Goal: Task Accomplishment & Management: Manage account settings

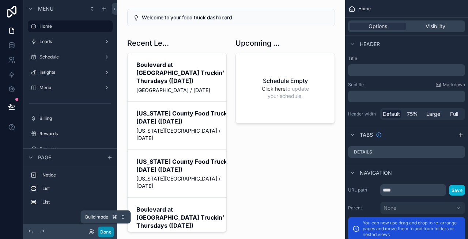
click at [107, 232] on button "Done" at bounding box center [106, 232] width 16 height 11
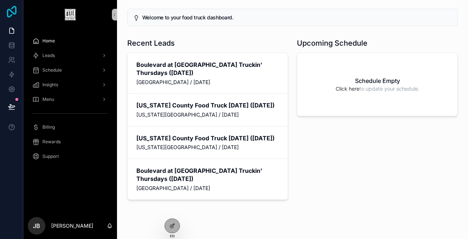
click at [14, 10] on icon at bounding box center [11, 12] width 15 height 12
click at [62, 57] on div "Leads" at bounding box center [70, 56] width 76 height 12
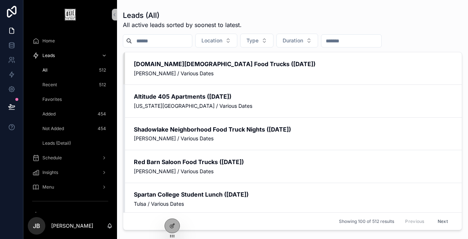
click at [72, 147] on div "Leads (Detail)" at bounding box center [74, 144] width 67 height 12
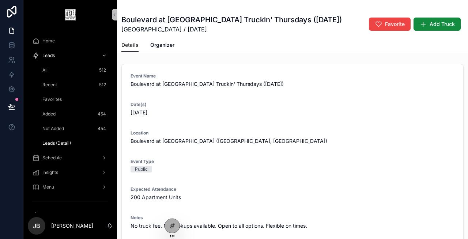
click at [66, 116] on div "Added 454" at bounding box center [74, 114] width 67 height 12
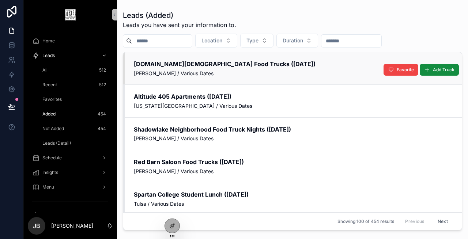
click at [161, 62] on h2 "Life.Church Food Trucks (August 2025)" at bounding box center [293, 64] width 319 height 8
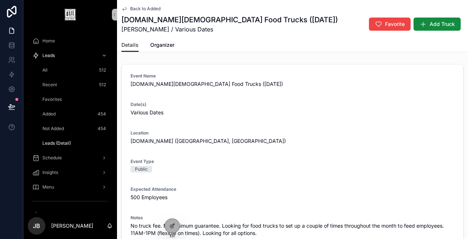
click at [149, 11] on span "Back to Added" at bounding box center [145, 9] width 30 height 6
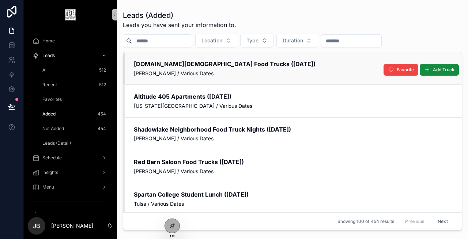
click at [161, 76] on span "[PERSON_NAME] / Various Dates" at bounding box center [293, 73] width 319 height 7
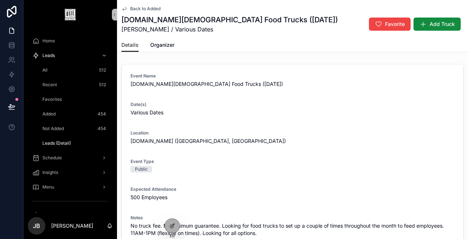
click at [75, 146] on div "Leads (Detail)" at bounding box center [74, 144] width 67 height 12
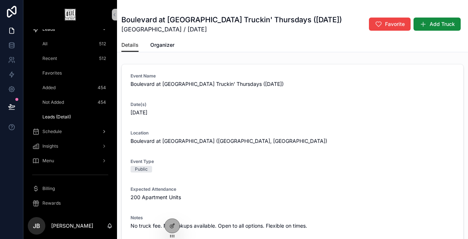
scroll to position [48, 0]
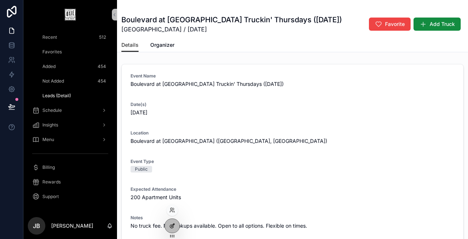
click at [173, 228] on icon at bounding box center [171, 226] width 3 height 3
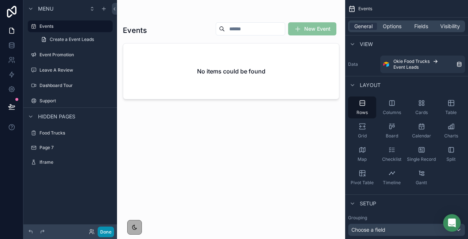
click at [108, 227] on button "Done" at bounding box center [106, 232] width 16 height 11
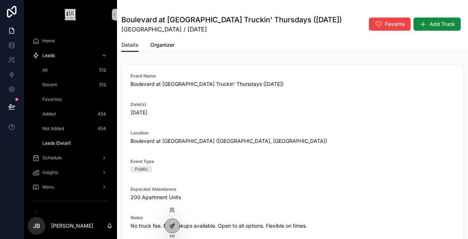
click at [170, 225] on icon at bounding box center [172, 226] width 6 height 6
click at [60, 108] on div "Added 454" at bounding box center [74, 114] width 67 height 12
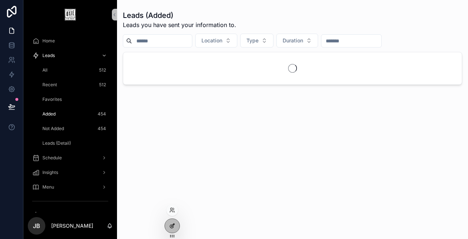
click at [170, 225] on icon at bounding box center [171, 226] width 3 height 3
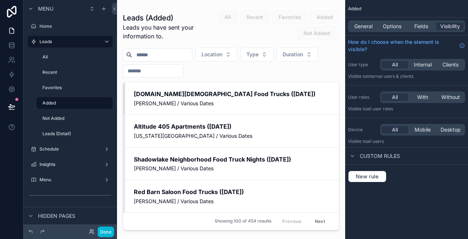
click at [171, 104] on div "scrollable content" at bounding box center [231, 115] width 228 height 230
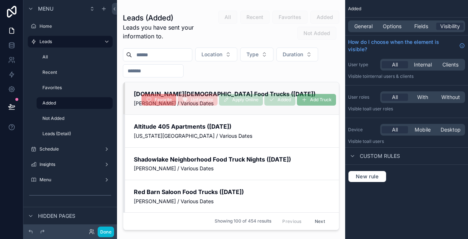
click at [185, 89] on link "[DOMAIN_NAME][DEMOGRAPHIC_DATA] Food Trucks ([DATE]) [PERSON_NAME] / Various Da…" at bounding box center [231, 98] width 216 height 32
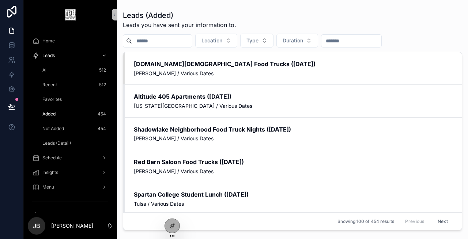
click at [64, 142] on span "Leads (Detail)" at bounding box center [56, 143] width 29 height 6
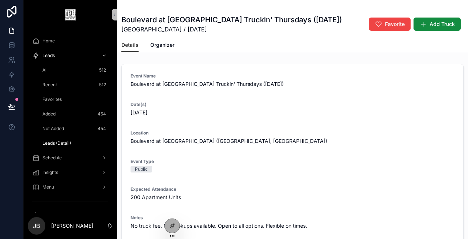
click at [69, 43] on div "Home" at bounding box center [70, 41] width 76 height 12
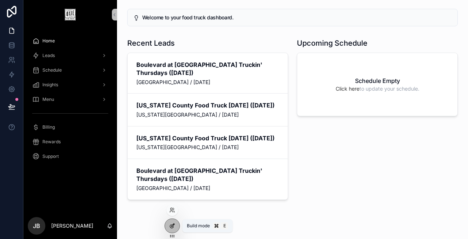
click at [174, 227] on icon at bounding box center [172, 226] width 6 height 6
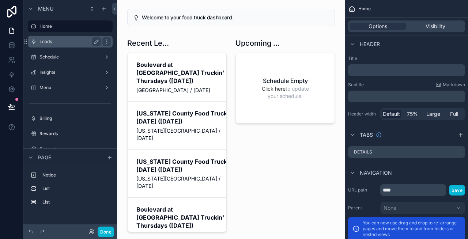
click at [67, 44] on label "Leads" at bounding box center [69, 42] width 59 height 6
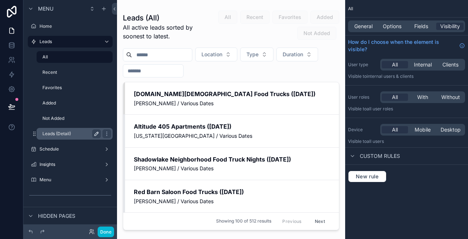
click at [96, 133] on icon "scrollable content" at bounding box center [97, 134] width 4 height 4
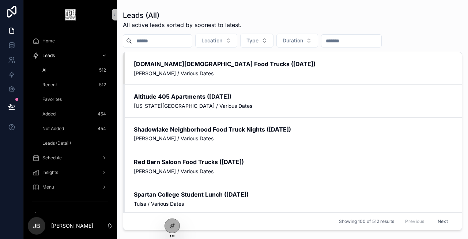
click at [53, 42] on span "Home" at bounding box center [48, 41] width 12 height 6
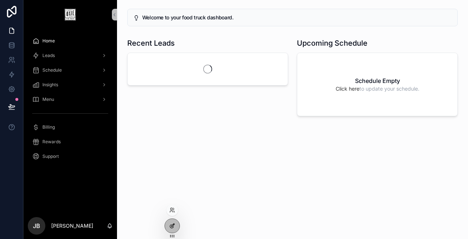
click at [174, 224] on icon at bounding box center [173, 225] width 3 height 3
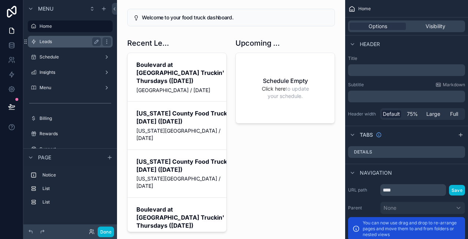
click at [55, 44] on label "Leads" at bounding box center [69, 42] width 59 height 6
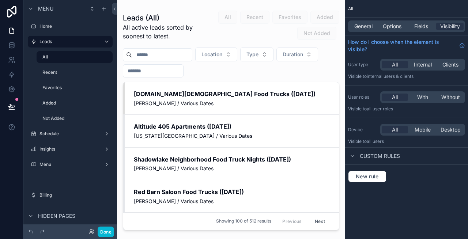
click at [172, 96] on div "scrollable content" at bounding box center [231, 115] width 228 height 230
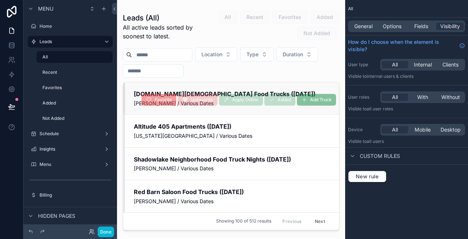
click at [181, 89] on link "Life.Church Food Trucks (August 2025) Edmond / Various Dates Add Truck Added Ap…" at bounding box center [231, 98] width 216 height 32
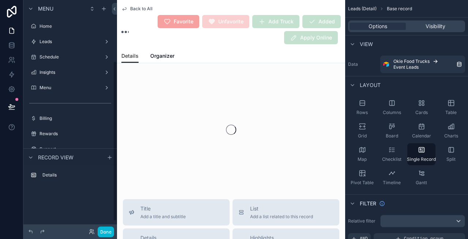
scroll to position [88, 0]
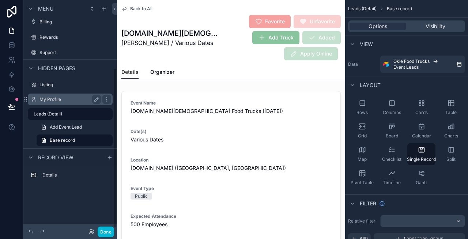
scroll to position [101, 0]
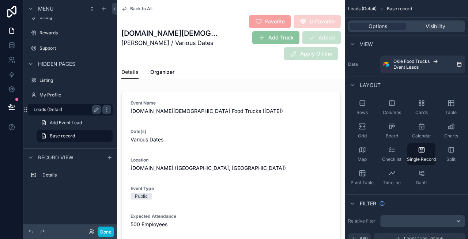
click at [80, 110] on label "Leads (Detail)" at bounding box center [66, 110] width 64 height 6
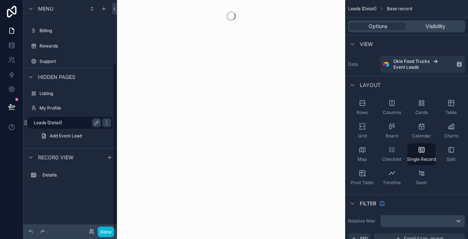
scroll to position [88, 0]
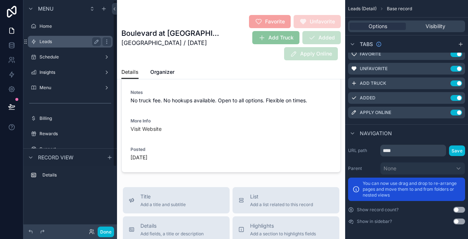
click at [66, 44] on label "Leads" at bounding box center [69, 42] width 59 height 6
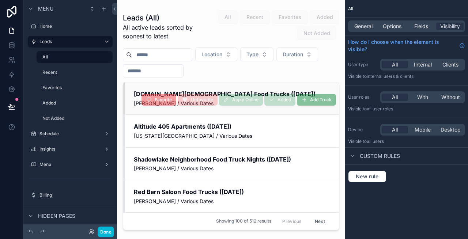
click at [160, 103] on span "Favorite" at bounding box center [159, 100] width 35 height 6
click at [135, 108] on link "Life.Church Food Trucks (August 2025) Edmond / Various Dates Add Truck Added Ap…" at bounding box center [231, 98] width 216 height 32
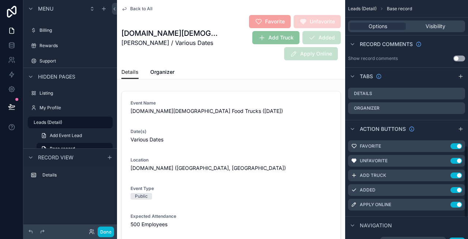
scroll to position [549, 0]
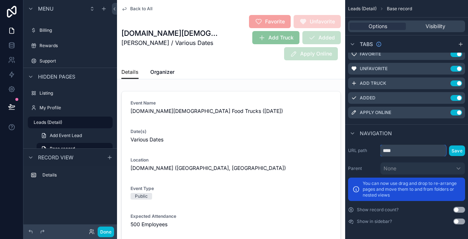
click at [405, 151] on input "****" at bounding box center [413, 151] width 66 height 12
type input "****"
click at [453, 153] on button "Save" at bounding box center [457, 151] width 16 height 11
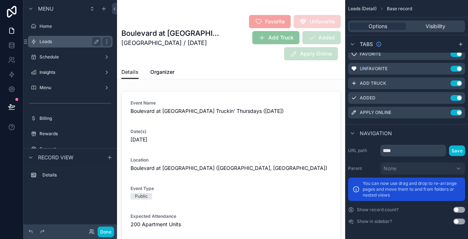
click at [56, 38] on div "Leads" at bounding box center [70, 41] width 61 height 9
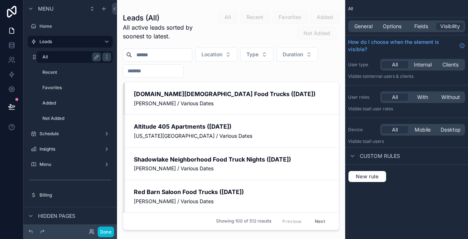
click at [64, 59] on label "All" at bounding box center [70, 57] width 56 height 6
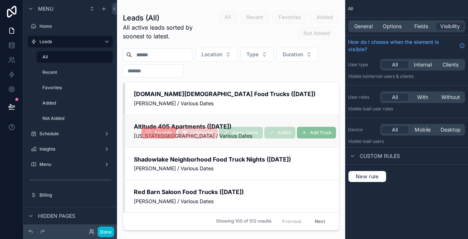
click at [173, 120] on link "Altitude 405 Apartments (August 2025) Oklahoma City / Various Dates Add Truck A…" at bounding box center [231, 130] width 216 height 33
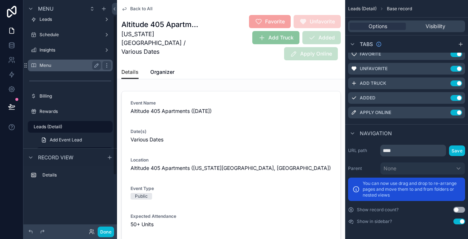
scroll to position [23, 0]
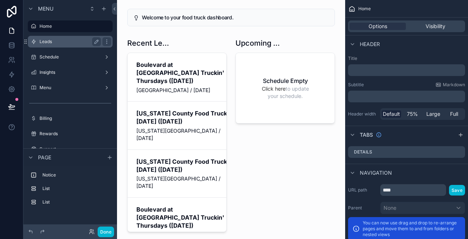
click at [64, 44] on label "Leads" at bounding box center [69, 42] width 59 height 6
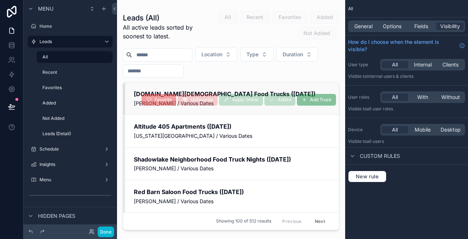
click at [153, 87] on link "Life.Church Food Trucks (August 2025) Edmond / Various Dates Add Truck Added Ap…" at bounding box center [231, 98] width 216 height 32
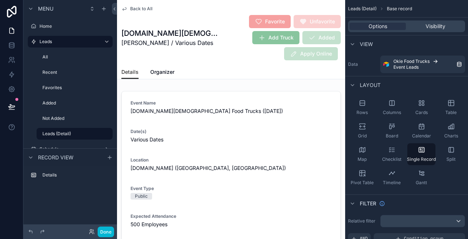
click at [140, 10] on span "Back to All" at bounding box center [141, 9] width 22 height 6
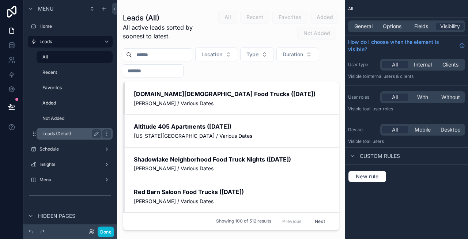
click at [80, 133] on label "Leads (Detail)" at bounding box center [70, 134] width 56 height 6
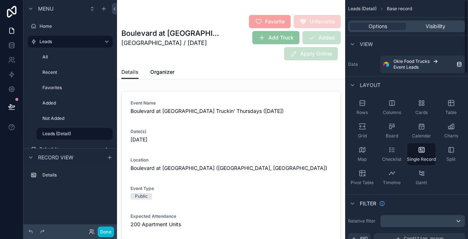
scroll to position [538, 0]
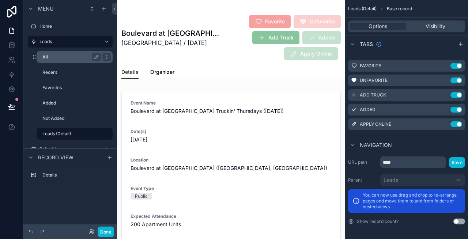
click at [65, 59] on label "All" at bounding box center [70, 57] width 56 height 6
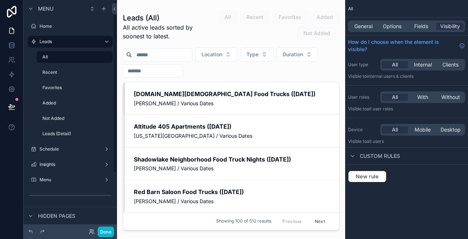
click at [181, 104] on div "scrollable content" at bounding box center [231, 115] width 228 height 230
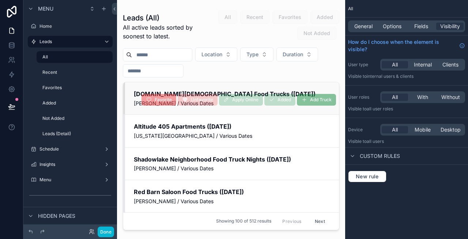
click at [161, 88] on link "Life.Church Food Trucks (August 2025) Edmond / Various Dates Add Truck Added Ap…" at bounding box center [231, 98] width 216 height 32
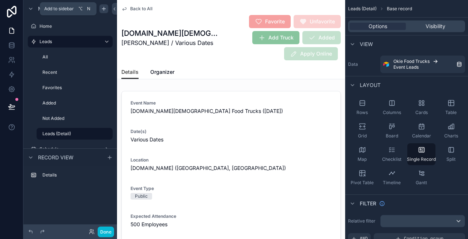
click at [104, 10] on icon "scrollable content" at bounding box center [104, 8] width 0 height 3
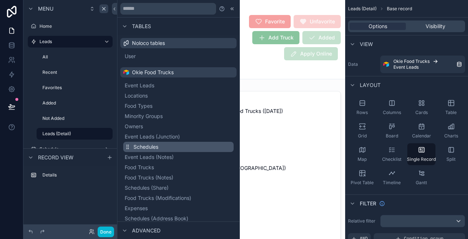
scroll to position [80, 0]
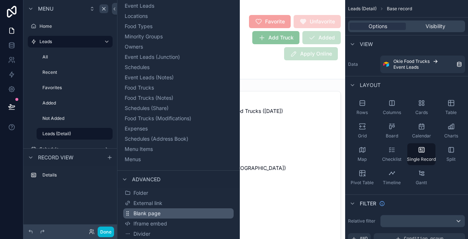
click at [173, 212] on button "Blank page" at bounding box center [178, 213] width 110 height 10
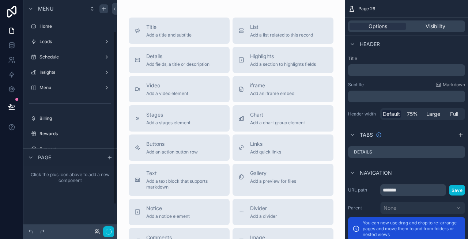
scroll to position [41, 0]
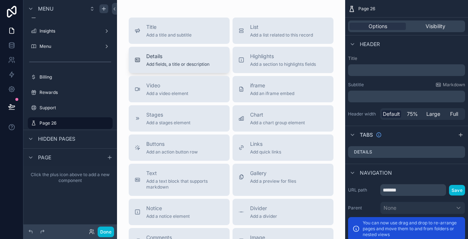
click at [180, 55] on span "Details" at bounding box center [177, 56] width 63 height 7
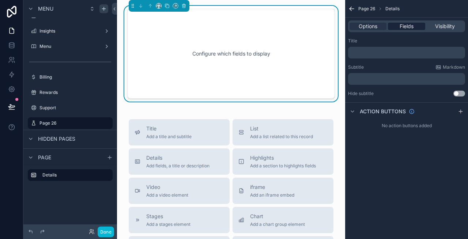
click at [403, 25] on span "Fields" at bounding box center [407, 26] width 14 height 7
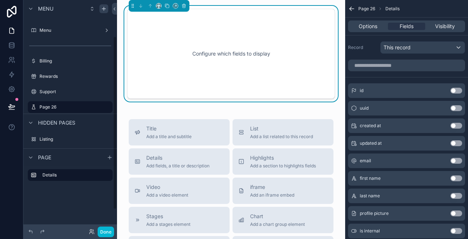
scroll to position [75, 0]
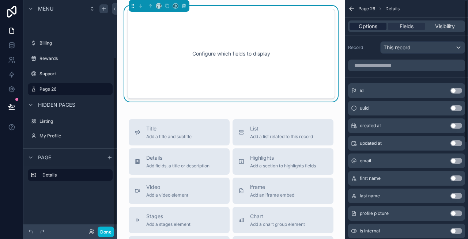
click at [378, 27] on div "Options" at bounding box center [368, 26] width 37 height 7
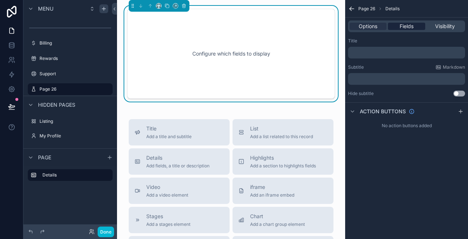
click at [410, 23] on span "Fields" at bounding box center [407, 26] width 14 height 7
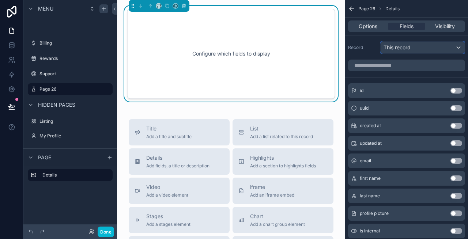
click at [404, 48] on span "This record" at bounding box center [397, 47] width 27 height 7
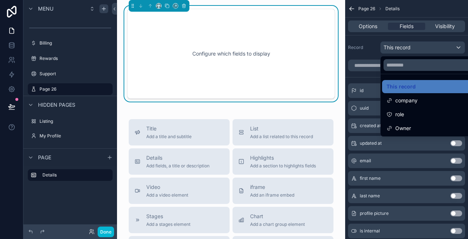
click at [404, 48] on div "scrollable content" at bounding box center [234, 119] width 468 height 239
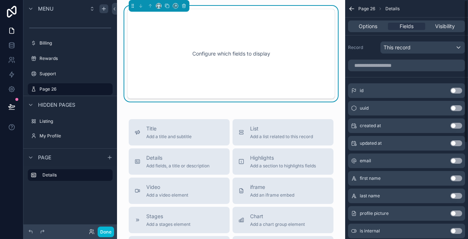
click at [372, 41] on div "Record This record" at bounding box center [406, 46] width 123 height 22
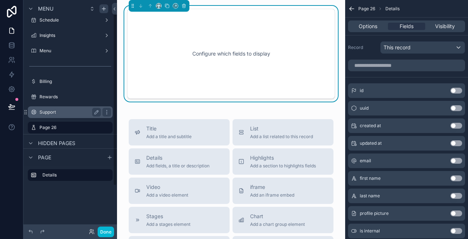
scroll to position [10, 0]
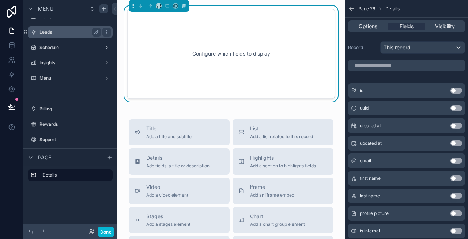
click at [54, 35] on label "Leads" at bounding box center [69, 32] width 59 height 6
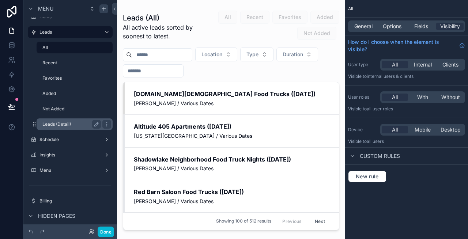
click at [61, 121] on label "Leads (Detail)" at bounding box center [70, 124] width 56 height 6
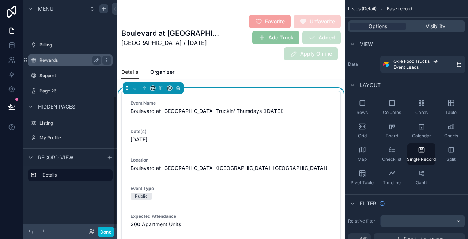
scroll to position [168, 0]
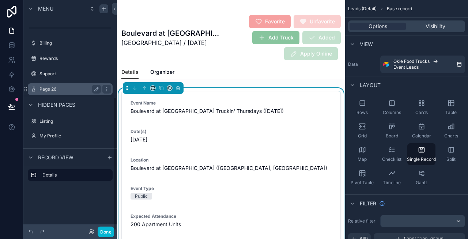
click at [63, 90] on label "Page 26" at bounding box center [69, 89] width 59 height 6
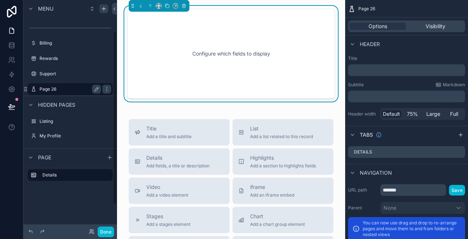
scroll to position [41, 0]
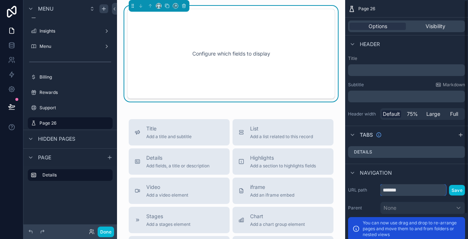
click at [417, 188] on input "*******" at bounding box center [413, 190] width 66 height 12
click at [270, 51] on div "Configure which fields to display" at bounding box center [231, 54] width 184 height 66
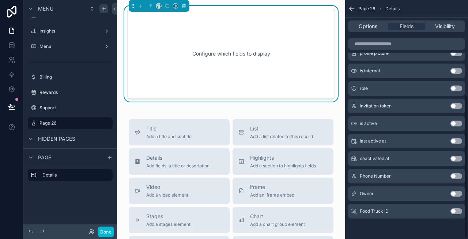
scroll to position [0, 0]
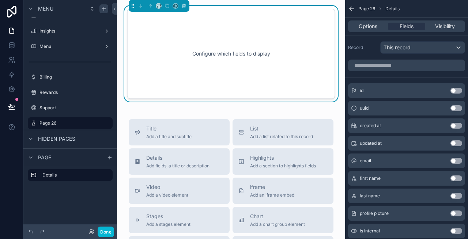
click at [247, 52] on div "Configure which fields to display" at bounding box center [231, 54] width 184 height 66
click at [102, 12] on div "scrollable content" at bounding box center [103, 8] width 9 height 9
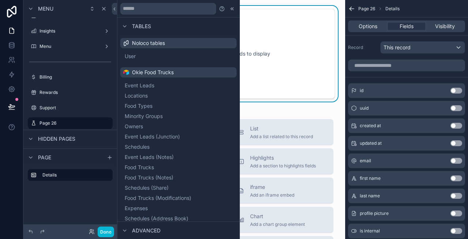
click at [262, 52] on div "Configure which fields to display" at bounding box center [231, 54] width 184 height 66
click at [106, 124] on icon "scrollable content" at bounding box center [107, 123] width 6 height 6
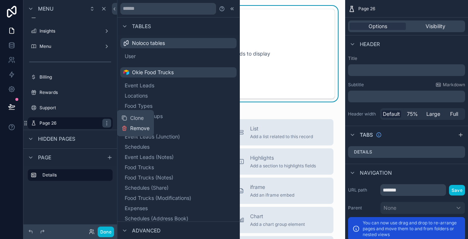
click at [137, 127] on span "Remove" at bounding box center [139, 128] width 19 height 7
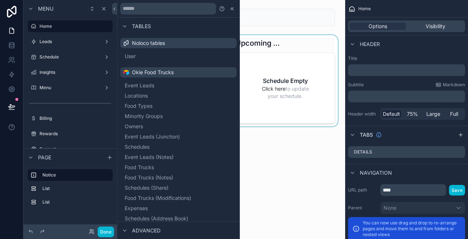
click at [284, 178] on div "scrollable content" at bounding box center [285, 135] width 108 height 200
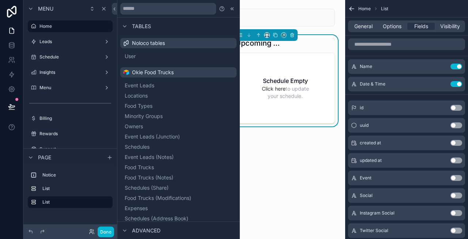
click at [284, 178] on div "Upcoming Schedule Schedule Empty Click here to update your schedule." at bounding box center [285, 135] width 108 height 200
click at [233, 7] on icon at bounding box center [232, 9] width 6 height 6
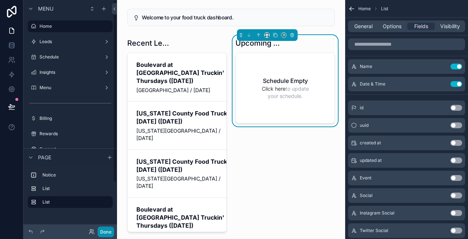
click at [108, 233] on button "Done" at bounding box center [106, 232] width 16 height 11
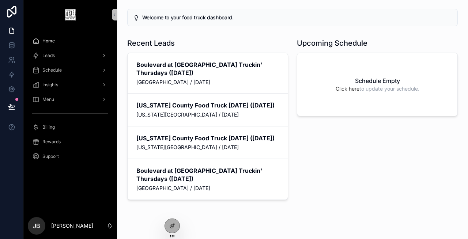
click at [66, 56] on div "Leads" at bounding box center [70, 56] width 76 height 12
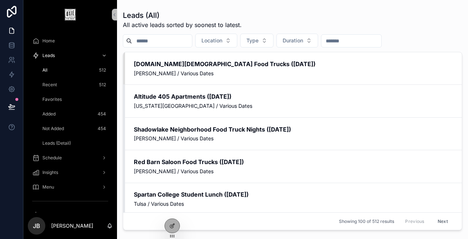
click at [67, 142] on span "Leads (Detail)" at bounding box center [56, 143] width 29 height 6
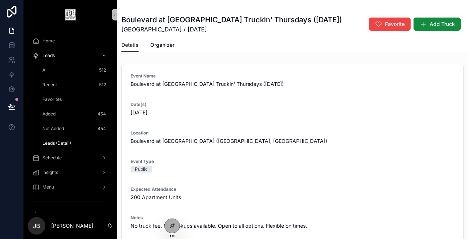
click at [63, 87] on div "Recent 512" at bounding box center [74, 85] width 67 height 12
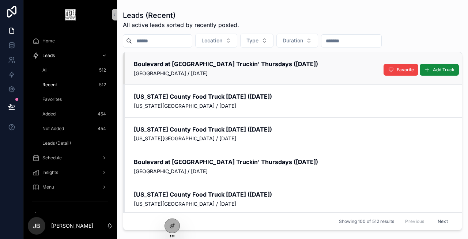
click at [191, 72] on span "[GEOGRAPHIC_DATA] / [DATE]" at bounding box center [293, 73] width 319 height 7
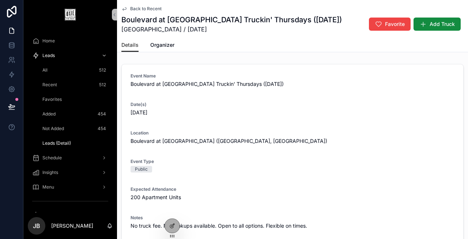
click at [59, 84] on div "Recent 512" at bounding box center [74, 85] width 67 height 12
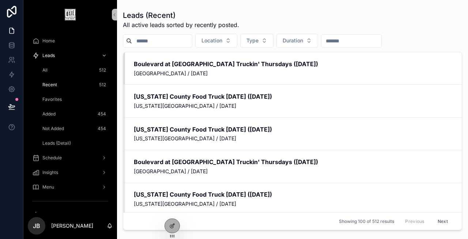
click at [55, 111] on span "Added" at bounding box center [48, 114] width 13 height 6
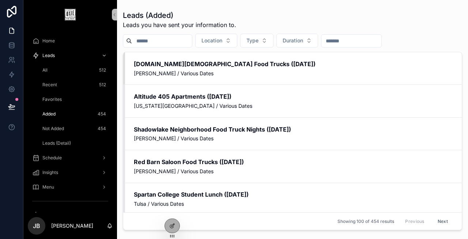
click at [64, 143] on span "Leads (Detail)" at bounding box center [56, 143] width 29 height 6
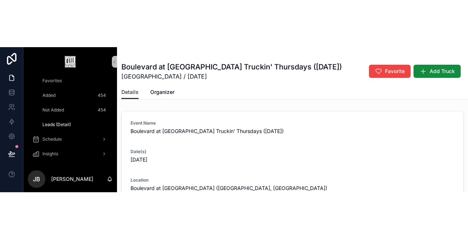
scroll to position [48, 0]
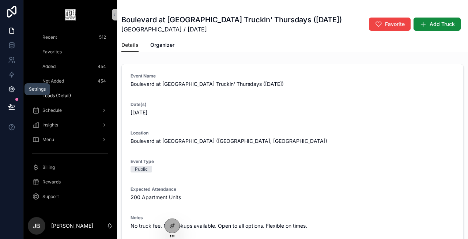
click at [12, 91] on icon at bounding box center [11, 89] width 7 height 7
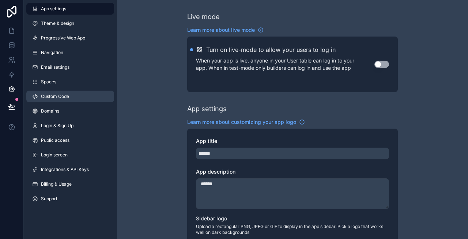
click at [60, 100] on link "Custom Code" at bounding box center [70, 97] width 88 height 12
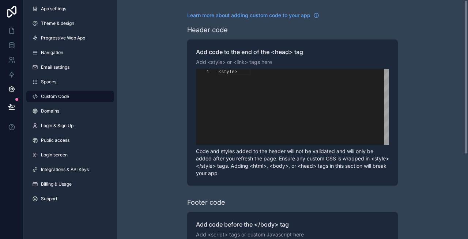
scroll to position [66, 0]
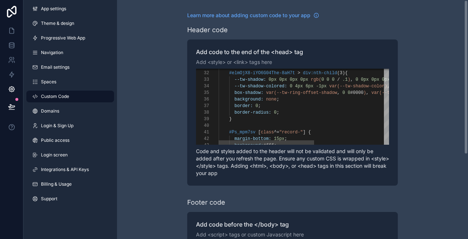
click at [253, 98] on div "31 32 33 34 35 36 37 38 39 40 41 42 43 #secmtzYCFgN1an2_OR2hZ1Wl > div:nth-chil…" at bounding box center [292, 107] width 193 height 76
type textarea "**********"
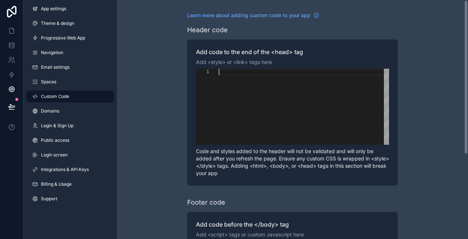
paste textarea "**********"
type textarea "**********"
click at [163, 81] on div "**********" at bounding box center [292, 185] width 351 height 370
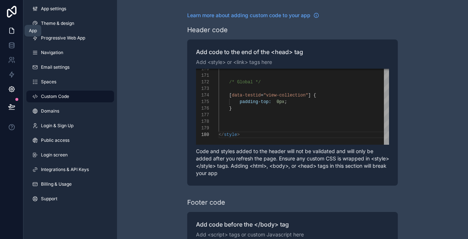
click at [14, 32] on icon at bounding box center [11, 30] width 7 height 7
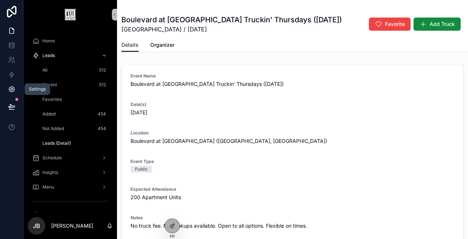
click at [10, 87] on icon at bounding box center [11, 89] width 7 height 7
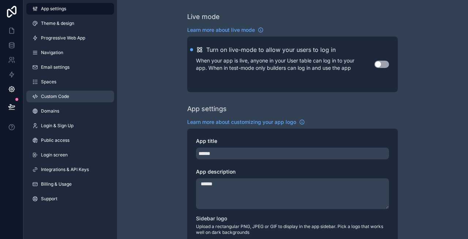
click at [51, 97] on span "Custom Code" at bounding box center [55, 97] width 28 height 6
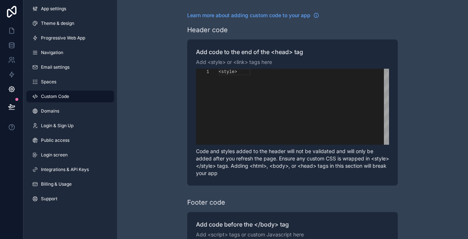
scroll to position [66, 0]
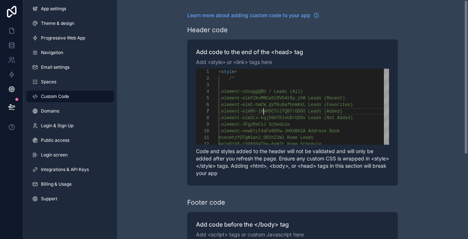
click at [264, 111] on span ".element-elmRh-1HWH9CTolfQBTrOD0S Leads (Added)" at bounding box center [281, 111] width 124 height 5
type textarea "**********"
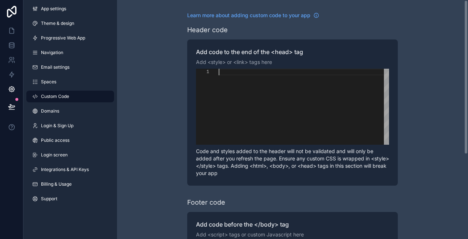
paste textarea "**********"
type textarea "**********"
click at [153, 107] on div "**********" at bounding box center [292, 185] width 351 height 370
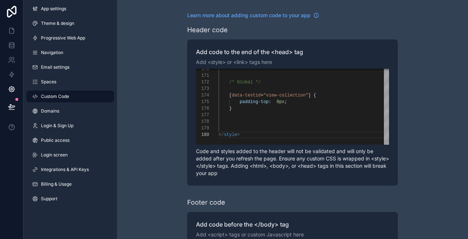
click at [153, 107] on div "**********" at bounding box center [292, 185] width 351 height 370
click at [7, 29] on link at bounding box center [11, 30] width 23 height 15
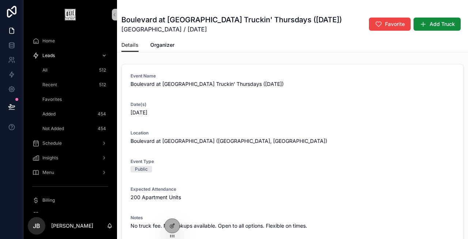
click at [58, 97] on span "Favorites" at bounding box center [51, 100] width 19 height 6
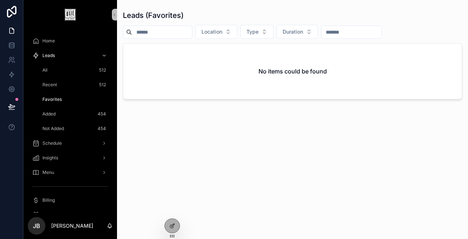
click at [52, 85] on span "Recent" at bounding box center [49, 85] width 15 height 6
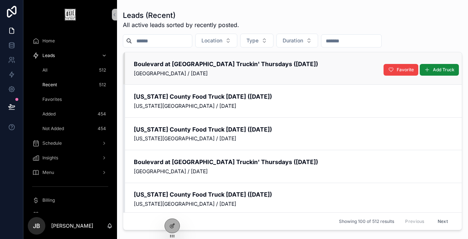
click at [173, 67] on h2 "Boulevard at [GEOGRAPHIC_DATA] Truckin' Thursdays ([DATE])" at bounding box center [293, 64] width 319 height 8
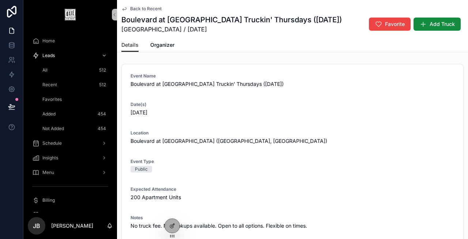
click at [55, 85] on span "Recent" at bounding box center [49, 85] width 15 height 6
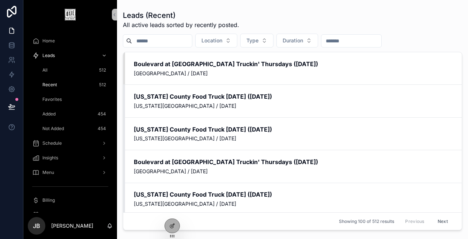
click at [61, 113] on div "Added 454" at bounding box center [74, 114] width 67 height 12
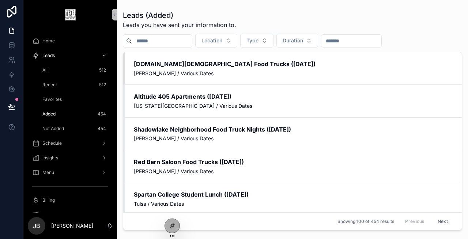
click at [57, 72] on div "All 512" at bounding box center [74, 70] width 67 height 12
click at [11, 86] on icon at bounding box center [11, 89] width 7 height 7
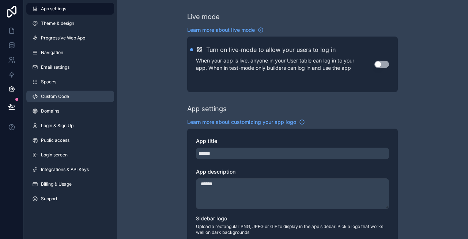
click at [60, 98] on span "Custom Code" at bounding box center [55, 97] width 28 height 6
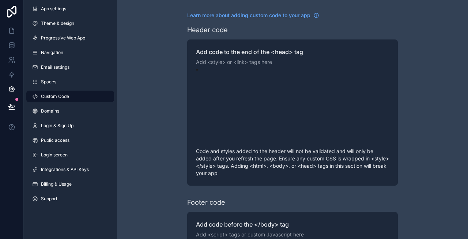
scroll to position [66, 0]
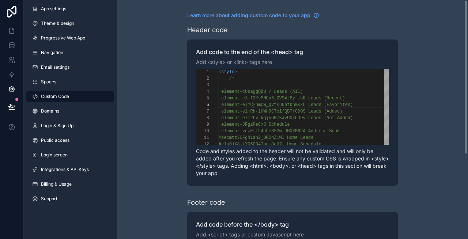
click at [252, 104] on span ".element-elmC-hmCW_qVfKu6afbnmKkL Leads (Favorite" at bounding box center [283, 104] width 129 height 5
type textarea "**********"
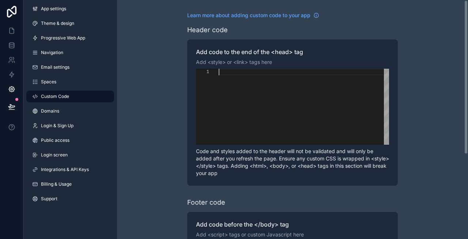
paste textarea "**********"
type textarea "**********"
click at [184, 90] on div "**********" at bounding box center [292, 185] width 351 height 370
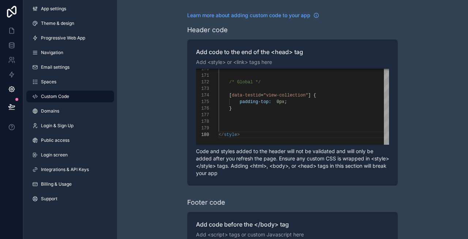
click at [166, 90] on div "**********" at bounding box center [292, 185] width 351 height 370
click at [15, 30] on link at bounding box center [11, 30] width 23 height 15
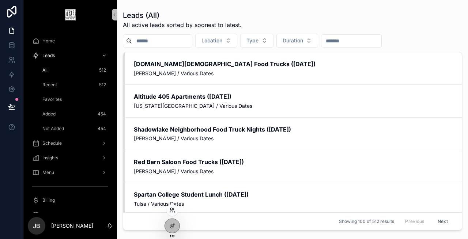
click at [173, 211] on icon at bounding box center [171, 211] width 3 height 1
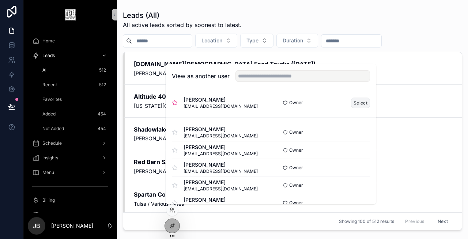
click at [356, 105] on button "Select" at bounding box center [360, 103] width 19 height 11
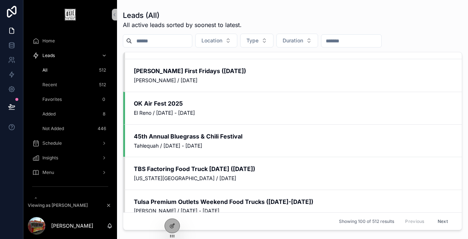
scroll to position [1068, 0]
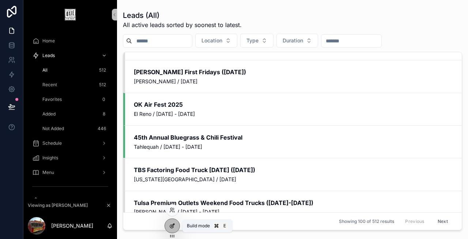
click at [168, 225] on div at bounding box center [172, 226] width 15 height 14
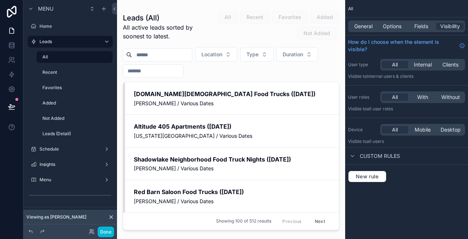
click at [385, 31] on div "General Options Fields Visibility" at bounding box center [406, 26] width 117 height 12
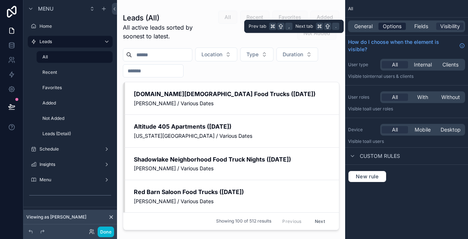
click at [384, 25] on span "Options" at bounding box center [392, 26] width 19 height 7
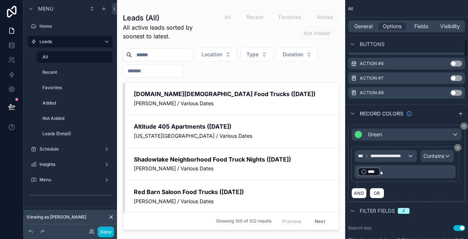
scroll to position [532, 0]
click at [360, 193] on button "AND" at bounding box center [359, 193] width 15 height 11
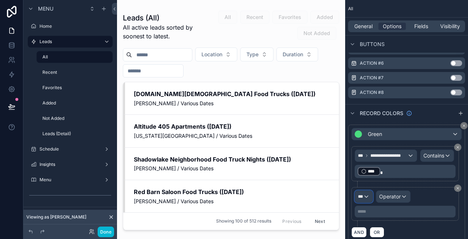
click at [365, 196] on div "***" at bounding box center [364, 197] width 18 height 12
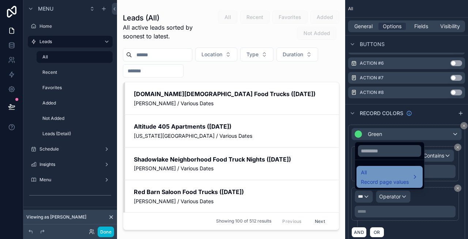
click at [377, 181] on span "Record page values" at bounding box center [385, 181] width 48 height 7
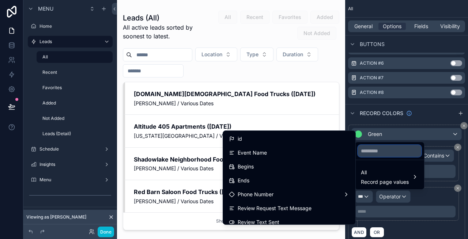
click at [377, 155] on input "text" at bounding box center [389, 151] width 63 height 12
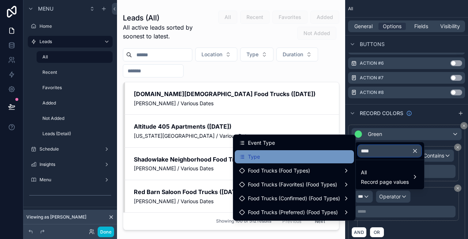
type input "****"
click at [294, 157] on div "Type" at bounding box center [294, 157] width 110 height 9
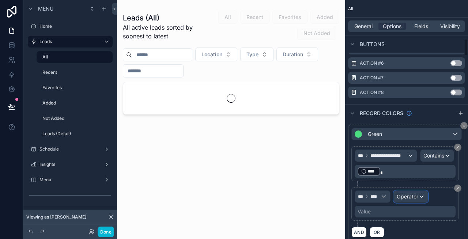
click at [402, 198] on span "Operator" at bounding box center [408, 196] width 22 height 6
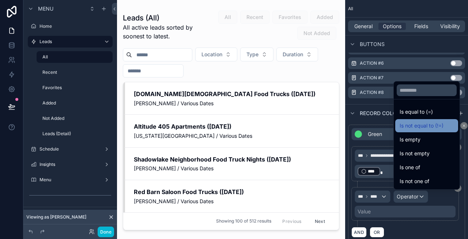
click at [434, 124] on span "Is not equal to (!=)" at bounding box center [422, 125] width 44 height 9
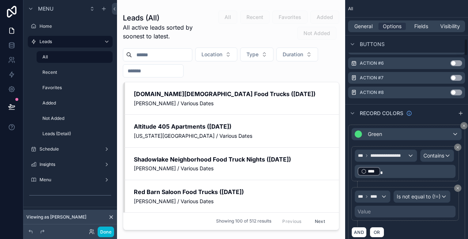
click at [394, 214] on div "Value" at bounding box center [405, 212] width 101 height 12
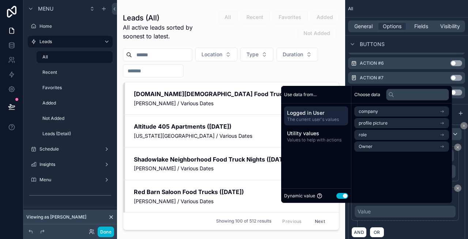
click at [337, 195] on button "Use setting" at bounding box center [343, 196] width 12 height 6
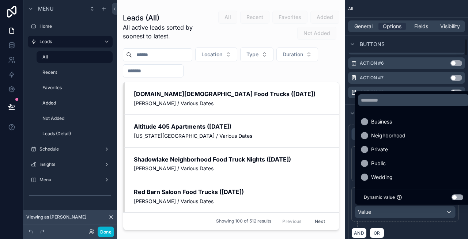
click at [415, 222] on div "scrollable content" at bounding box center [234, 119] width 468 height 239
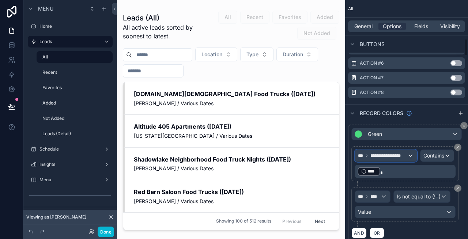
click at [380, 157] on span "**********" at bounding box center [389, 156] width 37 height 6
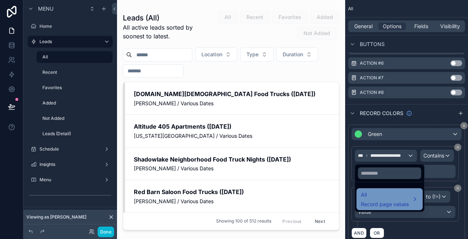
click at [380, 196] on span "All" at bounding box center [385, 195] width 48 height 9
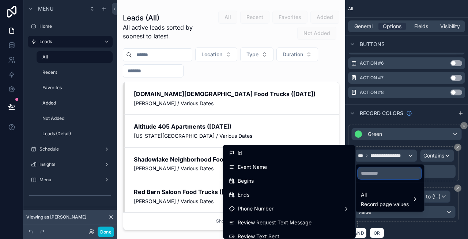
click at [381, 172] on input "text" at bounding box center [389, 174] width 63 height 12
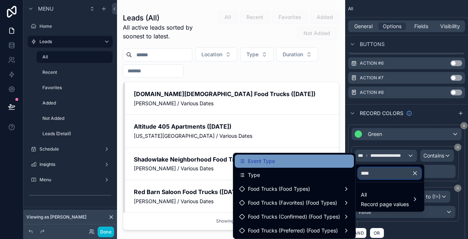
type input "****"
click at [278, 165] on div "Event Type" at bounding box center [294, 161] width 110 height 9
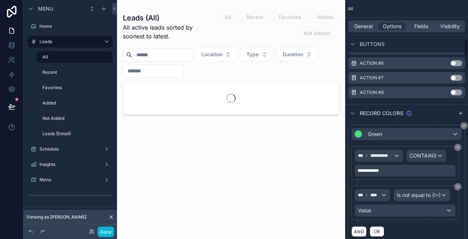
click at [384, 172] on div "**********" at bounding box center [405, 171] width 101 height 12
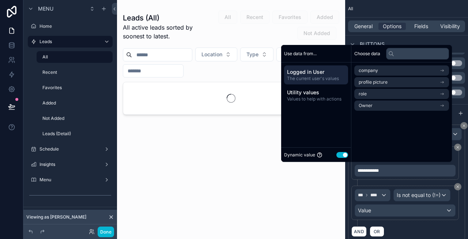
click at [340, 154] on button "Use setting" at bounding box center [343, 155] width 12 height 6
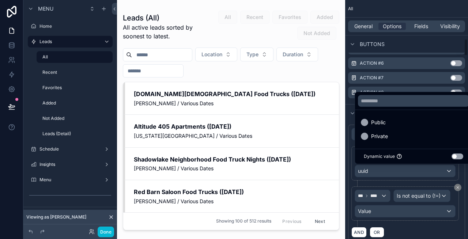
click at [398, 181] on div "scrollable content" at bounding box center [234, 119] width 468 height 239
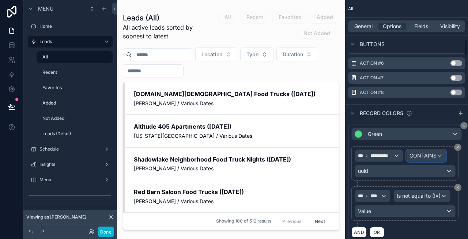
click at [427, 157] on span "CONTAINS" at bounding box center [423, 155] width 27 height 7
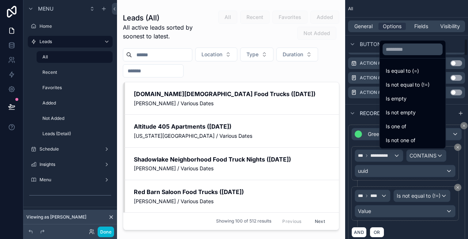
click at [375, 159] on div "scrollable content" at bounding box center [234, 119] width 468 height 239
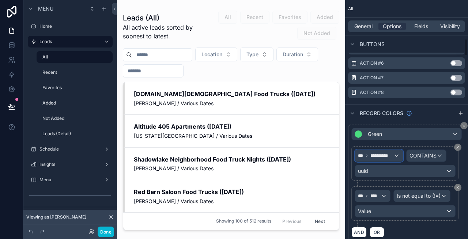
click at [382, 157] on span "**********" at bounding box center [382, 156] width 23 height 6
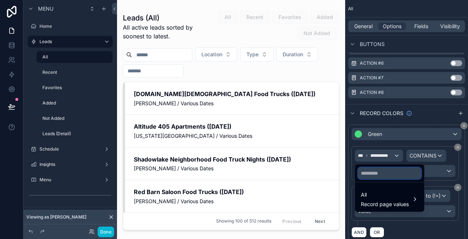
click at [371, 174] on input "text" at bounding box center [389, 174] width 63 height 12
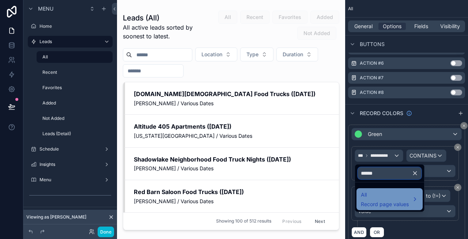
type input "******"
click at [388, 199] on span "All" at bounding box center [385, 195] width 48 height 9
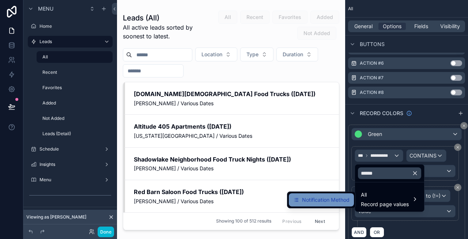
click at [335, 200] on span "Notification Method" at bounding box center [326, 200] width 48 height 9
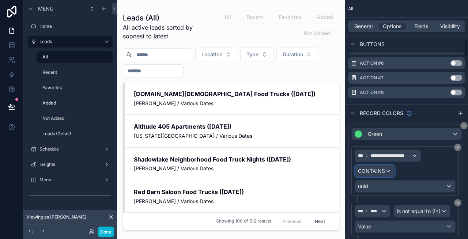
click at [380, 170] on span "CONTAINS" at bounding box center [371, 171] width 27 height 7
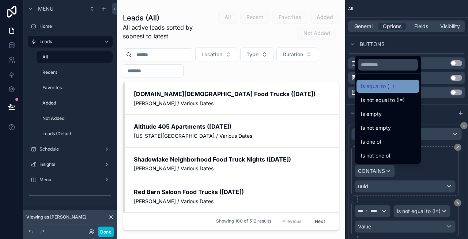
click at [391, 88] on span "Is equal to (=)" at bounding box center [377, 86] width 33 height 9
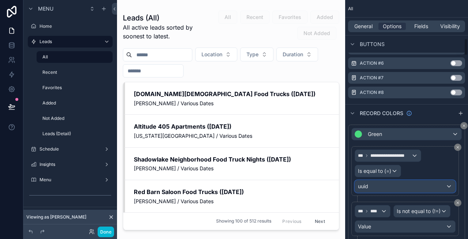
click at [384, 186] on div "uuid" at bounding box center [405, 187] width 100 height 12
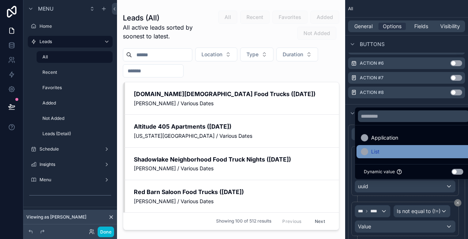
click at [376, 154] on span "List" at bounding box center [375, 151] width 8 height 9
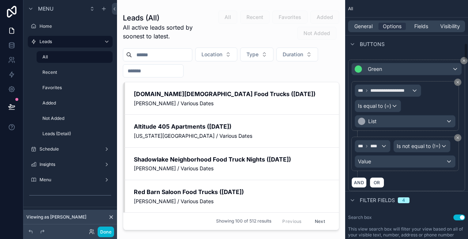
scroll to position [590, 0]
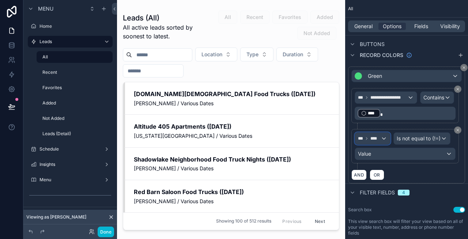
click at [380, 140] on span "****" at bounding box center [376, 139] width 10 height 6
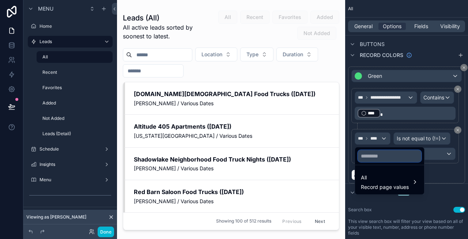
click at [382, 155] on input "text" at bounding box center [389, 156] width 63 height 12
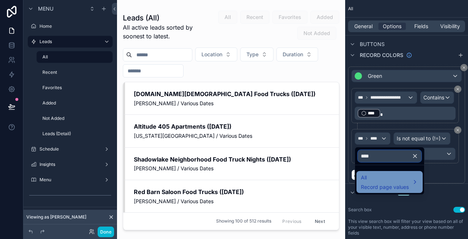
type input "****"
click at [382, 178] on span "All" at bounding box center [385, 177] width 48 height 9
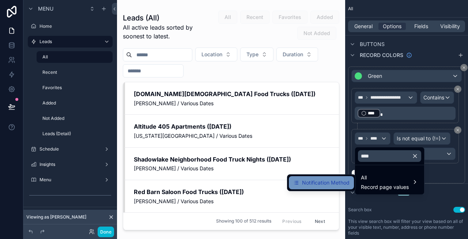
click at [334, 179] on span "Notification Method" at bounding box center [326, 182] width 48 height 9
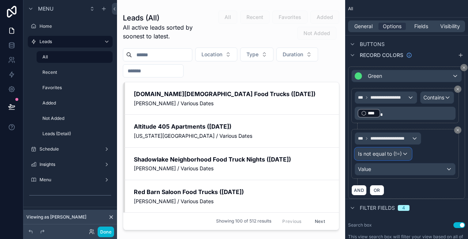
click at [384, 154] on span "Is not equal to (!=)" at bounding box center [380, 153] width 44 height 7
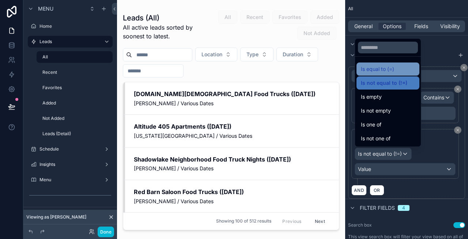
click at [387, 67] on span "Is equal to (=)" at bounding box center [377, 69] width 33 height 9
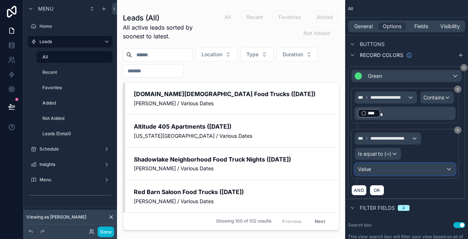
click at [408, 170] on div "Value" at bounding box center [405, 170] width 100 height 12
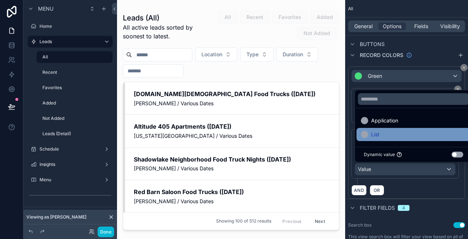
click at [391, 132] on div "List" at bounding box center [413, 134] width 105 height 9
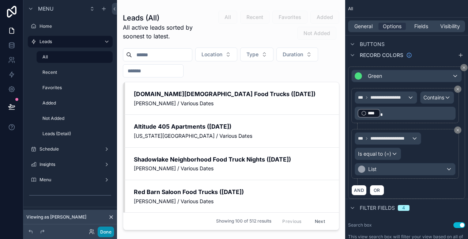
click at [109, 230] on button "Done" at bounding box center [106, 232] width 16 height 11
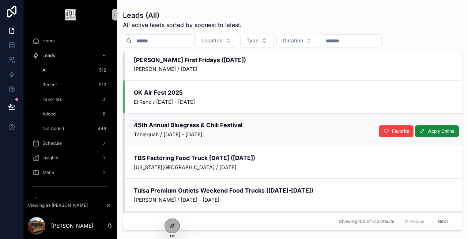
scroll to position [1077, 0]
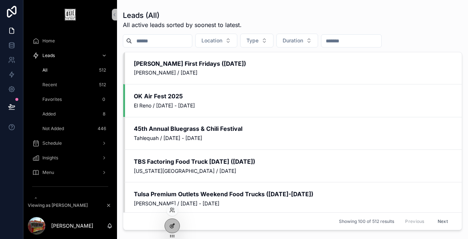
click at [170, 227] on icon at bounding box center [171, 226] width 3 height 3
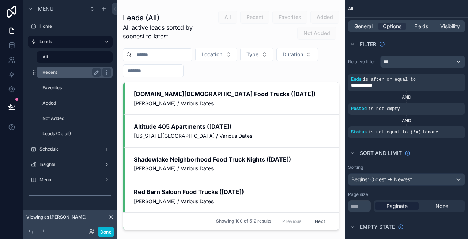
click at [76, 73] on label "Recent" at bounding box center [70, 72] width 56 height 6
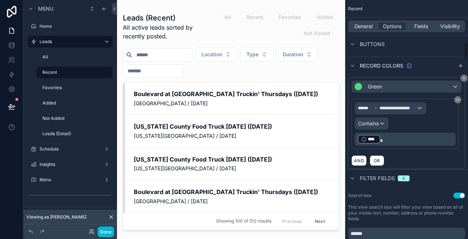
scroll to position [553, 0]
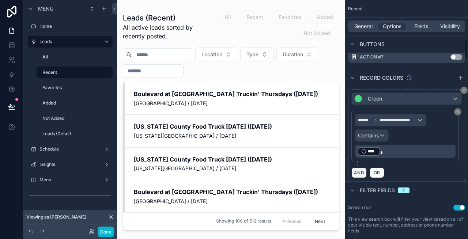
click at [355, 171] on button "AND" at bounding box center [359, 173] width 15 height 11
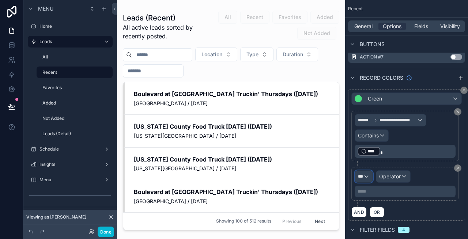
click at [364, 176] on div "***" at bounding box center [364, 177] width 18 height 12
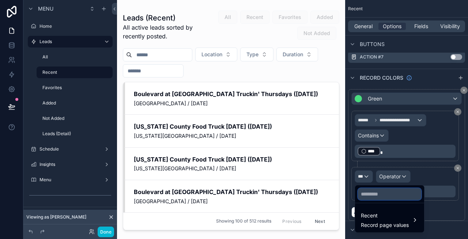
click at [374, 193] on input "text" at bounding box center [389, 194] width 63 height 12
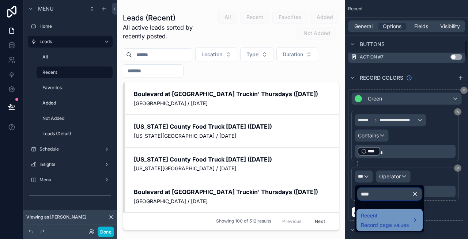
type input "****"
click at [378, 224] on span "Record page values" at bounding box center [385, 225] width 48 height 7
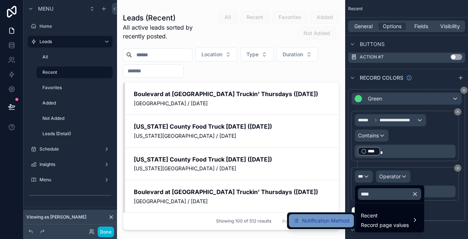
click at [342, 219] on span "Notification Method" at bounding box center [326, 221] width 48 height 9
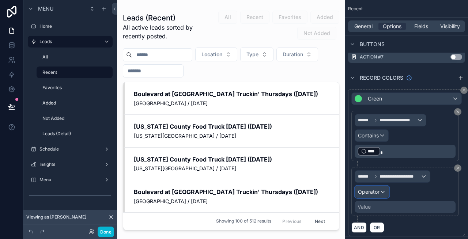
click at [383, 193] on div "Operator" at bounding box center [372, 192] width 34 height 12
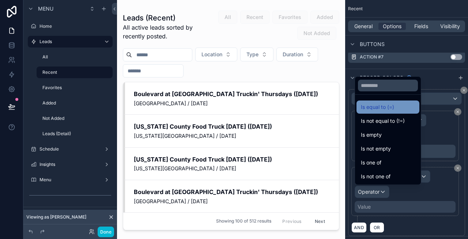
click at [397, 109] on div "Is equal to (=)" at bounding box center [388, 107] width 54 height 9
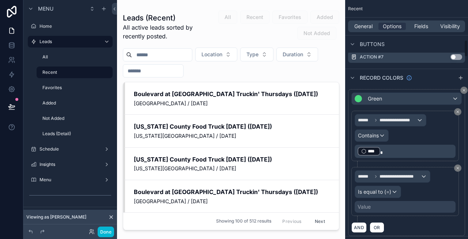
click at [383, 204] on div "Value" at bounding box center [405, 207] width 101 height 12
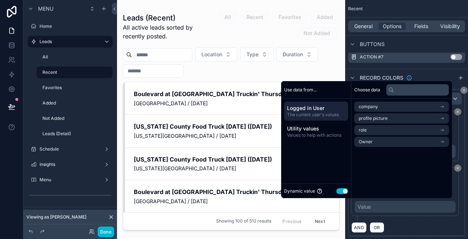
click at [340, 191] on button "Use setting" at bounding box center [343, 191] width 12 height 6
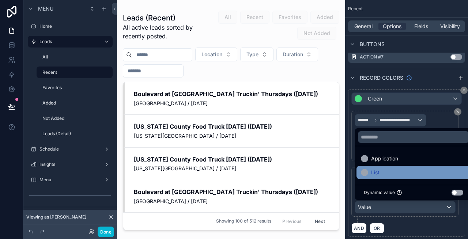
click at [381, 175] on div "List" at bounding box center [413, 172] width 105 height 9
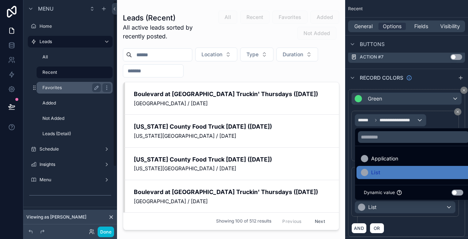
click at [68, 90] on label "Favorites" at bounding box center [70, 88] width 56 height 6
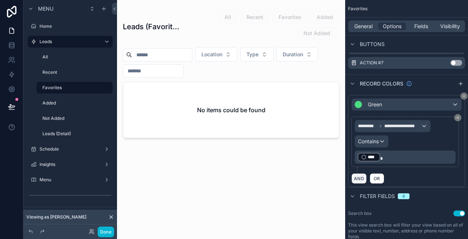
click at [360, 180] on button "AND" at bounding box center [359, 178] width 15 height 11
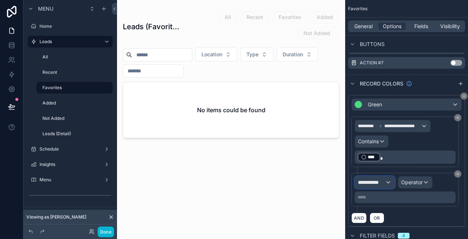
click at [384, 183] on span "**********" at bounding box center [371, 182] width 27 height 7
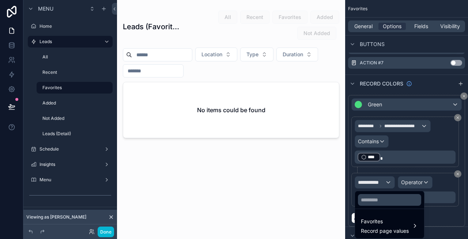
click at [384, 183] on div "scrollable content" at bounding box center [234, 119] width 468 height 239
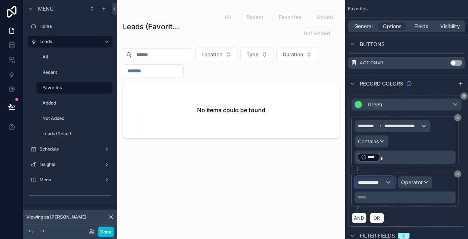
click at [377, 184] on span "**********" at bounding box center [371, 182] width 27 height 7
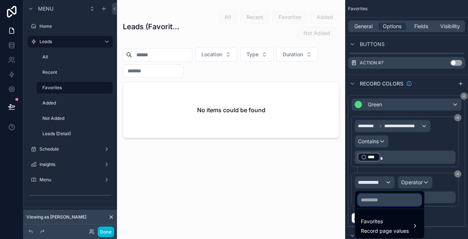
click at [375, 197] on input "text" at bounding box center [389, 200] width 63 height 12
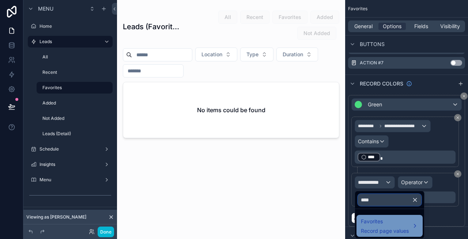
type input "****"
click at [372, 226] on div "Favorites Record page values" at bounding box center [385, 226] width 48 height 18
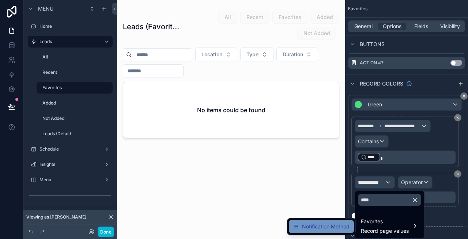
click at [339, 222] on span "Notification Method" at bounding box center [326, 226] width 48 height 9
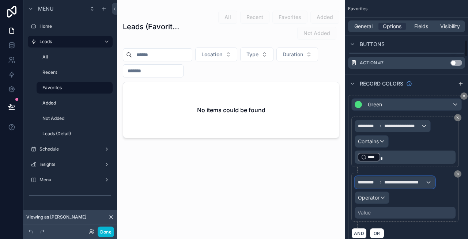
click at [409, 183] on span "**********" at bounding box center [404, 183] width 41 height 6
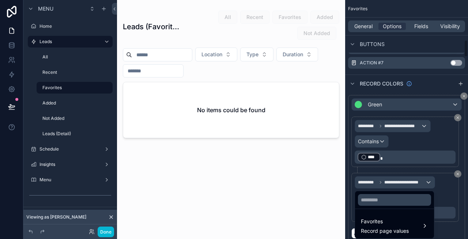
click at [441, 196] on div "scrollable content" at bounding box center [234, 119] width 468 height 239
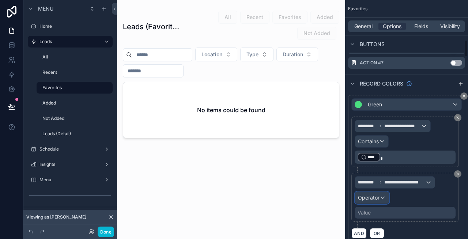
click at [385, 200] on div "Operator" at bounding box center [372, 198] width 34 height 12
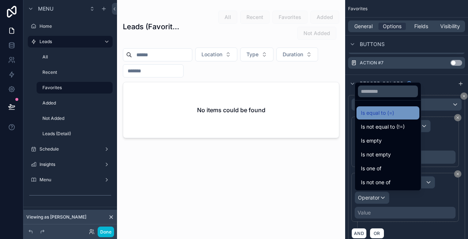
click at [398, 117] on div "Is equal to (=)" at bounding box center [388, 113] width 54 height 9
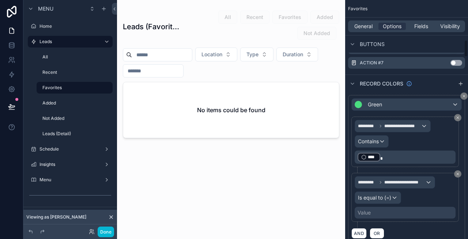
click at [383, 208] on div "Value" at bounding box center [405, 213] width 101 height 12
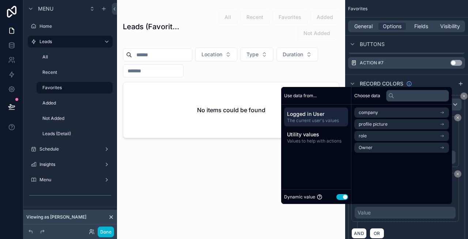
click at [339, 198] on button "Use setting" at bounding box center [343, 197] width 12 height 6
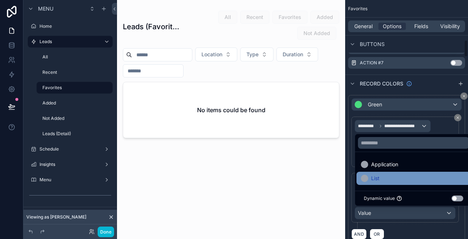
click at [382, 175] on div "List" at bounding box center [413, 178] width 105 height 9
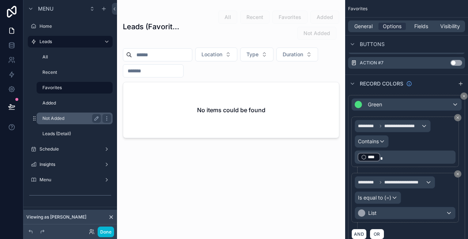
click at [72, 118] on label "Not Added" at bounding box center [70, 119] width 56 height 6
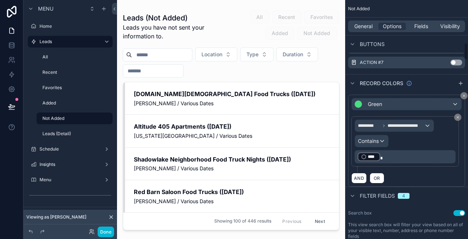
scroll to position [588, 0]
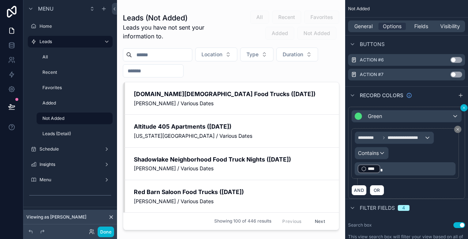
click at [464, 107] on icon "scrollable content" at bounding box center [464, 108] width 4 height 4
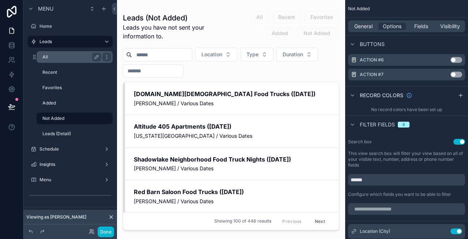
click at [66, 54] on label "All" at bounding box center [70, 57] width 56 height 6
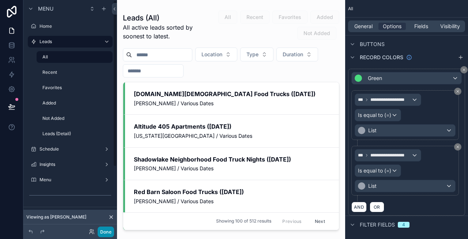
click at [105, 229] on button "Done" at bounding box center [106, 232] width 16 height 11
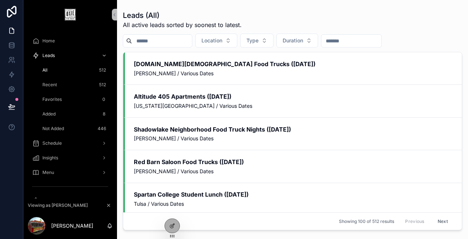
click at [73, 80] on div "Recent 512" at bounding box center [74, 85] width 67 height 12
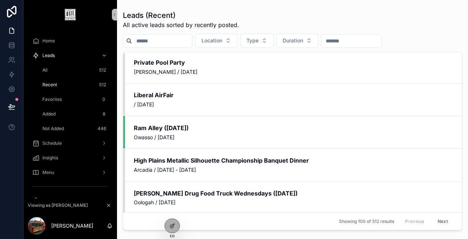
scroll to position [2208, 0]
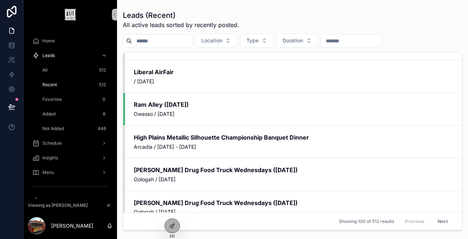
click at [56, 67] on div "All 512" at bounding box center [74, 70] width 67 height 12
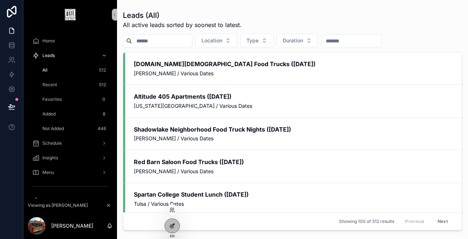
click at [172, 223] on div at bounding box center [172, 226] width 15 height 14
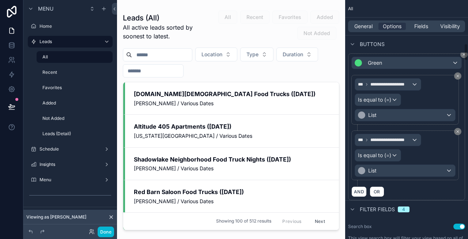
scroll to position [606, 0]
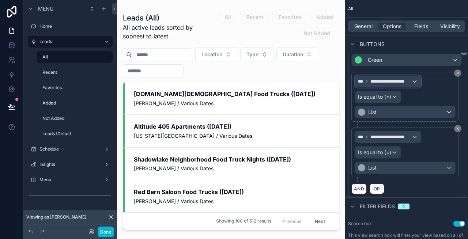
click at [401, 79] on span "**********" at bounding box center [391, 82] width 41 height 6
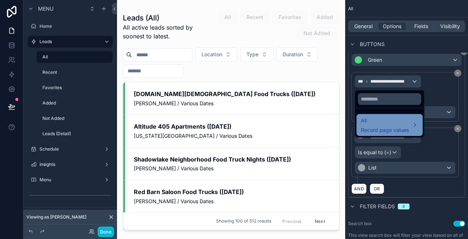
click at [389, 118] on span "All" at bounding box center [385, 120] width 48 height 9
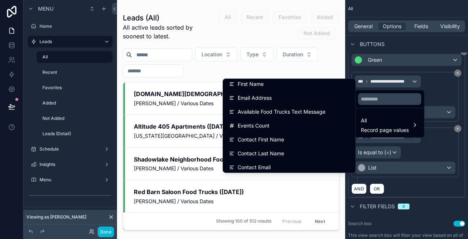
scroll to position [316, 0]
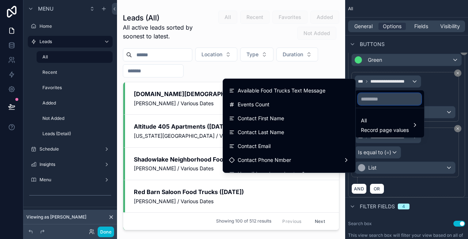
click at [372, 102] on input "text" at bounding box center [389, 99] width 63 height 12
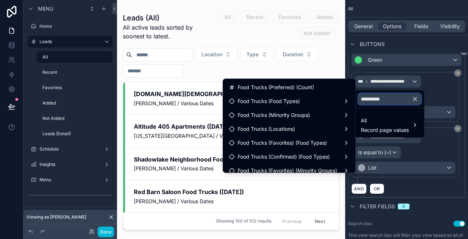
scroll to position [0, 0]
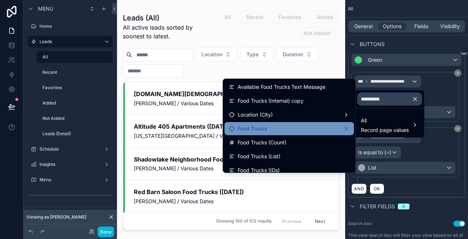
type input "**********"
click at [277, 125] on div "Food Trucks" at bounding box center [289, 128] width 121 height 9
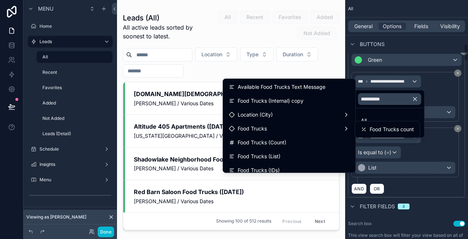
click at [51, 70] on div "scrollable content" at bounding box center [234, 119] width 468 height 239
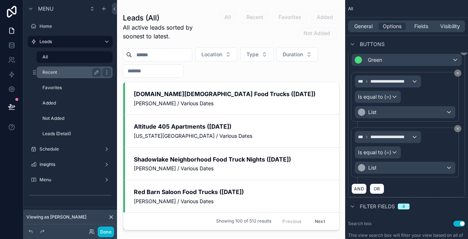
click at [61, 72] on label "Recent" at bounding box center [70, 72] width 56 height 6
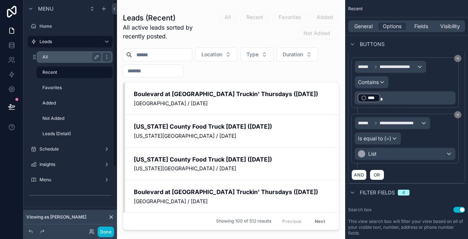
click at [53, 59] on label "All" at bounding box center [70, 57] width 56 height 6
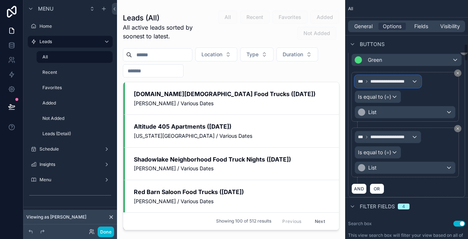
click at [395, 82] on span "**********" at bounding box center [391, 82] width 41 height 6
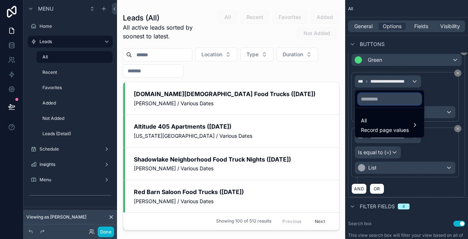
click at [385, 98] on input "text" at bounding box center [389, 99] width 63 height 12
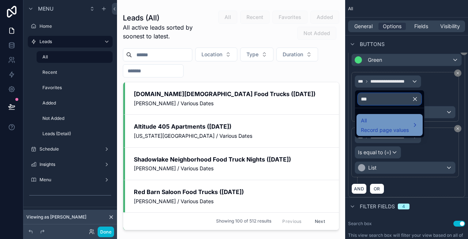
type input "***"
click at [379, 116] on span "All" at bounding box center [385, 120] width 48 height 9
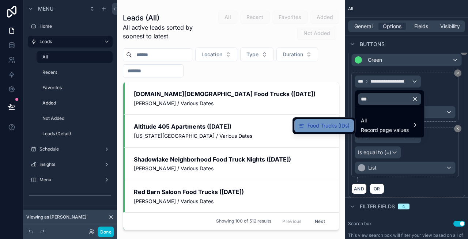
click at [338, 122] on span "Food Trucks (IDs)" at bounding box center [329, 125] width 42 height 9
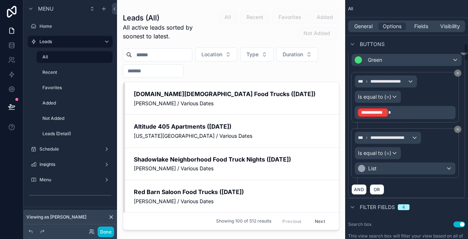
click at [387, 89] on div "**********" at bounding box center [405, 97] width 101 height 44
click at [383, 95] on span "Is equal to (=)" at bounding box center [374, 96] width 33 height 7
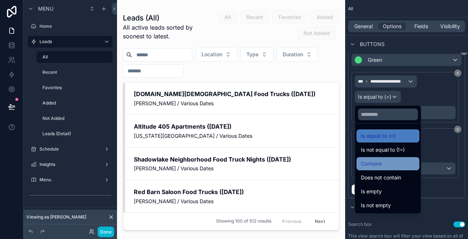
click at [384, 159] on div "Contains" at bounding box center [388, 163] width 63 height 13
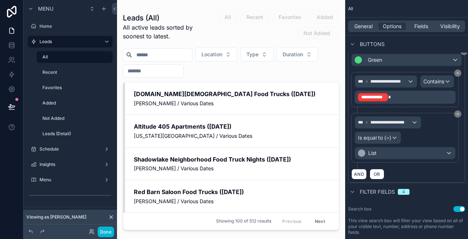
click at [405, 100] on p "**********" at bounding box center [406, 97] width 97 height 10
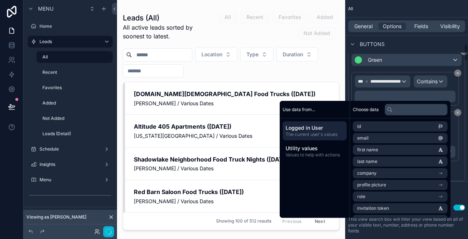
scroll to position [608, 0]
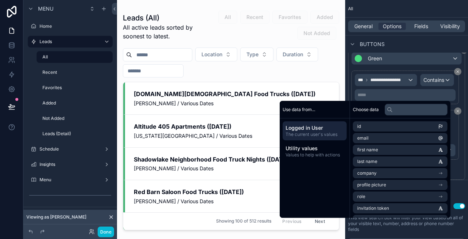
click at [311, 131] on span "Logged in User" at bounding box center [315, 127] width 58 height 7
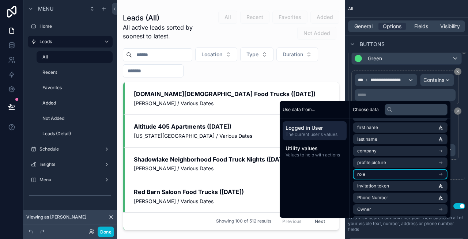
scroll to position [45, 0]
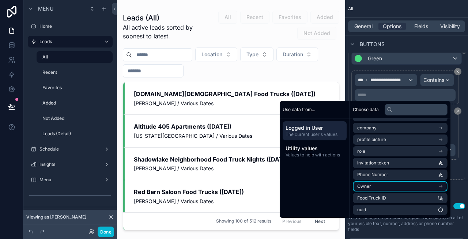
click at [371, 188] on li "Owner" at bounding box center [400, 186] width 95 height 10
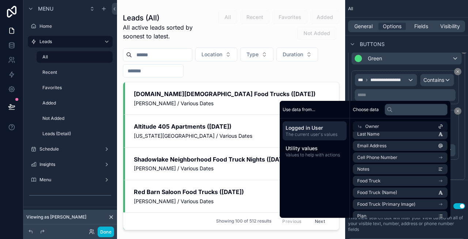
scroll to position [48, 0]
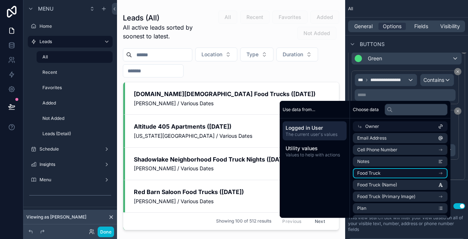
click at [374, 174] on span "Food Truck" at bounding box center [368, 173] width 23 height 6
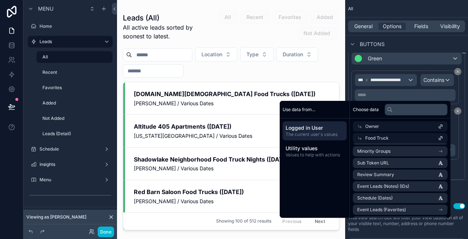
scroll to position [1124, 0]
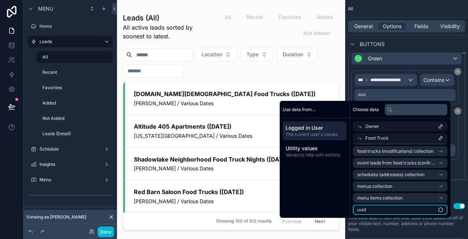
click at [369, 208] on li "uuid" at bounding box center [400, 210] width 95 height 10
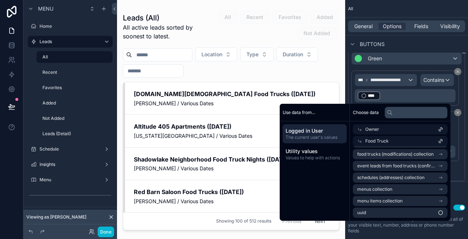
click at [189, 72] on div "scrollable content" at bounding box center [231, 115] width 228 height 230
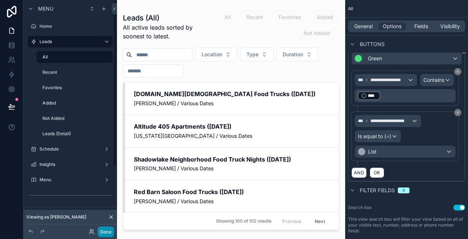
click at [104, 228] on button "Done" at bounding box center [106, 232] width 16 height 11
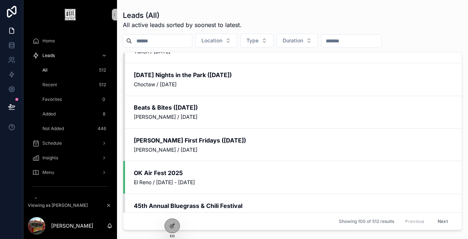
scroll to position [1003, 0]
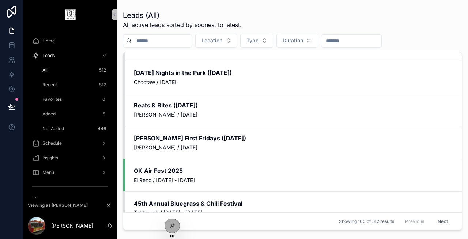
click at [53, 102] on span "Favorites" at bounding box center [51, 100] width 19 height 6
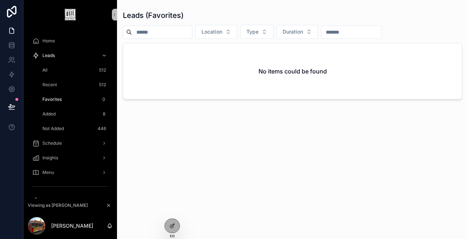
click at [46, 114] on span "Added" at bounding box center [48, 114] width 13 height 6
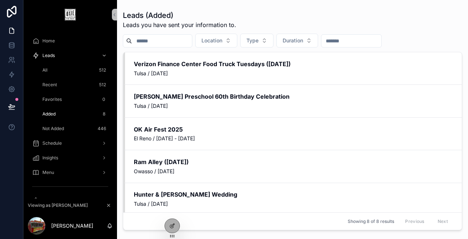
click at [55, 72] on div "All 512" at bounding box center [74, 70] width 67 height 12
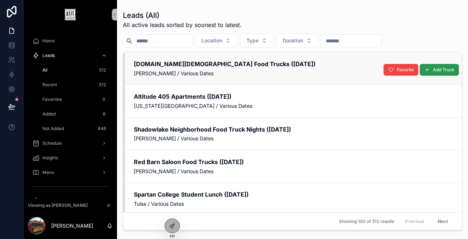
click at [438, 73] on button "Add Truck" at bounding box center [439, 70] width 39 height 12
click at [402, 70] on button "Favorite" at bounding box center [409, 70] width 35 height 12
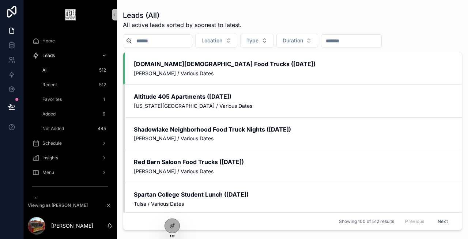
click at [77, 98] on div "Favorites 1" at bounding box center [74, 100] width 67 height 12
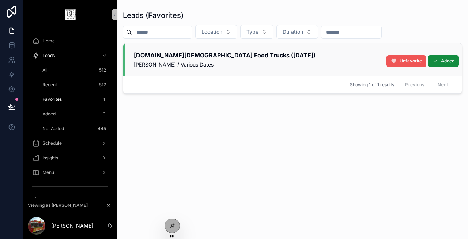
click at [412, 63] on span "Unfavorite" at bounding box center [411, 61] width 22 height 6
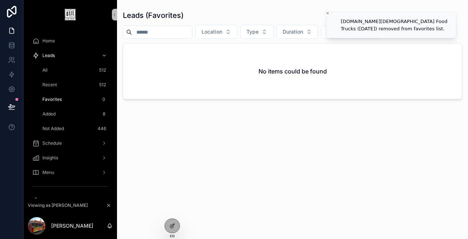
click at [67, 71] on div "All 512" at bounding box center [74, 70] width 67 height 12
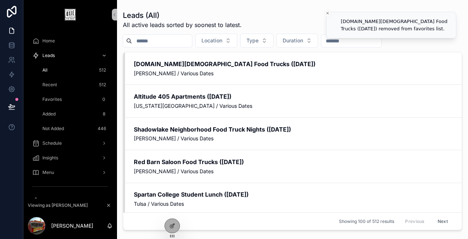
click at [50, 85] on span "Recent" at bounding box center [49, 85] width 15 height 6
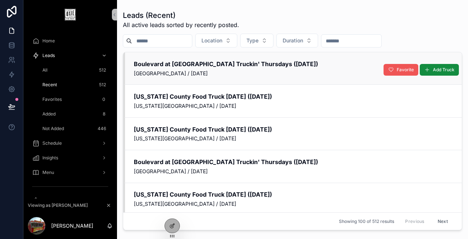
click at [401, 72] on span "Favorite" at bounding box center [405, 70] width 17 height 6
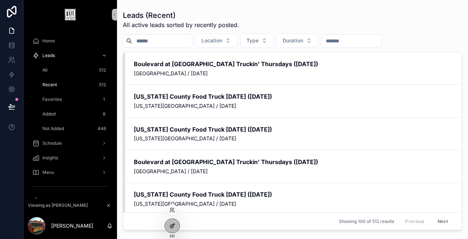
click at [172, 225] on icon at bounding box center [171, 226] width 3 height 3
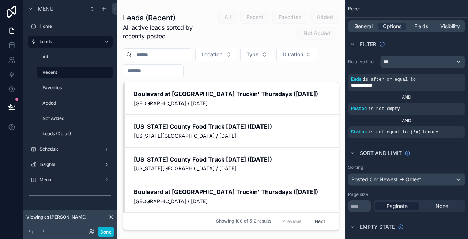
click at [247, 101] on div "scrollable content" at bounding box center [231, 115] width 228 height 230
click at [398, 25] on span "Options" at bounding box center [392, 26] width 19 height 7
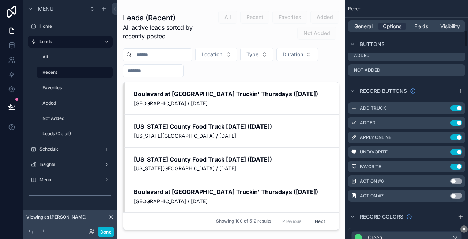
scroll to position [415, 0]
click at [0, 0] on icon "scrollable content" at bounding box center [0, 0] width 0 height 0
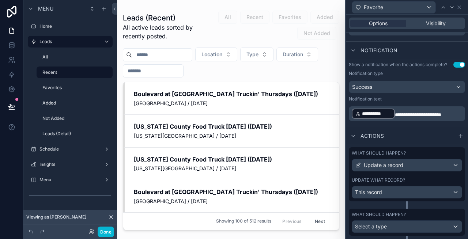
scroll to position [151, 0]
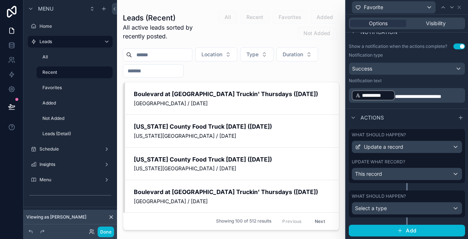
click at [407, 194] on div "What should happen?" at bounding box center [407, 196] width 110 height 6
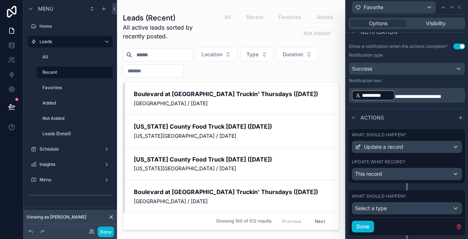
scroll to position [169, 0]
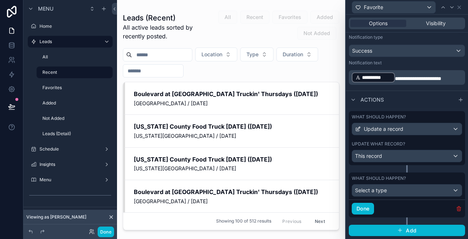
click at [459, 208] on icon "button" at bounding box center [459, 208] width 0 height 1
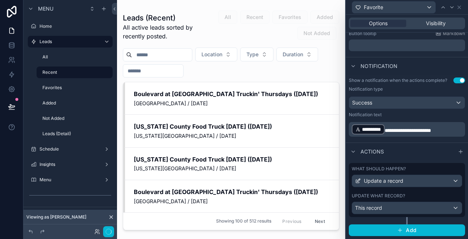
scroll to position [116, 0]
click at [406, 170] on div "What should happen?" at bounding box center [407, 169] width 110 height 6
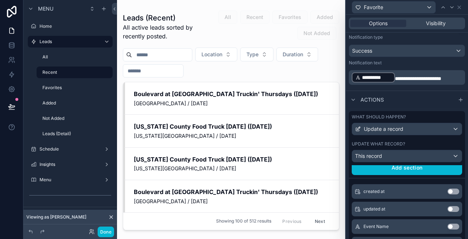
scroll to position [0, 0]
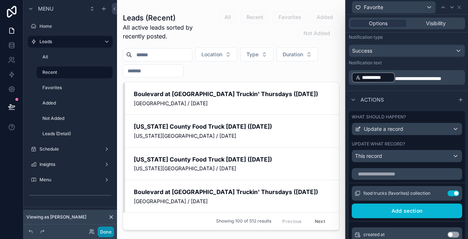
click at [109, 232] on button "Done" at bounding box center [106, 232] width 16 height 11
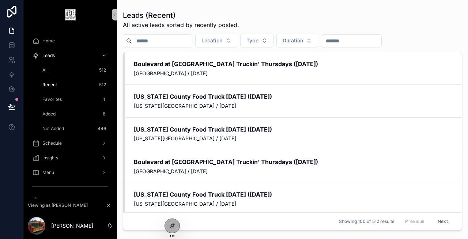
click at [60, 99] on span "Favorites" at bounding box center [51, 100] width 19 height 6
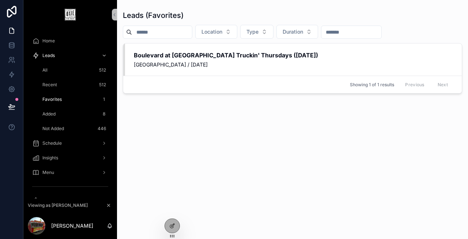
click at [61, 82] on div "Recent 512" at bounding box center [74, 85] width 67 height 12
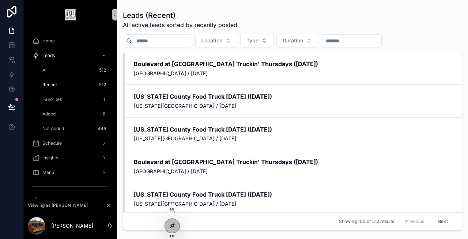
click at [175, 227] on div at bounding box center [172, 226] width 15 height 14
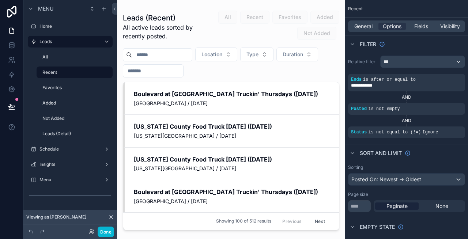
click at [256, 104] on div "scrollable content" at bounding box center [231, 115] width 228 height 230
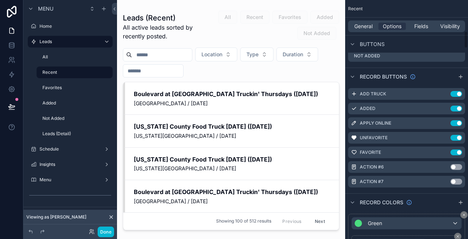
scroll to position [429, 0]
click at [0, 0] on icon "scrollable content" at bounding box center [0, 0] width 0 height 0
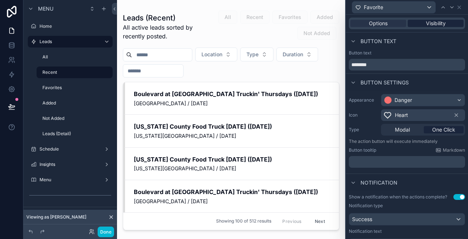
click at [442, 25] on span "Visibility" at bounding box center [436, 23] width 20 height 7
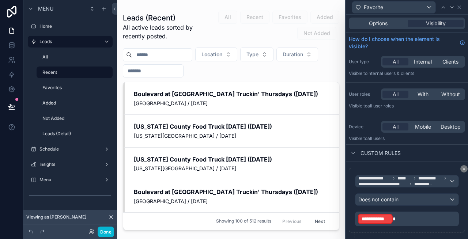
click at [403, 217] on p "**********" at bounding box center [407, 219] width 99 height 12
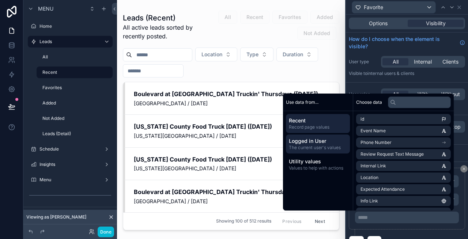
click at [322, 146] on span "The current user's values" at bounding box center [318, 148] width 58 height 6
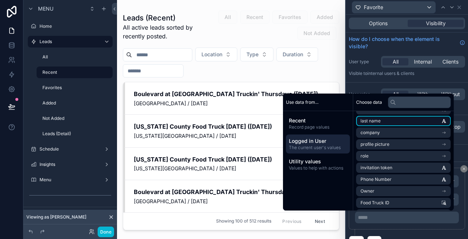
scroll to position [45, 0]
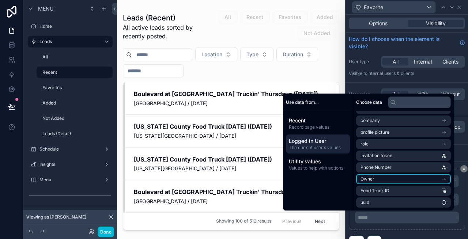
click at [373, 175] on li "Owner" at bounding box center [403, 179] width 95 height 10
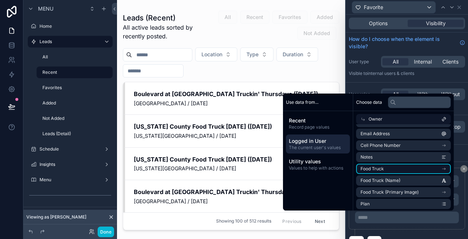
click at [392, 169] on li "Food Truck" at bounding box center [403, 169] width 95 height 10
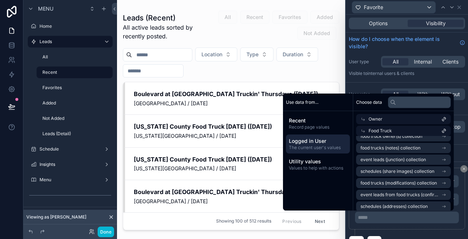
scroll to position [1124, 0]
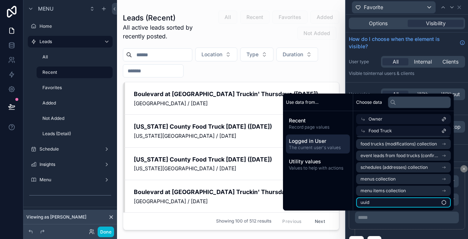
click at [381, 203] on li "uuid" at bounding box center [403, 203] width 95 height 10
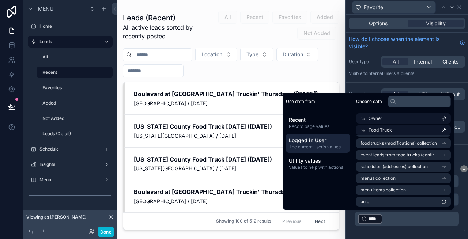
click at [459, 213] on div "**********" at bounding box center [407, 200] width 116 height 65
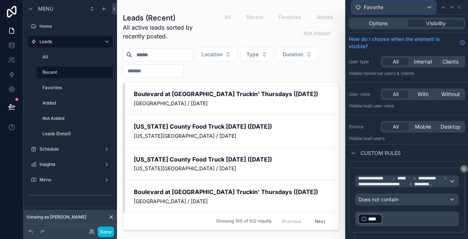
click at [406, 9] on div "Favorite" at bounding box center [393, 7] width 83 height 12
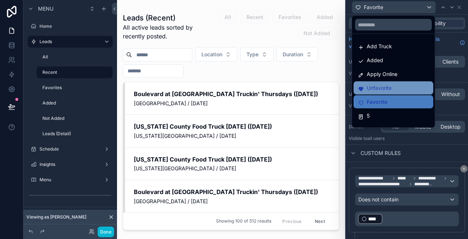
click at [386, 89] on span "Unfavorite" at bounding box center [379, 88] width 25 height 9
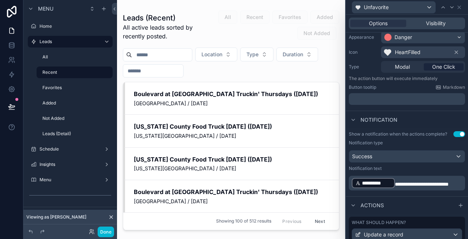
scroll to position [0, 0]
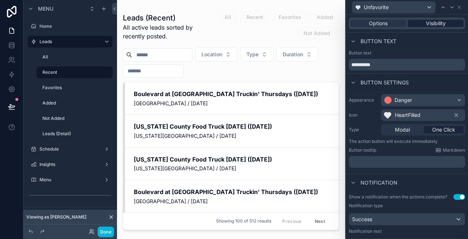
click at [427, 25] on span "Visibility" at bounding box center [436, 23] width 20 height 7
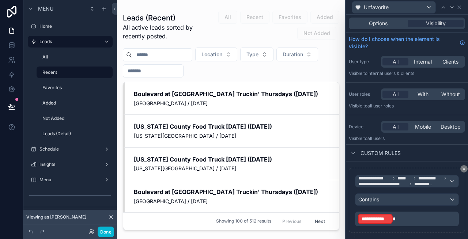
scroll to position [16, 0]
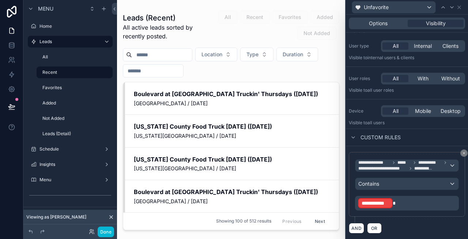
click at [398, 203] on p "**********" at bounding box center [407, 204] width 99 height 12
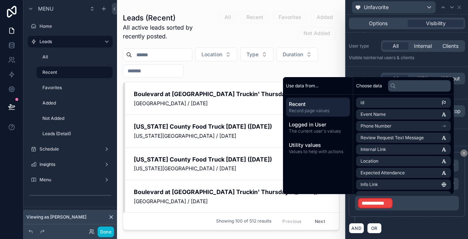
scroll to position [13, 0]
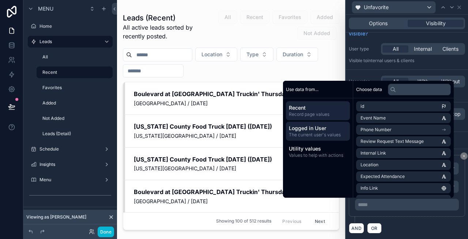
click at [322, 131] on span "Logged in User" at bounding box center [318, 128] width 58 height 7
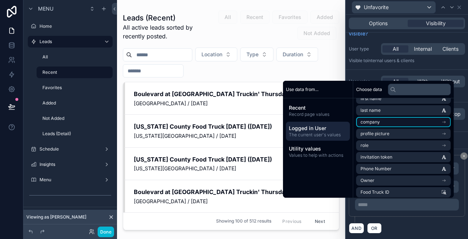
scroll to position [45, 0]
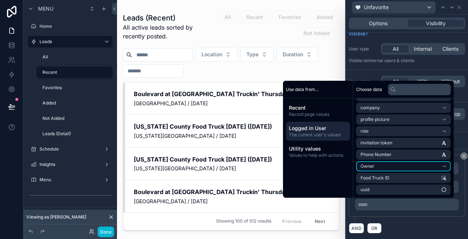
click at [372, 162] on li "Owner" at bounding box center [403, 166] width 95 height 10
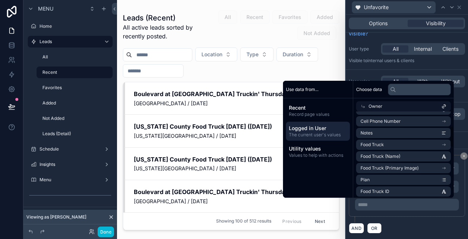
scroll to position [67, 0]
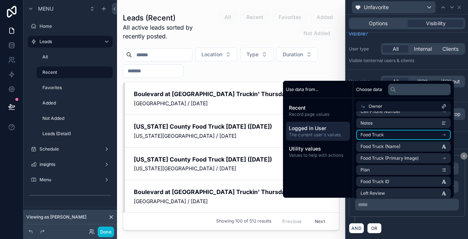
click at [380, 135] on span "Food Truck" at bounding box center [372, 135] width 23 height 6
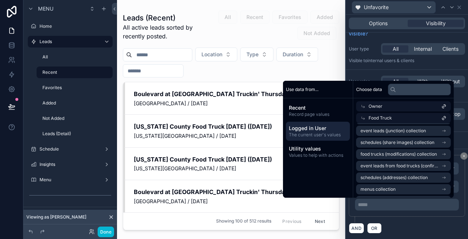
scroll to position [1124, 0]
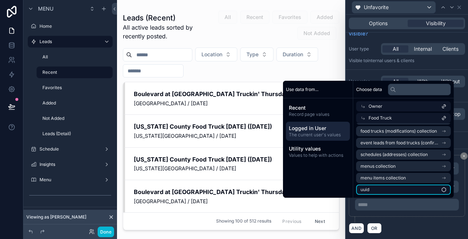
click at [372, 189] on li "uuid" at bounding box center [403, 190] width 95 height 10
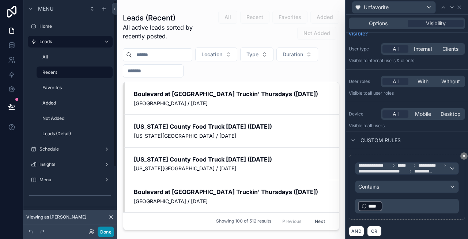
click at [101, 227] on button "Done" at bounding box center [106, 232] width 16 height 11
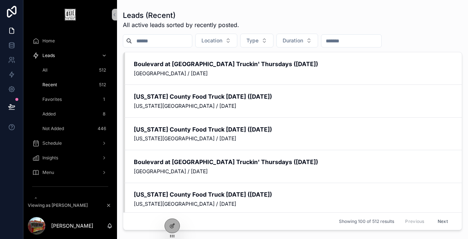
click at [59, 101] on span "Favorites" at bounding box center [51, 100] width 19 height 6
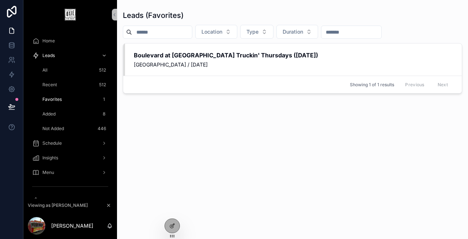
click at [55, 84] on span "Recent" at bounding box center [49, 85] width 15 height 6
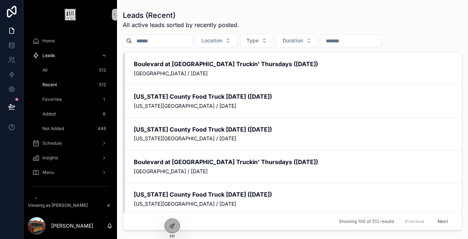
click at [71, 70] on div "All 512" at bounding box center [74, 70] width 67 height 12
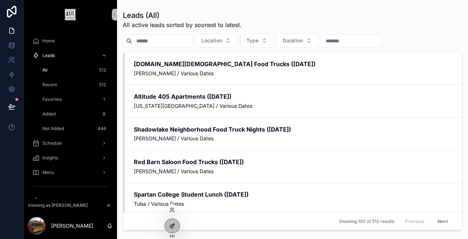
click at [174, 224] on icon at bounding box center [173, 225] width 3 height 3
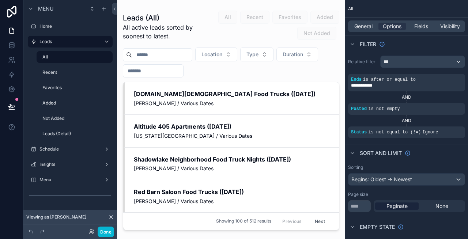
click at [253, 91] on div "scrollable content" at bounding box center [231, 115] width 228 height 230
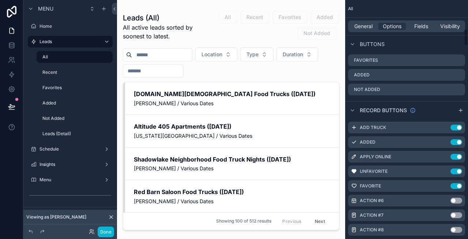
scroll to position [395, 0]
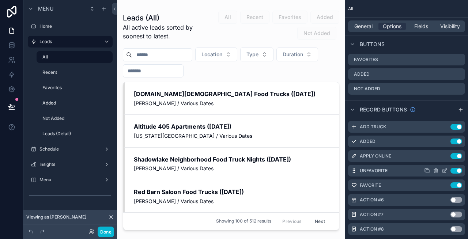
click at [0, 0] on icon "scrollable content" at bounding box center [0, 0] width 0 height 0
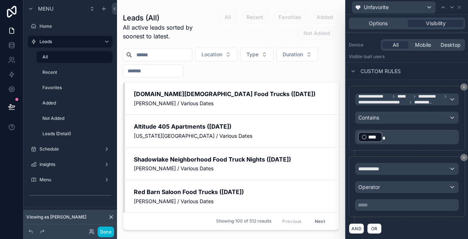
scroll to position [82, 0]
click at [462, 158] on icon at bounding box center [464, 157] width 4 height 4
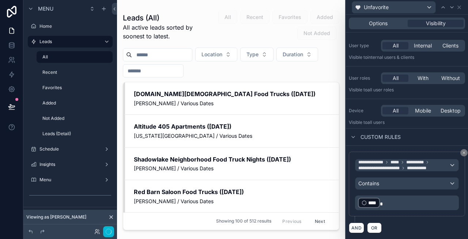
scroll to position [16, 0]
click at [371, 9] on span "Unfavorite" at bounding box center [376, 7] width 25 height 7
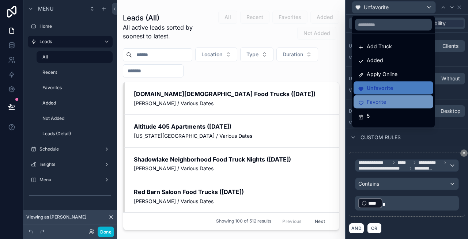
click at [380, 100] on span "Favorite" at bounding box center [376, 102] width 19 height 9
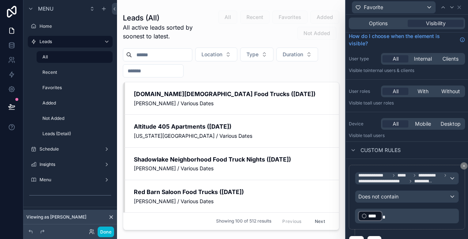
scroll to position [0, 0]
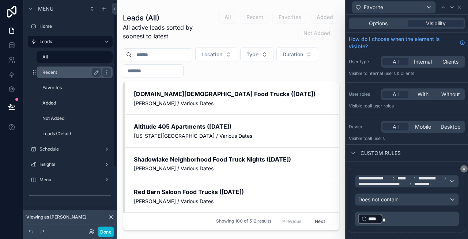
click at [79, 70] on label "Recent" at bounding box center [70, 72] width 56 height 6
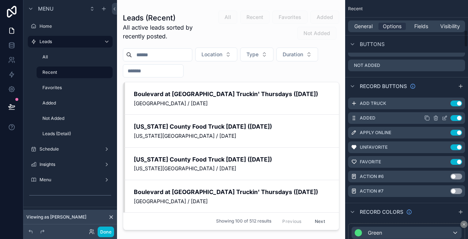
scroll to position [427, 0]
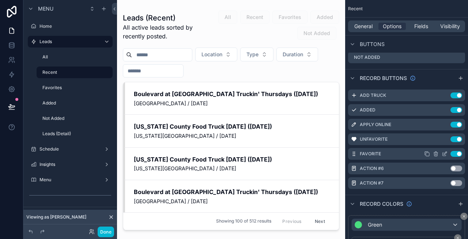
click at [0, 0] on icon "scrollable content" at bounding box center [0, 0] width 0 height 0
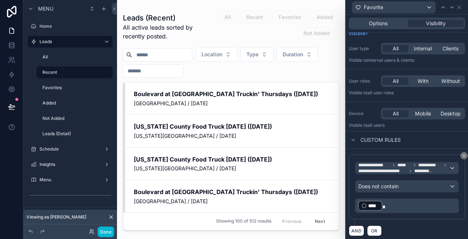
scroll to position [15, 0]
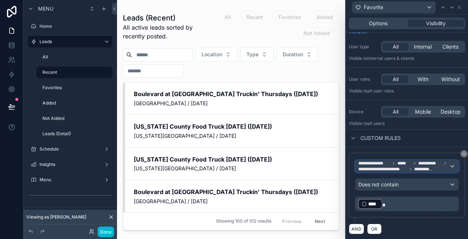
click at [429, 167] on span "**********" at bounding box center [423, 169] width 19 height 6
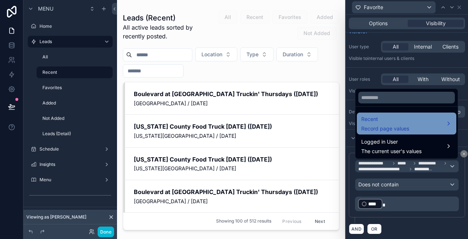
click at [390, 127] on span "Record page values" at bounding box center [385, 128] width 48 height 7
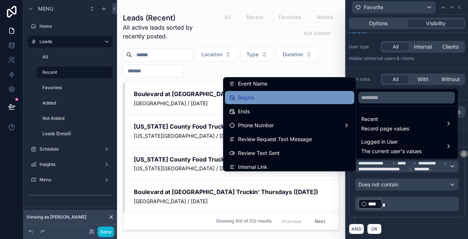
scroll to position [0, 0]
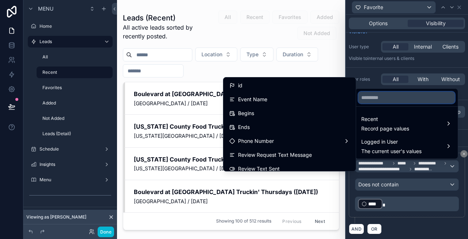
click at [375, 99] on input "text" at bounding box center [406, 98] width 97 height 12
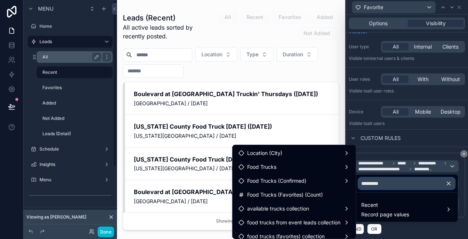
type input "*********"
click at [70, 57] on label "All" at bounding box center [70, 57] width 56 height 6
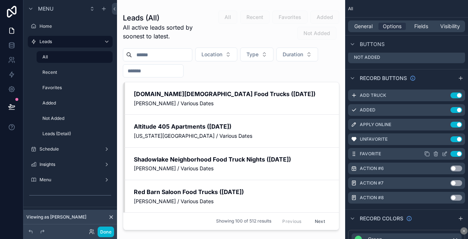
click at [0, 0] on icon "scrollable content" at bounding box center [0, 0] width 0 height 0
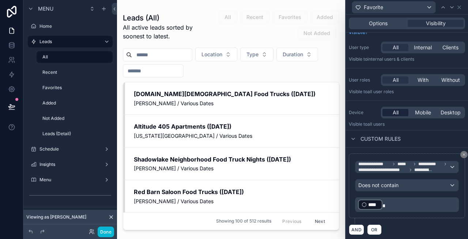
scroll to position [16, 0]
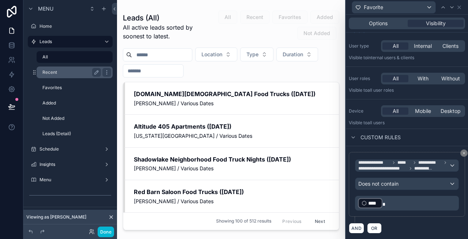
click at [69, 75] on label "Recent" at bounding box center [70, 72] width 56 height 6
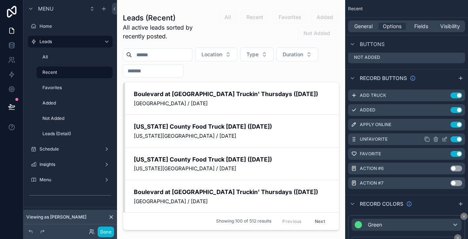
click at [0, 0] on icon "scrollable content" at bounding box center [0, 0] width 0 height 0
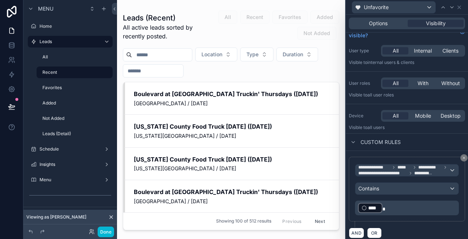
scroll to position [16, 0]
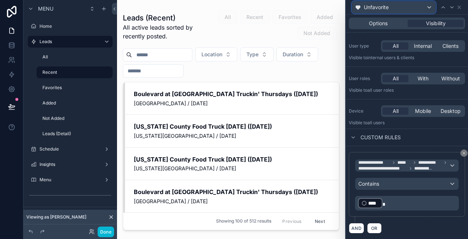
click at [397, 8] on div "Unfavorite" at bounding box center [393, 7] width 83 height 12
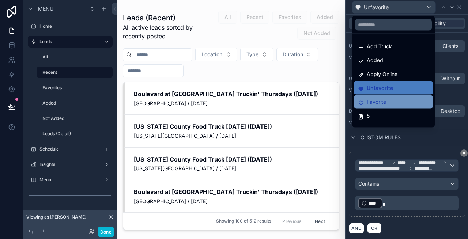
click at [377, 101] on span "Favorite" at bounding box center [376, 102] width 19 height 9
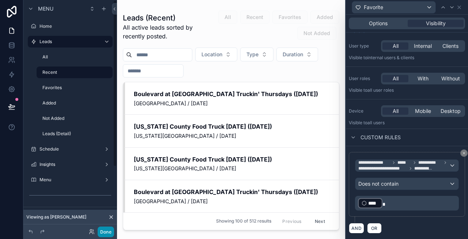
click at [110, 232] on button "Done" at bounding box center [106, 232] width 16 height 11
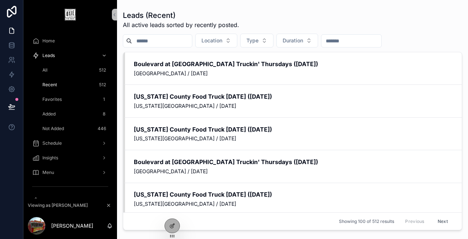
click at [83, 98] on div "Favorites 1" at bounding box center [74, 100] width 67 height 12
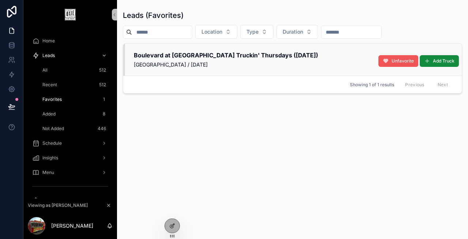
click at [407, 61] on span "Unfavorite" at bounding box center [403, 61] width 22 height 6
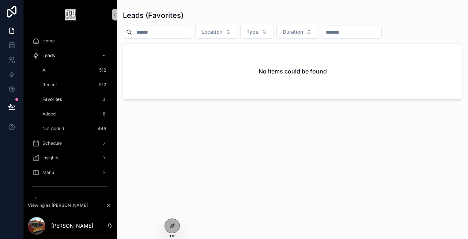
click at [61, 84] on div "Recent 512" at bounding box center [74, 85] width 67 height 12
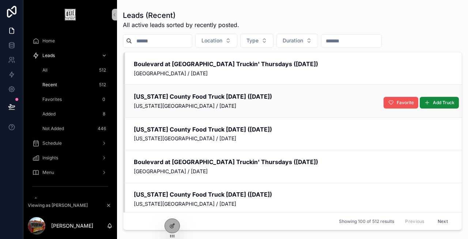
click at [395, 100] on button "Favorite" at bounding box center [401, 103] width 35 height 12
click at [69, 83] on div "Recent 512" at bounding box center [74, 85] width 67 height 12
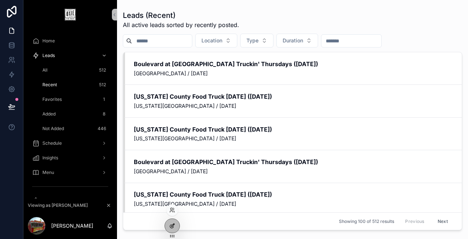
click at [172, 230] on div at bounding box center [172, 226] width 15 height 14
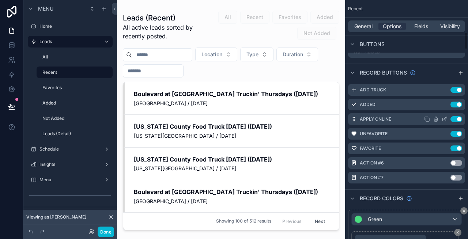
scroll to position [420, 0]
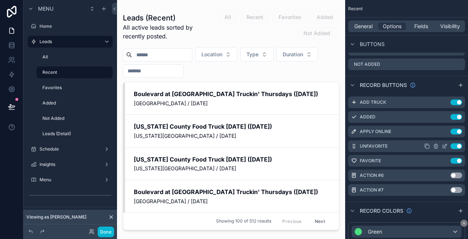
click at [0, 0] on icon "scrollable content" at bounding box center [0, 0] width 0 height 0
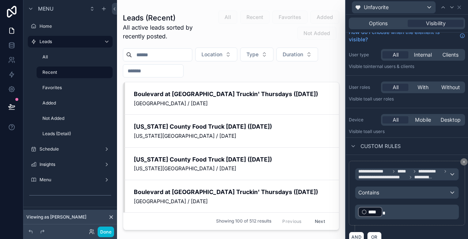
scroll to position [16, 0]
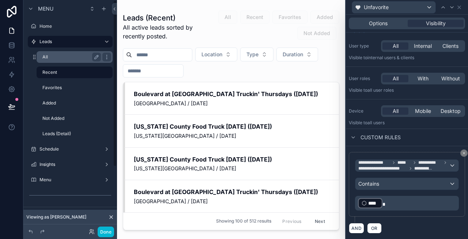
click at [49, 54] on label "All" at bounding box center [70, 57] width 56 height 6
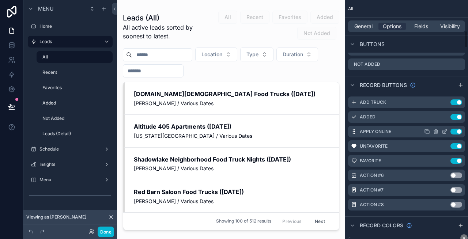
scroll to position [429, 0]
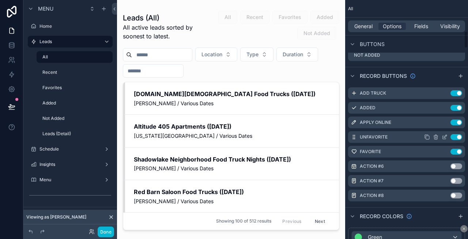
click at [0, 0] on icon "scrollable content" at bounding box center [0, 0] width 0 height 0
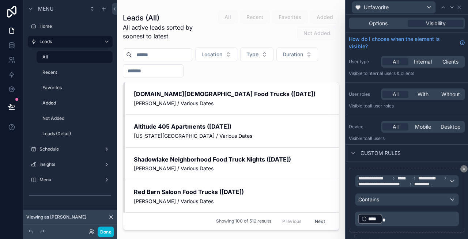
scroll to position [16, 0]
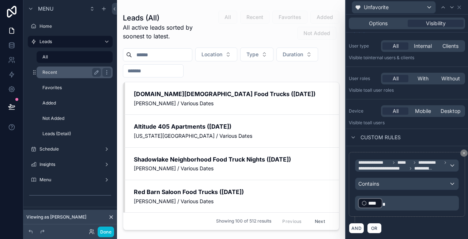
click at [63, 71] on label "Recent" at bounding box center [70, 72] width 56 height 6
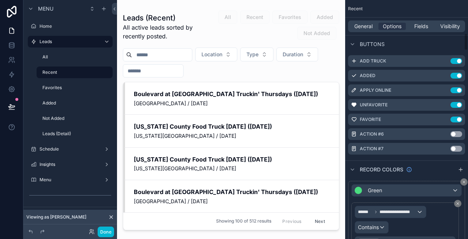
scroll to position [462, 0]
click at [0, 0] on icon "scrollable content" at bounding box center [0, 0] width 0 height 0
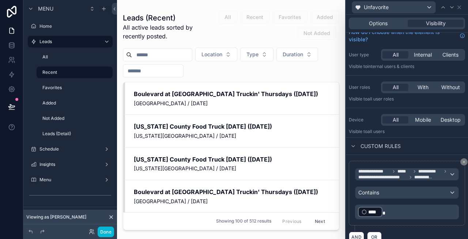
scroll to position [16, 0]
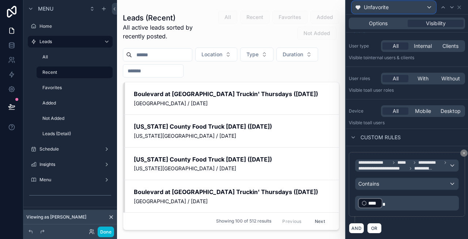
click at [389, 8] on span "Unfavorite" at bounding box center [376, 7] width 25 height 7
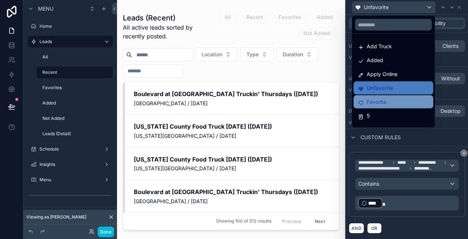
click at [375, 100] on span "Favorite" at bounding box center [376, 102] width 19 height 9
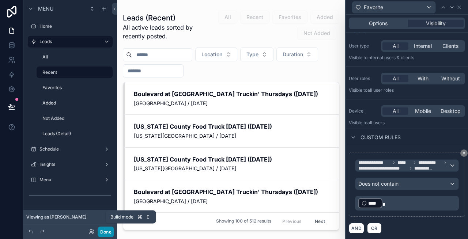
click at [107, 232] on button "Done" at bounding box center [106, 232] width 16 height 11
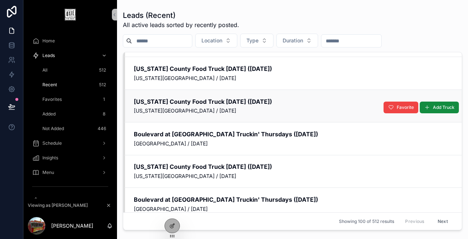
scroll to position [0, 0]
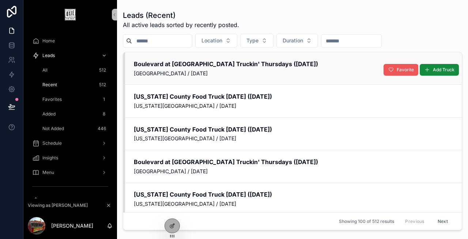
click at [398, 68] on span "Favorite" at bounding box center [405, 70] width 17 height 6
click at [67, 98] on div "Favorites 2" at bounding box center [74, 100] width 67 height 12
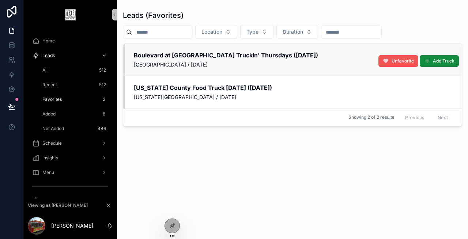
click at [392, 62] on span "Unfavorite" at bounding box center [403, 61] width 22 height 6
click at [87, 95] on div "Favorites 2" at bounding box center [74, 100] width 67 height 12
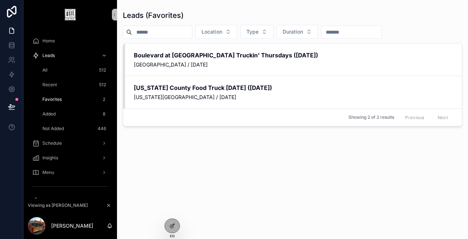
click at [74, 67] on div "All 512" at bounding box center [74, 70] width 67 height 12
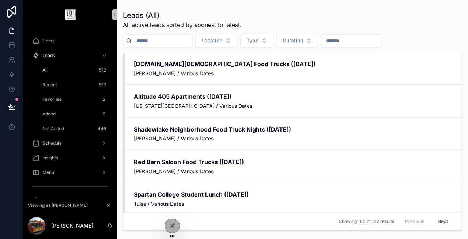
click at [65, 100] on div "Favorites 2" at bounding box center [74, 100] width 67 height 12
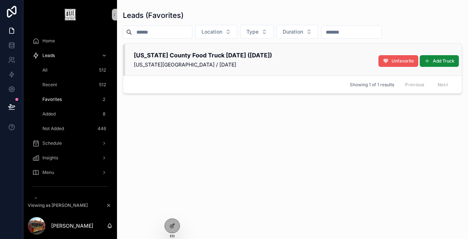
click at [390, 62] on button "Unfavorite" at bounding box center [399, 61] width 40 height 12
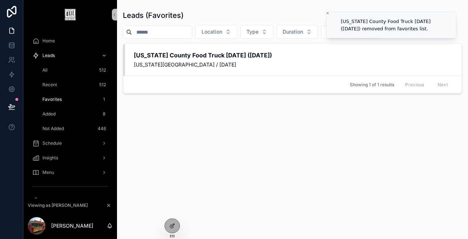
click at [281, 129] on div "Leads (Favorites) Location Type Duration [US_STATE][GEOGRAPHIC_DATA] Food Truck…" at bounding box center [292, 118] width 339 height 225
click at [326, 14] on icon "Close toast" at bounding box center [328, 13] width 4 height 4
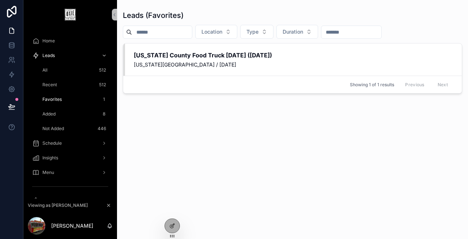
click at [56, 71] on div "All 512" at bounding box center [74, 70] width 67 height 12
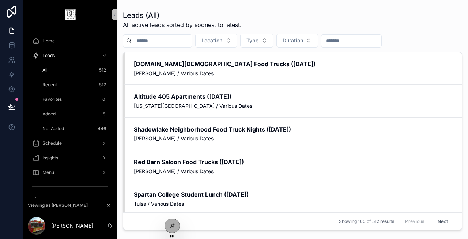
click at [55, 85] on span "Recent" at bounding box center [49, 85] width 15 height 6
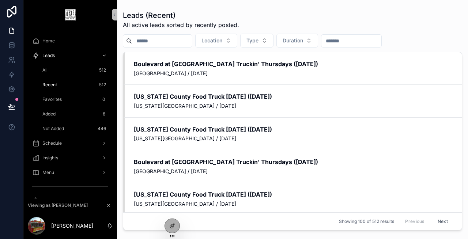
click at [59, 69] on div "All 512" at bounding box center [74, 70] width 67 height 12
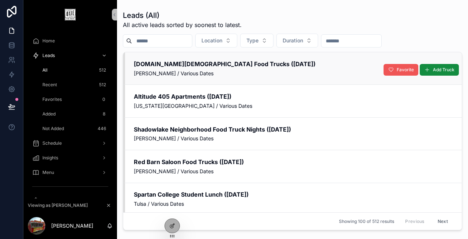
click at [395, 71] on button "Favorite" at bounding box center [401, 70] width 35 height 12
click at [398, 68] on span "Unfavorite" at bounding box center [403, 70] width 22 height 6
click at [62, 84] on div "Recent 512" at bounding box center [74, 85] width 67 height 12
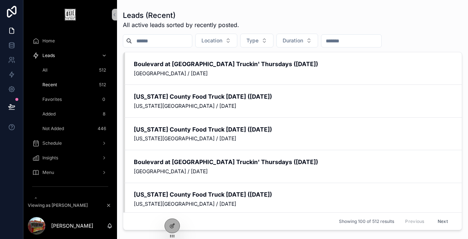
click at [72, 69] on div "All 512" at bounding box center [74, 70] width 67 height 12
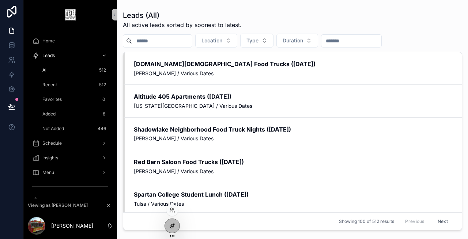
click at [168, 227] on div at bounding box center [172, 226] width 15 height 14
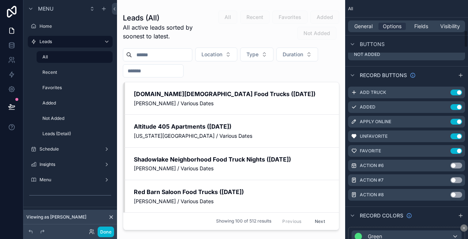
scroll to position [430, 0]
click at [0, 0] on icon "scrollable content" at bounding box center [0, 0] width 0 height 0
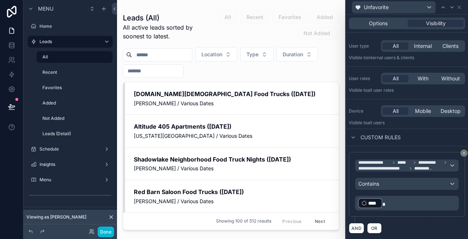
scroll to position [0, 0]
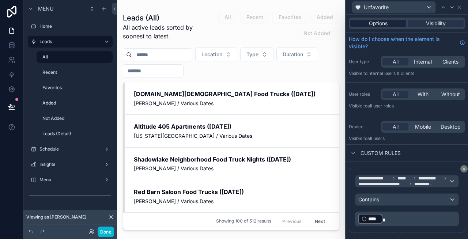
click at [386, 25] on span "Options" at bounding box center [378, 23] width 19 height 7
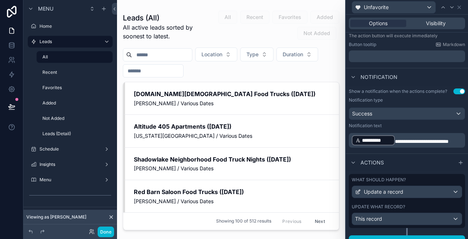
scroll to position [116, 0]
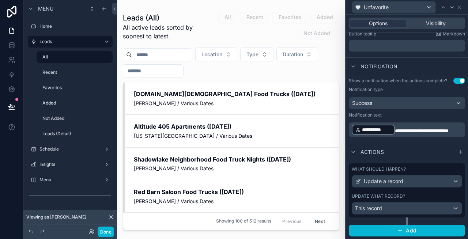
click at [389, 171] on label "What should happen?" at bounding box center [379, 169] width 54 height 6
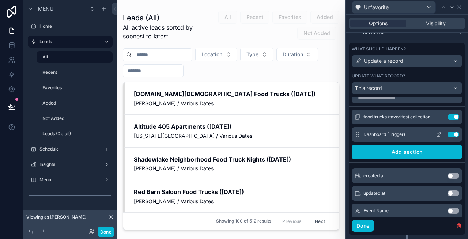
scroll to position [0, 0]
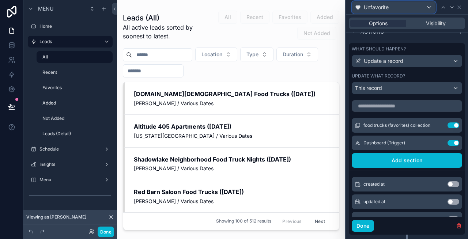
click at [400, 10] on div "Unfavorite" at bounding box center [393, 7] width 83 height 12
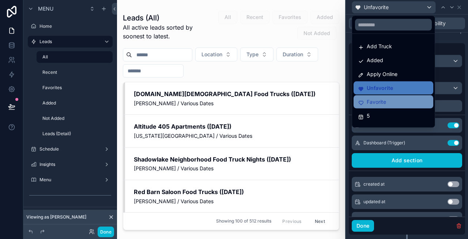
click at [386, 101] on span "Favorite" at bounding box center [376, 102] width 19 height 9
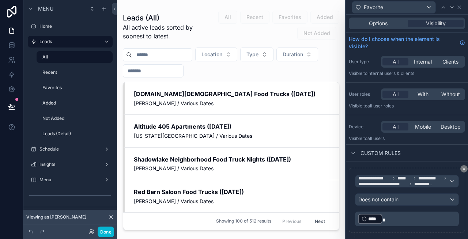
scroll to position [16, 0]
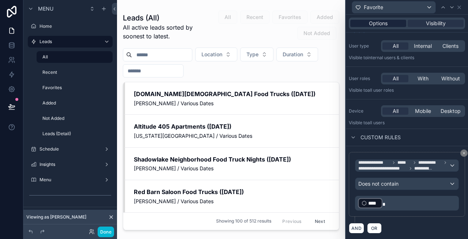
click at [379, 24] on span "Options" at bounding box center [378, 23] width 19 height 7
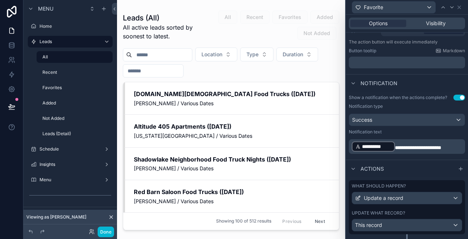
scroll to position [116, 0]
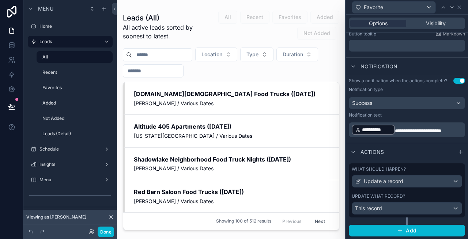
click at [384, 168] on label "What should happen?" at bounding box center [379, 169] width 54 height 6
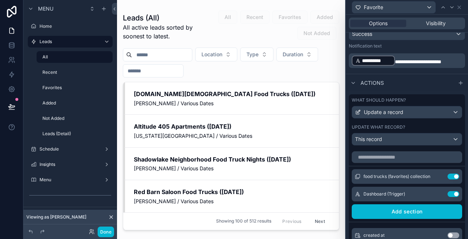
scroll to position [186, 0]
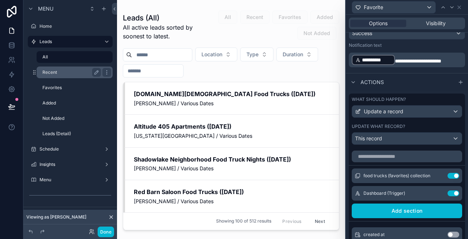
click at [70, 70] on label "Recent" at bounding box center [70, 72] width 56 height 6
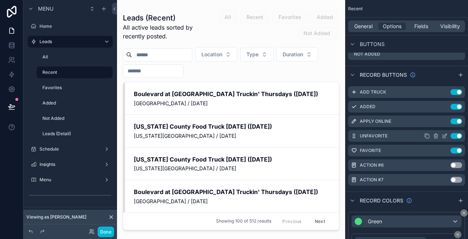
click at [0, 0] on icon "scrollable content" at bounding box center [0, 0] width 0 height 0
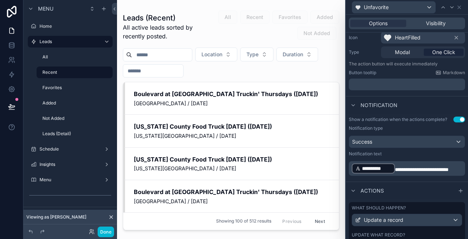
scroll to position [116, 0]
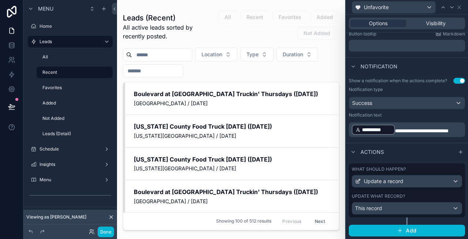
click at [379, 168] on label "What should happen?" at bounding box center [379, 169] width 54 height 6
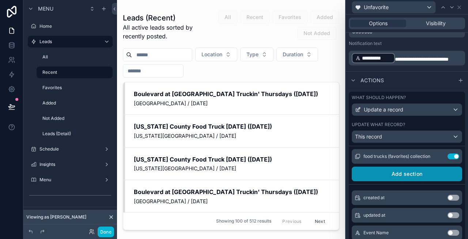
scroll to position [0, 0]
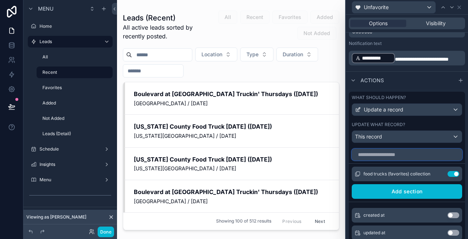
click at [393, 155] on input "text" at bounding box center [407, 155] width 110 height 12
type input "*"
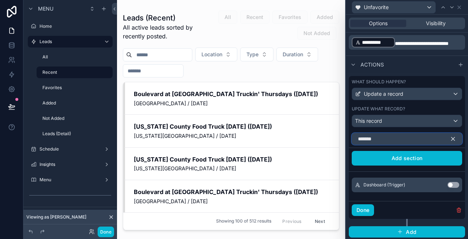
scroll to position [205, 0]
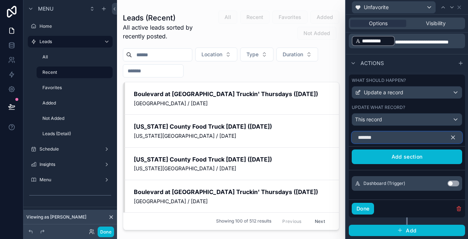
type input "*******"
click at [454, 182] on button "Use setting" at bounding box center [454, 184] width 12 height 6
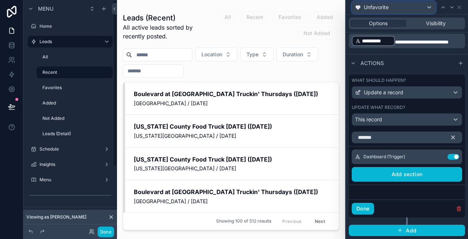
click at [405, 7] on div "Unfavorite" at bounding box center [393, 7] width 83 height 12
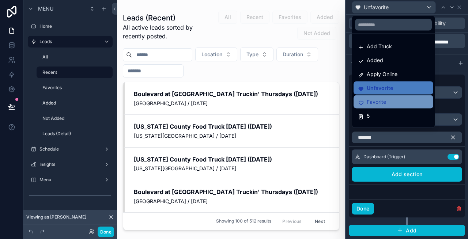
click at [391, 102] on div "Favorite" at bounding box center [393, 102] width 71 height 9
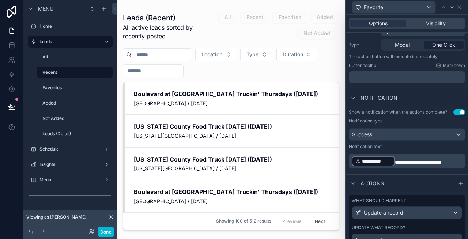
scroll to position [116, 0]
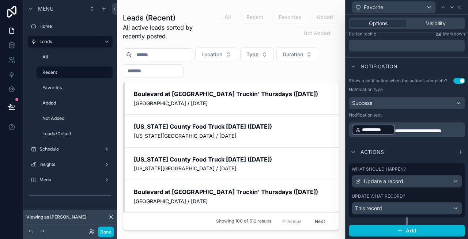
click at [402, 167] on label "What should happen?" at bounding box center [379, 169] width 54 height 6
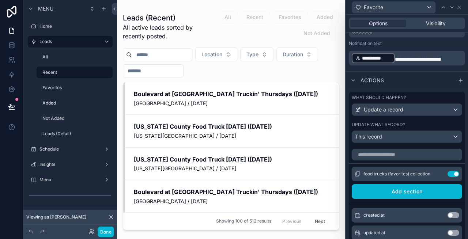
scroll to position [219, 0]
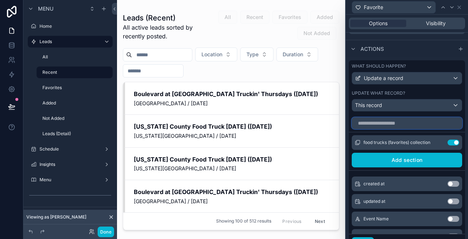
click at [398, 121] on input "text" at bounding box center [407, 123] width 110 height 12
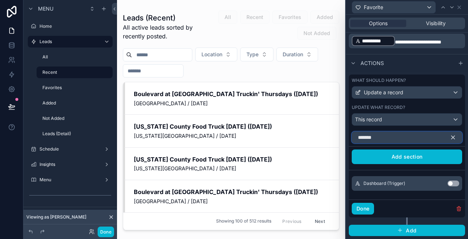
type input "*******"
click at [451, 183] on button "Use setting" at bounding box center [454, 184] width 12 height 6
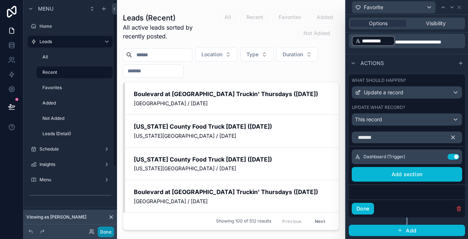
click at [106, 230] on button "Done" at bounding box center [106, 232] width 16 height 11
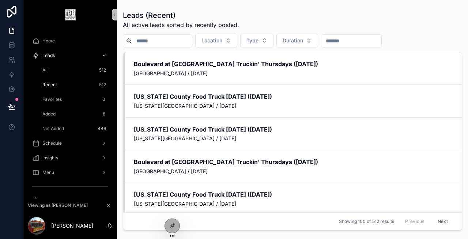
click at [79, 72] on div "All 512" at bounding box center [74, 70] width 67 height 12
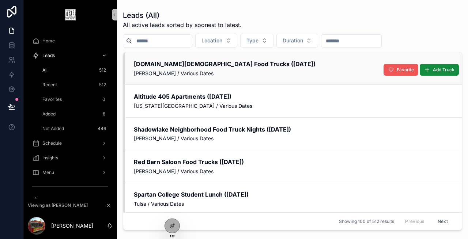
click at [407, 71] on span "Favorite" at bounding box center [405, 70] width 17 height 6
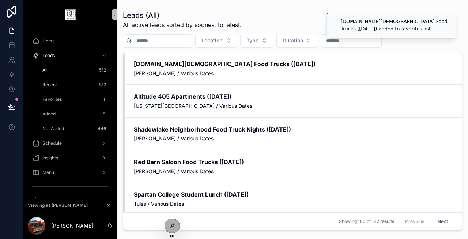
click at [0, 0] on span "Unfavorite" at bounding box center [0, 0] width 0 height 0
click at [79, 84] on div "Recent 512" at bounding box center [74, 85] width 67 height 12
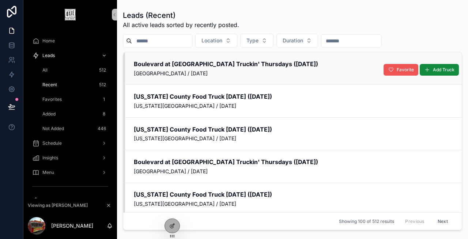
click at [395, 71] on button "Favorite" at bounding box center [401, 70] width 35 height 12
click at [65, 101] on div "Favorites 1" at bounding box center [74, 100] width 67 height 12
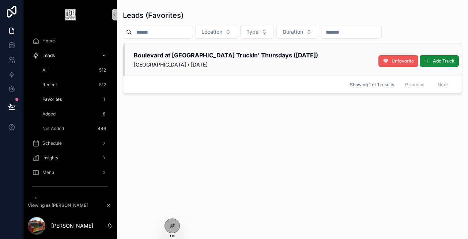
click at [406, 61] on span "Unfavorite" at bounding box center [403, 61] width 22 height 6
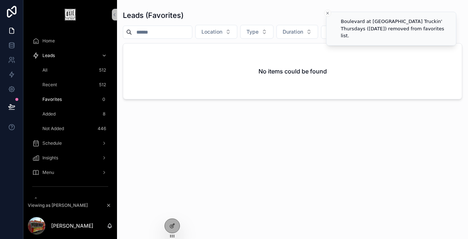
click at [63, 83] on div "Recent 512" at bounding box center [74, 85] width 67 height 12
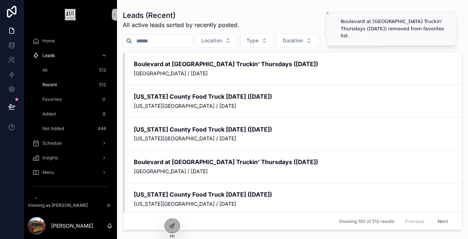
click at [62, 69] on div "All 512" at bounding box center [74, 70] width 67 height 12
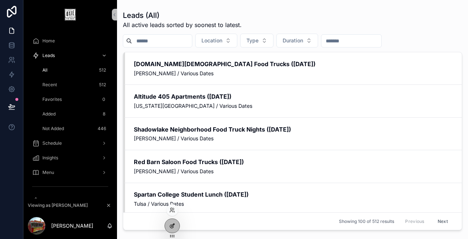
click at [172, 227] on icon at bounding box center [172, 226] width 6 height 6
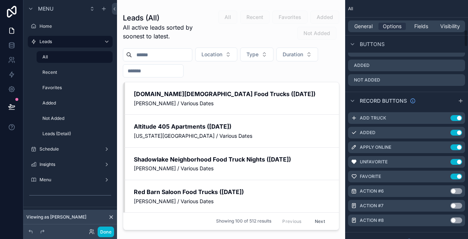
scroll to position [414, 0]
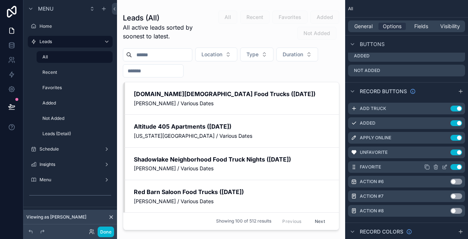
click at [0, 0] on icon "scrollable content" at bounding box center [0, 0] width 0 height 0
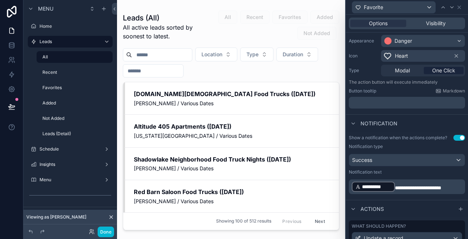
scroll to position [59, 0]
click at [422, 22] on div "Visibility" at bounding box center [436, 23] width 56 height 7
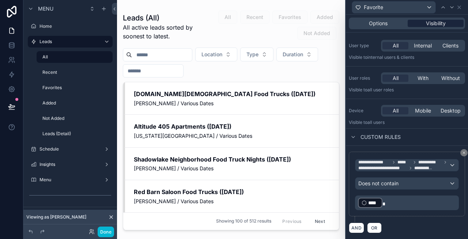
scroll to position [16, 0]
click at [71, 74] on label "Recent" at bounding box center [70, 72] width 56 height 6
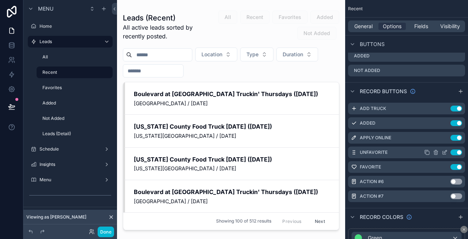
click at [0, 0] on icon "scrollable content" at bounding box center [0, 0] width 0 height 0
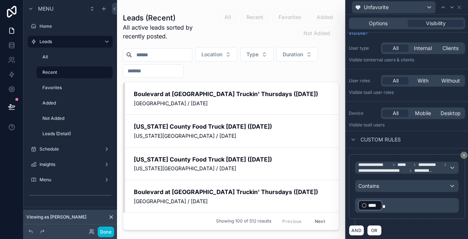
scroll to position [16, 0]
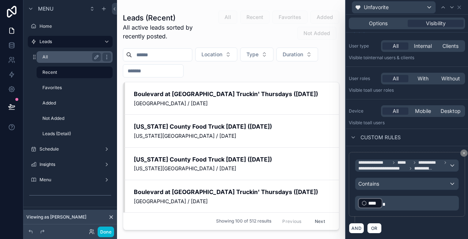
click at [74, 59] on label "All" at bounding box center [70, 57] width 56 height 6
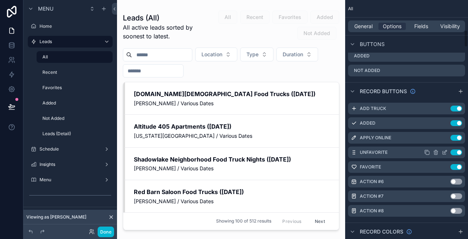
click at [0, 0] on icon "scrollable content" at bounding box center [0, 0] width 0 height 0
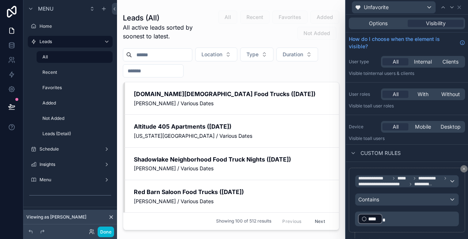
scroll to position [16, 0]
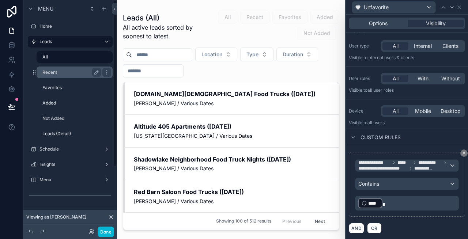
click at [60, 76] on div "Recent" at bounding box center [71, 72] width 59 height 9
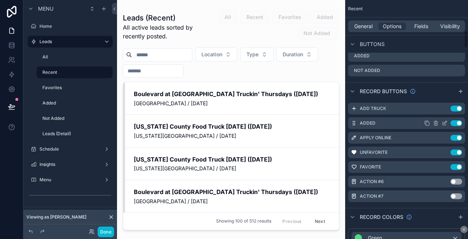
scroll to position [425, 0]
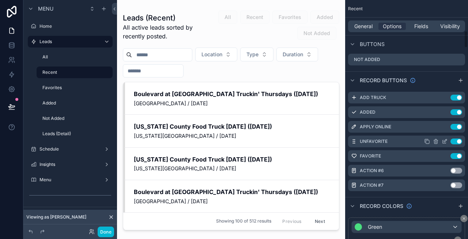
click at [0, 0] on icon "scrollable content" at bounding box center [0, 0] width 0 height 0
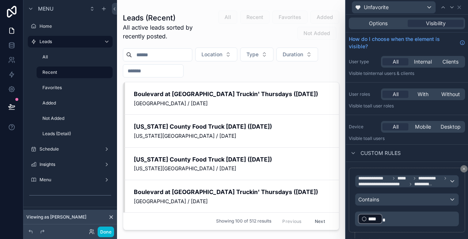
scroll to position [16, 0]
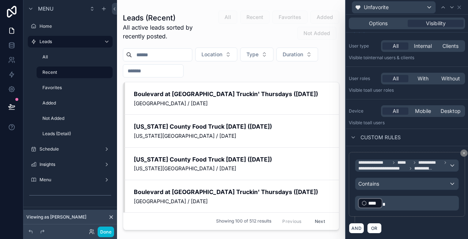
click at [401, 204] on p "﻿ **** ﻿" at bounding box center [407, 204] width 99 height 12
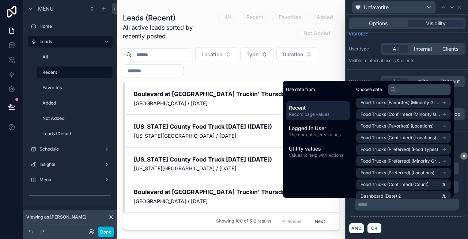
scroll to position [1122, 0]
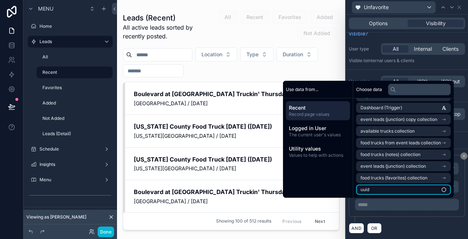
click at [379, 188] on li "uuid" at bounding box center [403, 190] width 95 height 10
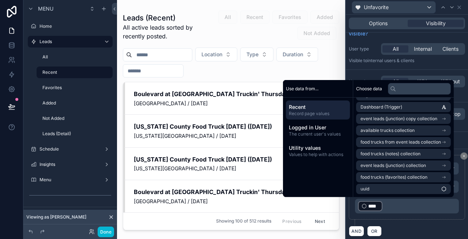
click at [416, 218] on div "**********" at bounding box center [407, 187] width 116 height 65
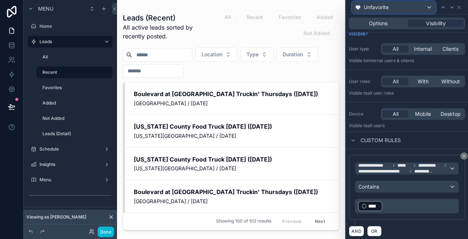
click at [405, 6] on div "Unfavorite" at bounding box center [393, 7] width 83 height 12
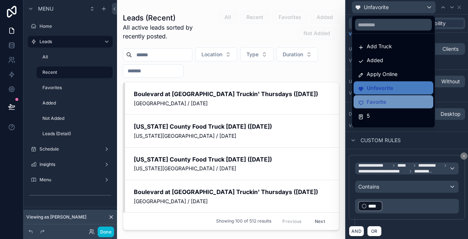
click at [388, 98] on div "Favorite" at bounding box center [393, 102] width 71 height 9
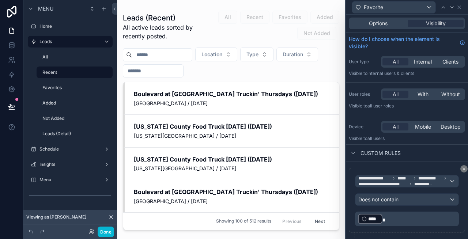
scroll to position [16, 0]
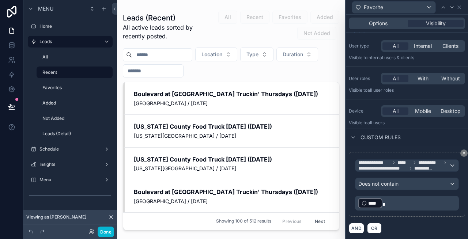
click at [400, 204] on p "﻿ **** ﻿" at bounding box center [407, 204] width 99 height 12
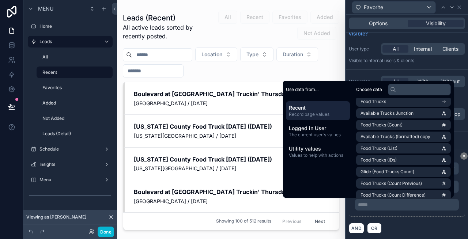
scroll to position [1122, 0]
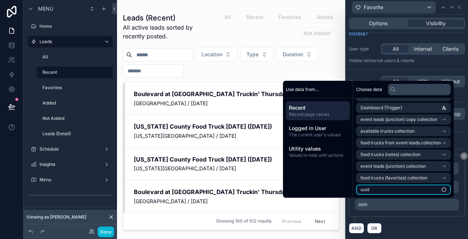
click at [375, 188] on li "uuid" at bounding box center [403, 190] width 95 height 10
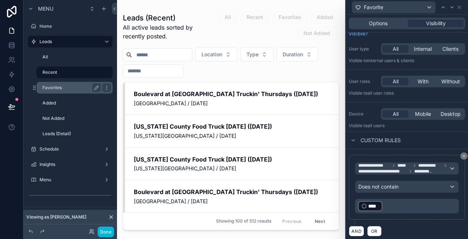
click at [65, 84] on div "Favorites" at bounding box center [71, 87] width 59 height 9
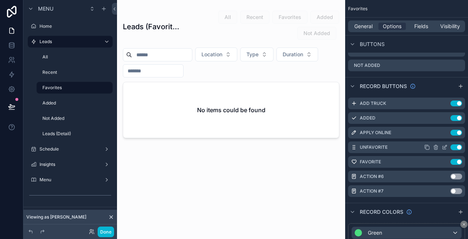
click at [0, 0] on icon "scrollable content" at bounding box center [0, 0] width 0 height 0
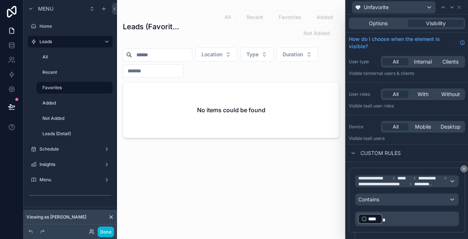
scroll to position [16, 0]
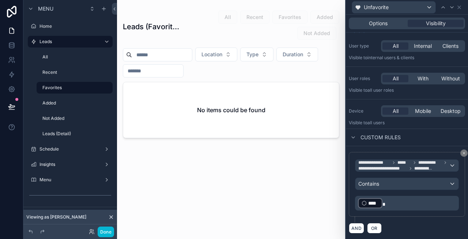
click at [398, 203] on p "﻿ **** ﻿" at bounding box center [407, 204] width 99 height 12
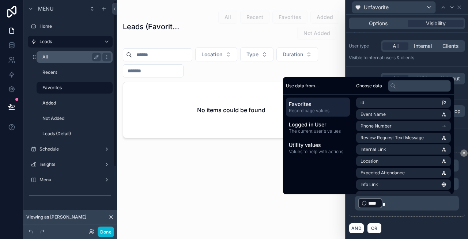
click at [68, 55] on label "All" at bounding box center [70, 57] width 56 height 6
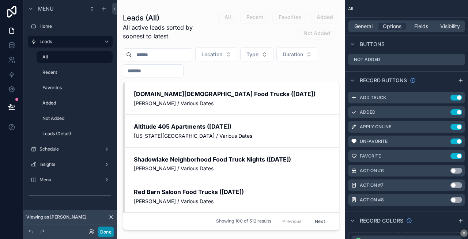
click at [101, 233] on button "Done" at bounding box center [106, 232] width 16 height 11
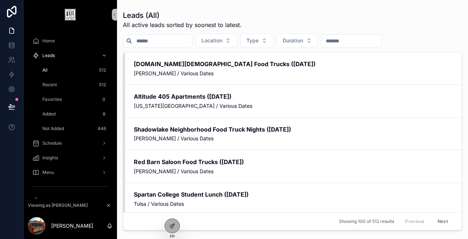
click at [78, 82] on div "Recent 512" at bounding box center [74, 85] width 67 height 12
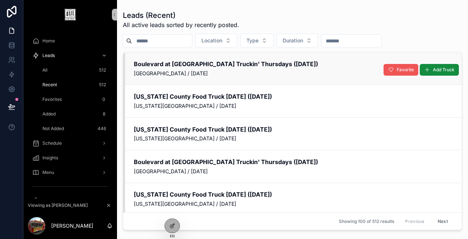
click at [409, 72] on span "Favorite" at bounding box center [405, 70] width 17 height 6
click at [398, 71] on span "Unfavorite" at bounding box center [403, 70] width 22 height 6
click at [60, 98] on span "Favorites" at bounding box center [51, 100] width 19 height 6
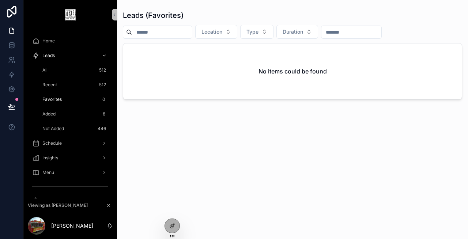
click at [53, 114] on span "Added" at bounding box center [48, 114] width 13 height 6
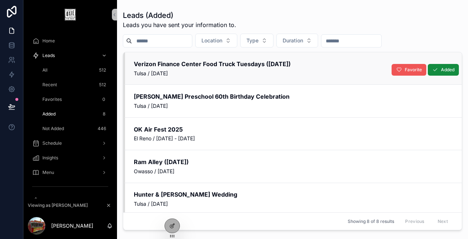
click at [407, 72] on span "Favorite" at bounding box center [413, 70] width 17 height 6
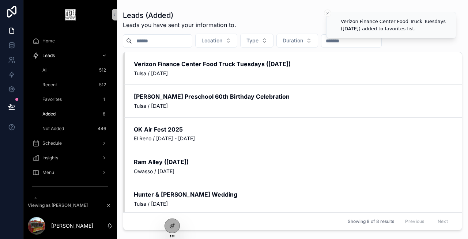
click at [0, 0] on span "Unfavorite" at bounding box center [0, 0] width 0 height 0
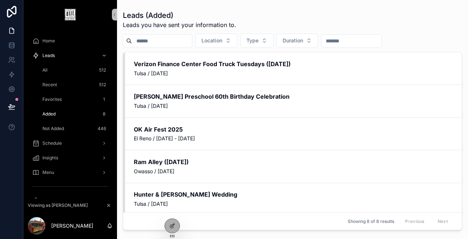
click at [69, 87] on div "Recent 512" at bounding box center [74, 85] width 67 height 12
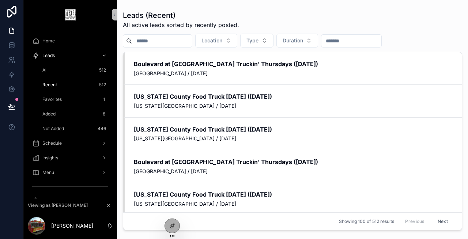
click at [67, 98] on div "Favorites 1" at bounding box center [74, 100] width 67 height 12
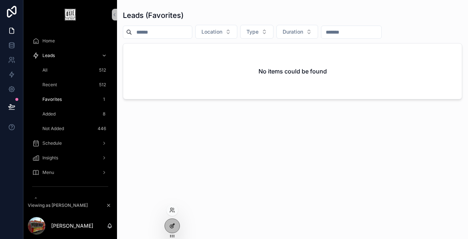
click at [170, 225] on icon at bounding box center [172, 226] width 6 height 6
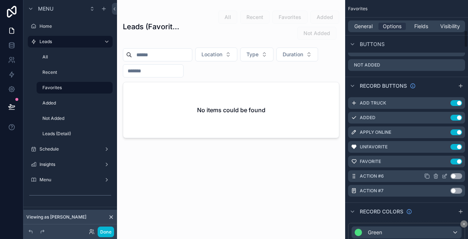
scroll to position [421, 0]
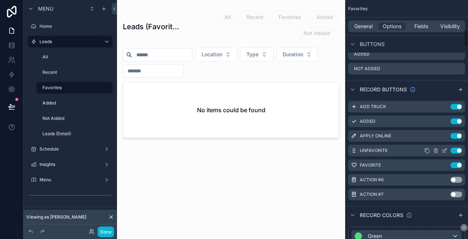
click at [0, 0] on icon "scrollable content" at bounding box center [0, 0] width 0 height 0
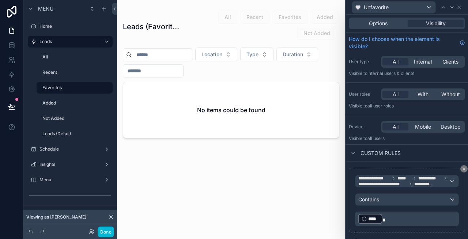
scroll to position [16, 0]
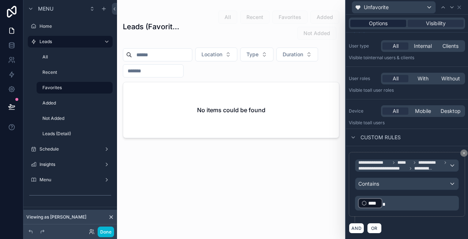
click at [388, 26] on div "Options" at bounding box center [378, 23] width 56 height 7
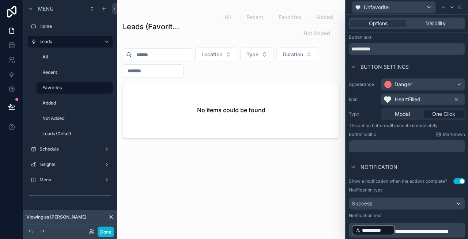
scroll to position [116, 0]
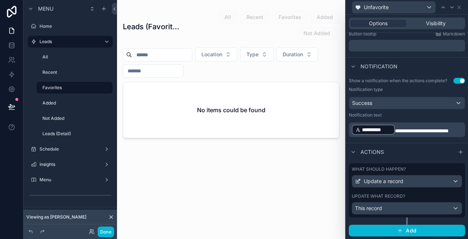
click at [387, 168] on label "What should happen?" at bounding box center [379, 169] width 54 height 6
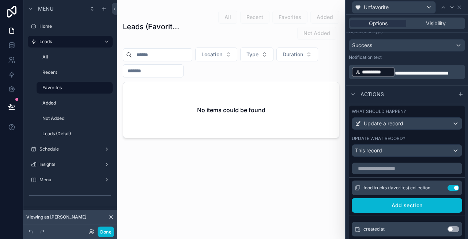
scroll to position [249, 0]
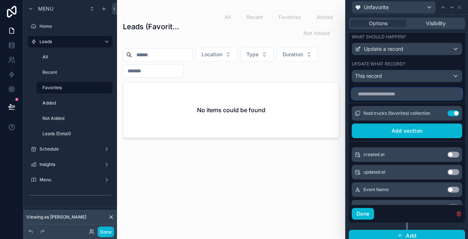
click at [396, 96] on input "text" at bounding box center [407, 94] width 110 height 12
type input "*"
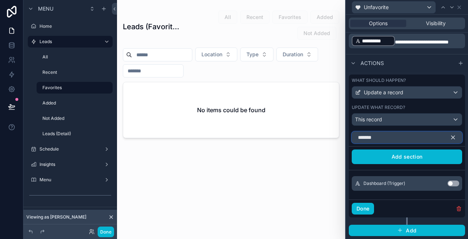
type input "*******"
click at [451, 184] on button "Use setting" at bounding box center [454, 184] width 12 height 6
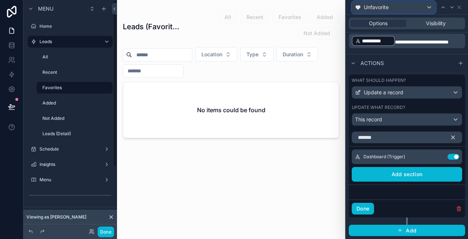
click at [380, 7] on span "Unfavorite" at bounding box center [376, 7] width 25 height 7
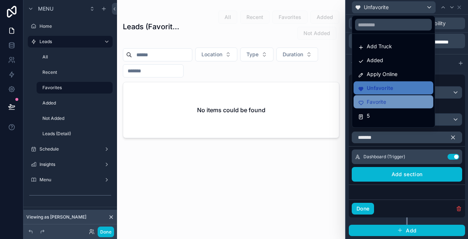
click at [380, 102] on span "Favorite" at bounding box center [376, 102] width 19 height 9
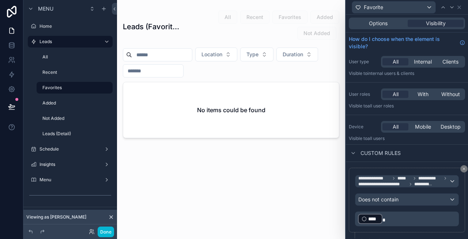
scroll to position [16, 0]
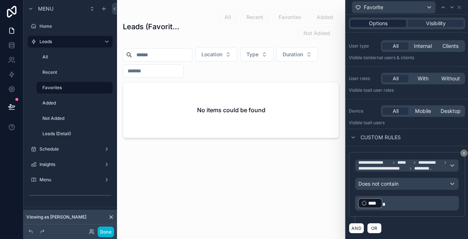
click at [380, 21] on span "Options" at bounding box center [378, 23] width 19 height 7
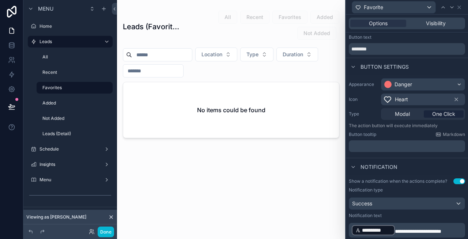
scroll to position [151, 0]
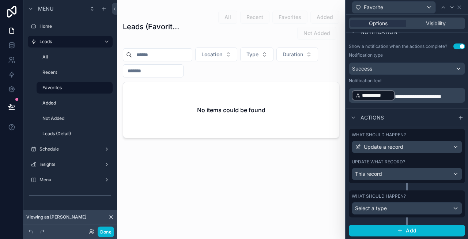
click at [435, 193] on div "What should happen?" at bounding box center [407, 196] width 110 height 6
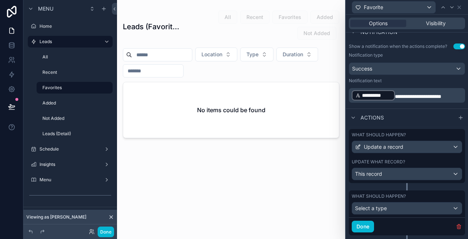
scroll to position [169, 0]
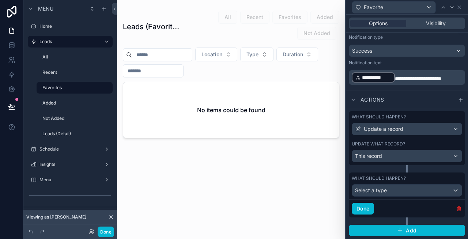
click at [459, 207] on icon "button" at bounding box center [459, 207] width 4 height 0
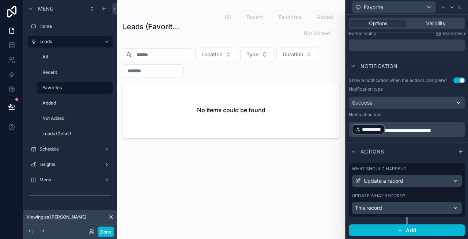
scroll to position [116, 0]
click at [397, 170] on label "What should happen?" at bounding box center [379, 169] width 54 height 6
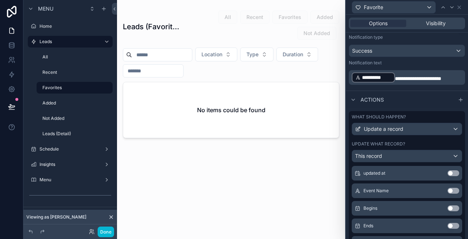
scroll to position [0, 0]
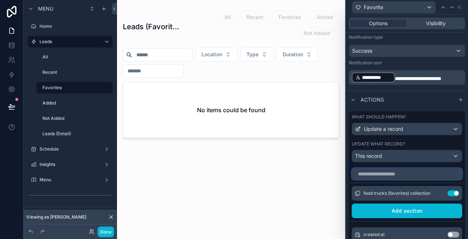
click at [387, 173] on input "text" at bounding box center [407, 174] width 110 height 12
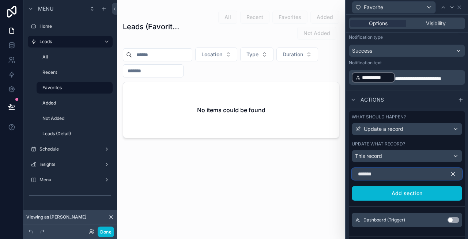
type input "*******"
click at [451, 219] on button "Use setting" at bounding box center [454, 220] width 12 height 6
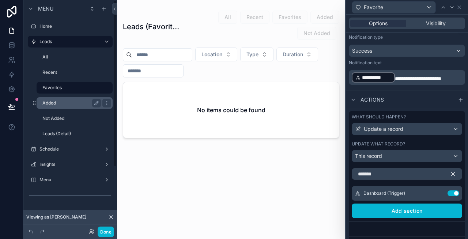
click at [53, 102] on label "Added" at bounding box center [70, 103] width 56 height 6
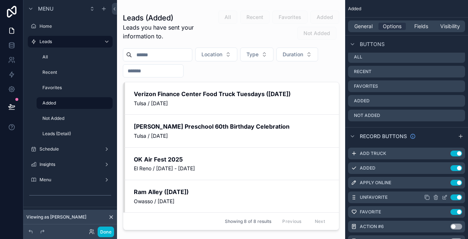
click at [0, 0] on icon "scrollable content" at bounding box center [0, 0] width 0 height 0
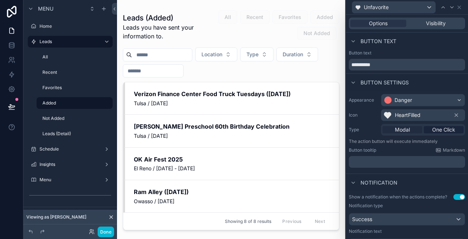
scroll to position [116, 0]
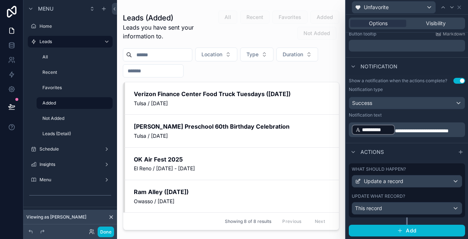
click at [397, 169] on label "What should happen?" at bounding box center [379, 169] width 54 height 6
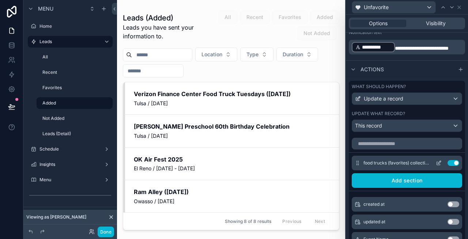
scroll to position [202, 0]
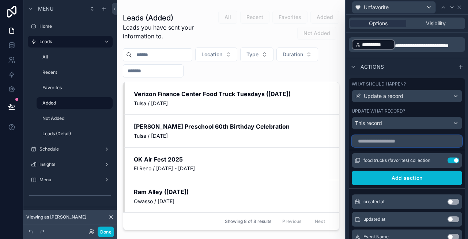
click at [385, 143] on input "text" at bounding box center [407, 141] width 110 height 12
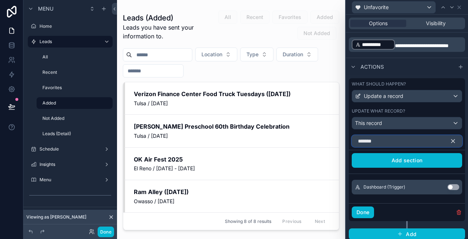
type input "*******"
click at [454, 186] on button "Use setting" at bounding box center [454, 187] width 12 height 6
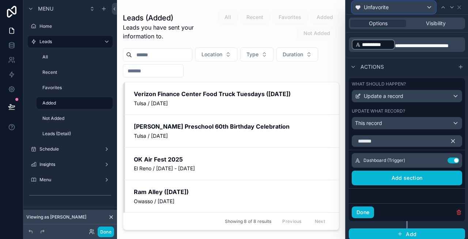
click at [383, 9] on span "Unfavorite" at bounding box center [376, 7] width 25 height 7
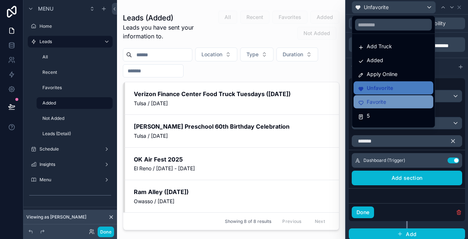
click at [377, 104] on span "Favorite" at bounding box center [376, 102] width 19 height 9
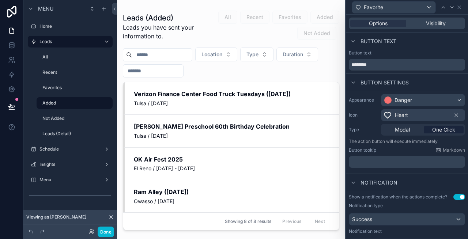
scroll to position [151, 0]
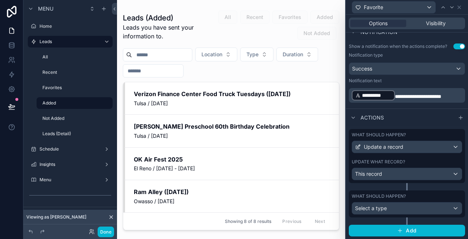
click at [457, 195] on div "What should happen?" at bounding box center [407, 196] width 110 height 6
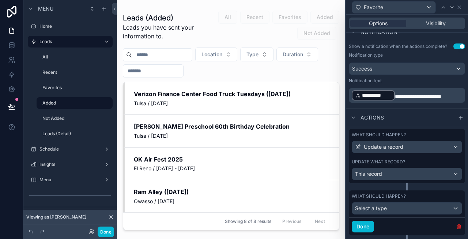
click at [461, 226] on icon "button" at bounding box center [458, 226] width 3 height 3
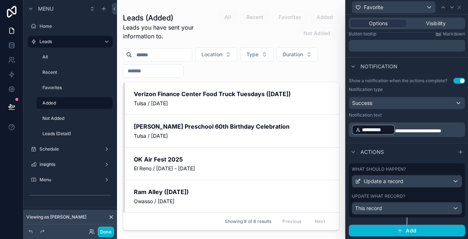
click at [398, 168] on label "What should happen?" at bounding box center [379, 169] width 54 height 6
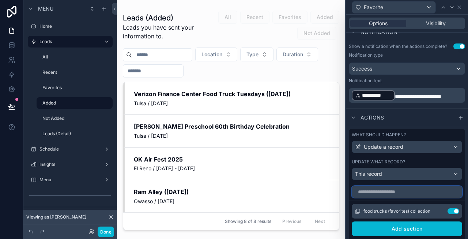
click at [391, 191] on input "text" at bounding box center [407, 192] width 110 height 12
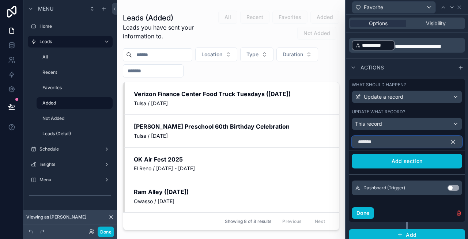
scroll to position [203, 0]
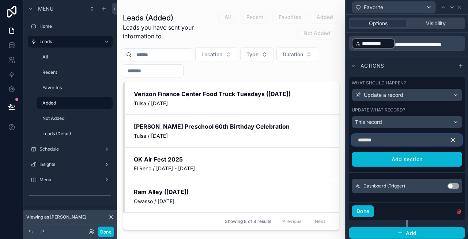
type input "*******"
click at [452, 185] on button "Use setting" at bounding box center [454, 186] width 12 height 6
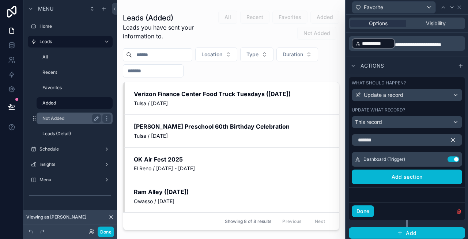
click at [62, 122] on div "Not Added" at bounding box center [71, 118] width 59 height 9
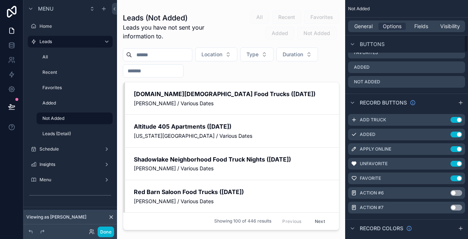
scroll to position [467, 0]
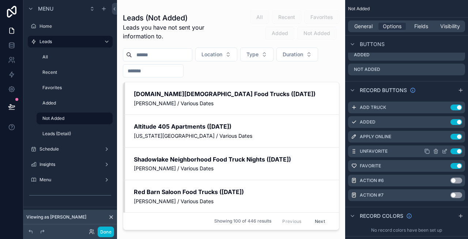
click at [0, 0] on icon "scrollable content" at bounding box center [0, 0] width 0 height 0
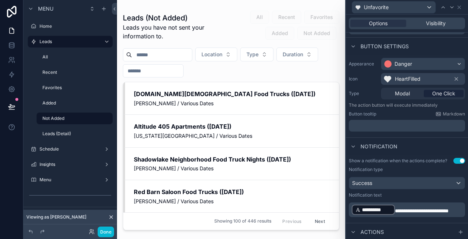
scroll to position [116, 0]
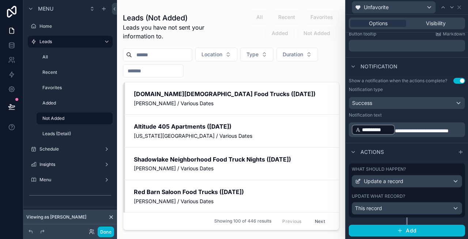
click at [401, 168] on label "What should happen?" at bounding box center [379, 169] width 54 height 6
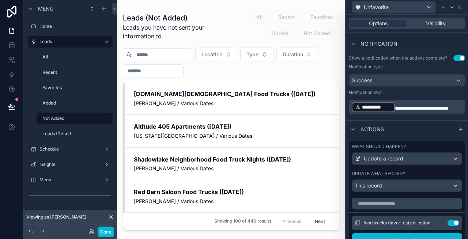
scroll to position [170, 0]
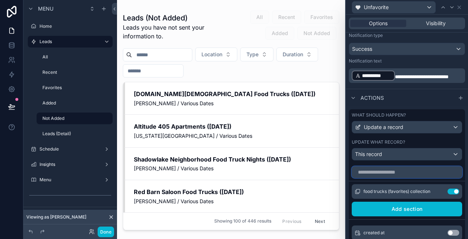
click at [387, 169] on input "text" at bounding box center [407, 172] width 110 height 12
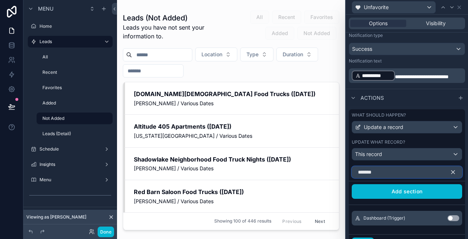
type input "*******"
click at [452, 217] on button "Use setting" at bounding box center [454, 218] width 12 height 6
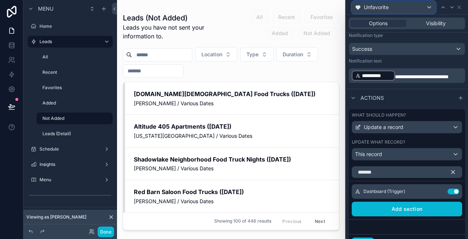
click at [371, 12] on div "Unfavorite" at bounding box center [393, 7] width 83 height 12
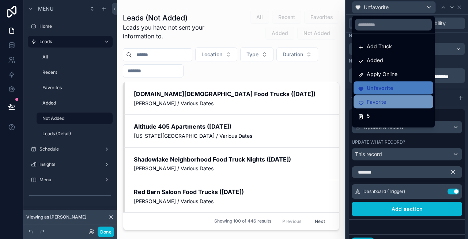
click at [375, 100] on span "Favorite" at bounding box center [376, 102] width 19 height 9
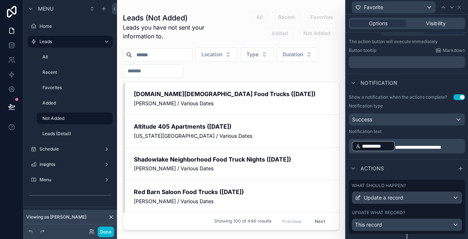
scroll to position [151, 0]
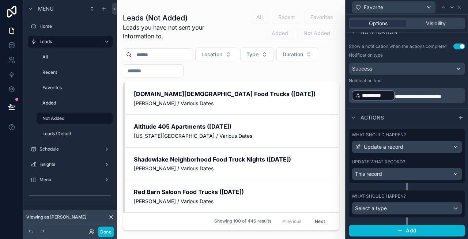
click at [453, 193] on div "What should happen? Select a type" at bounding box center [407, 204] width 116 height 27
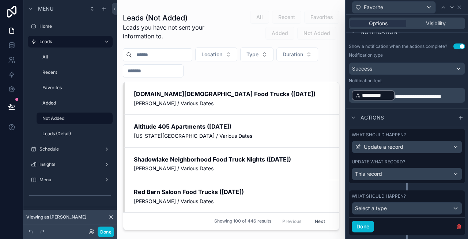
scroll to position [169, 0]
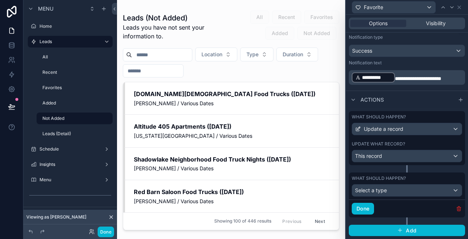
click at [459, 209] on icon "button" at bounding box center [459, 208] width 0 height 1
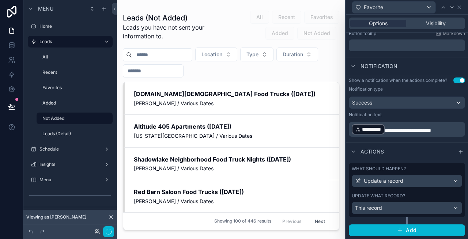
scroll to position [116, 0]
click at [378, 169] on label "What should happen?" at bounding box center [379, 169] width 54 height 6
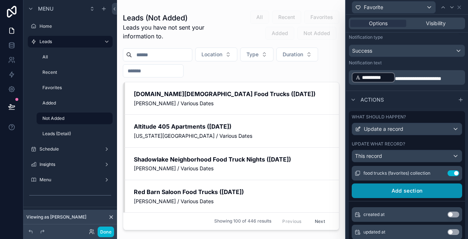
scroll to position [0, 0]
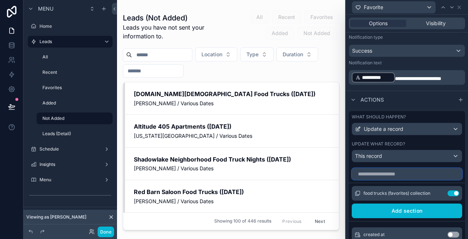
click at [383, 178] on input "text" at bounding box center [407, 174] width 110 height 12
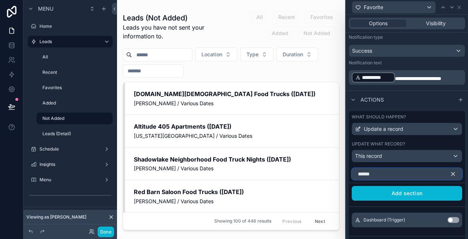
type input "******"
click at [453, 220] on button "Use setting" at bounding box center [454, 220] width 12 height 6
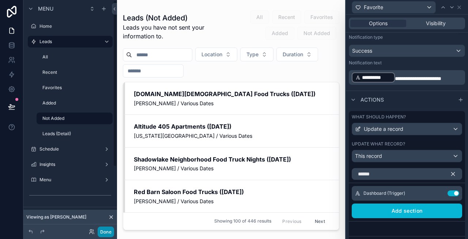
click at [109, 229] on button "Done" at bounding box center [106, 232] width 16 height 11
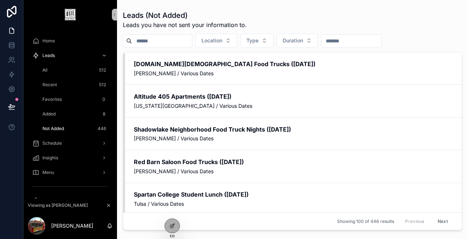
click at [61, 71] on div "All 512" at bounding box center [74, 70] width 67 height 12
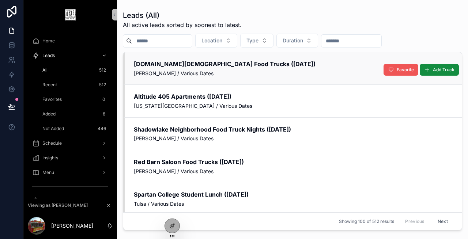
click at [404, 69] on span "Favorite" at bounding box center [405, 70] width 17 height 6
click at [390, 70] on button "Unfavorite" at bounding box center [399, 70] width 40 height 12
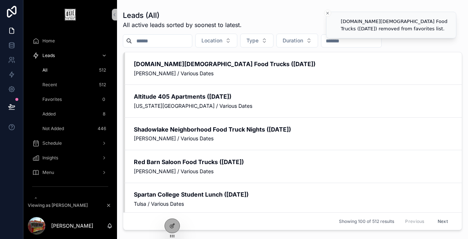
click at [65, 86] on div "Recent 512" at bounding box center [74, 85] width 67 height 12
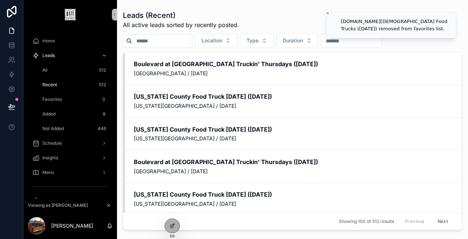
click at [58, 69] on div "All 512" at bounding box center [74, 70] width 67 height 12
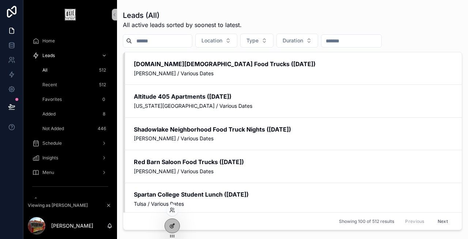
click at [173, 225] on icon at bounding box center [173, 225] width 3 height 3
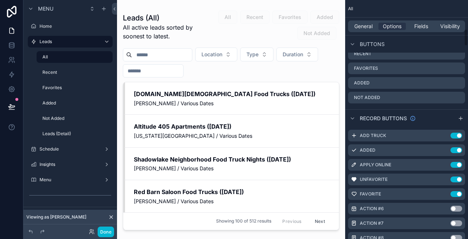
scroll to position [399, 0]
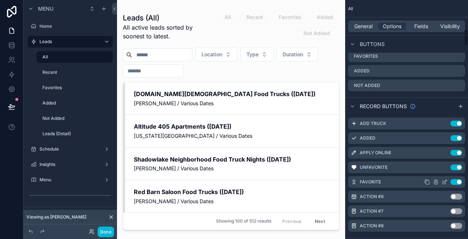
click at [0, 0] on icon "scrollable content" at bounding box center [0, 0] width 0 height 0
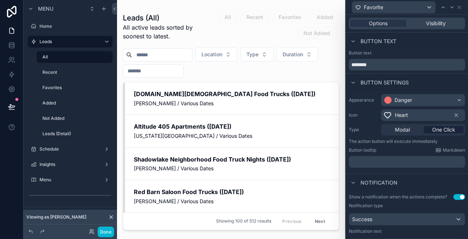
scroll to position [116, 0]
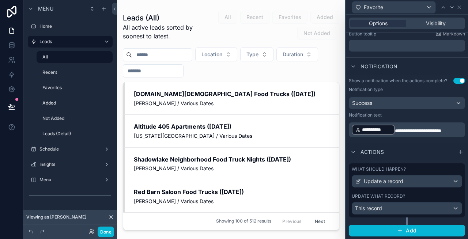
click at [381, 167] on label "What should happen?" at bounding box center [379, 169] width 54 height 6
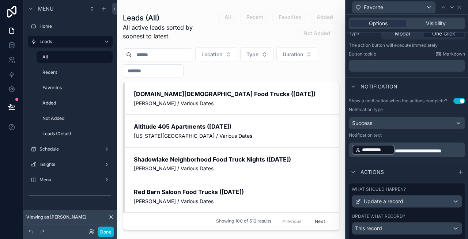
scroll to position [0, 0]
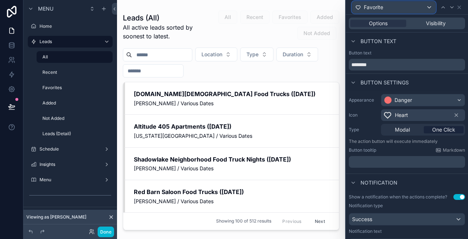
click at [390, 7] on div "Favorite" at bounding box center [393, 7] width 83 height 12
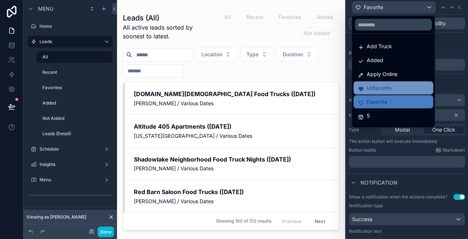
click at [376, 84] on span "Unfavorite" at bounding box center [379, 88] width 25 height 9
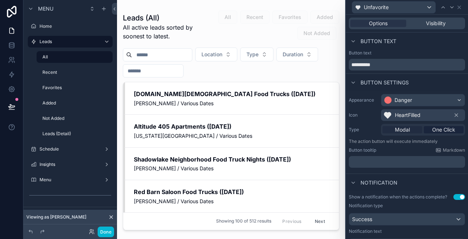
scroll to position [116, 0]
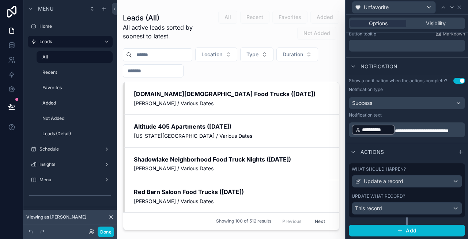
click at [383, 168] on label "What should happen?" at bounding box center [379, 169] width 54 height 6
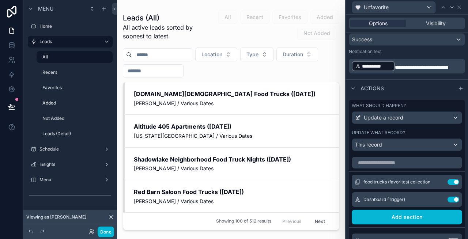
scroll to position [185, 0]
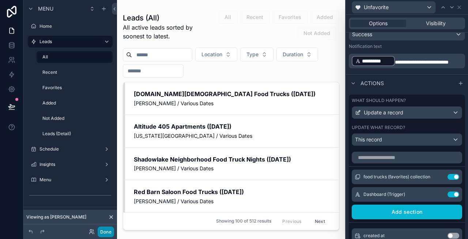
click at [105, 232] on button "Done" at bounding box center [106, 232] width 16 height 11
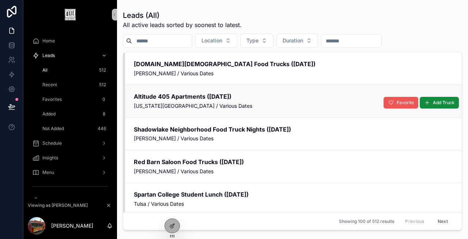
click at [396, 101] on button "Favorite" at bounding box center [401, 103] width 35 height 12
click at [391, 103] on button "Unfavorite" at bounding box center [399, 103] width 40 height 12
click at [174, 222] on div at bounding box center [172, 226] width 15 height 14
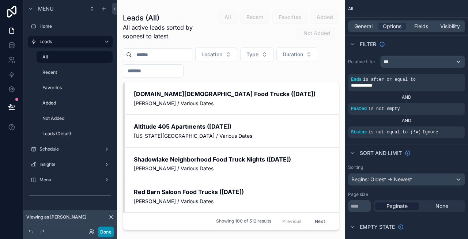
click at [104, 236] on button "Done" at bounding box center [106, 232] width 16 height 11
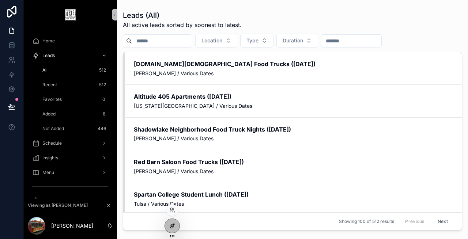
click at [169, 225] on icon at bounding box center [172, 226] width 6 height 6
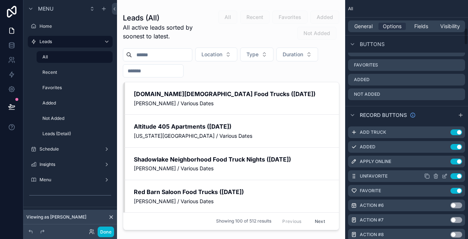
scroll to position [395, 0]
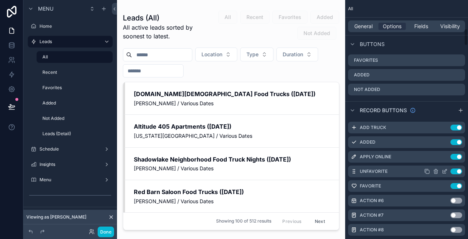
click at [0, 0] on icon "scrollable content" at bounding box center [0, 0] width 0 height 0
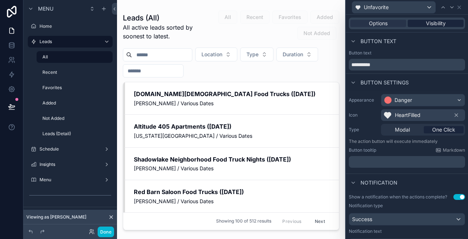
click at [434, 23] on span "Visibility" at bounding box center [436, 23] width 20 height 7
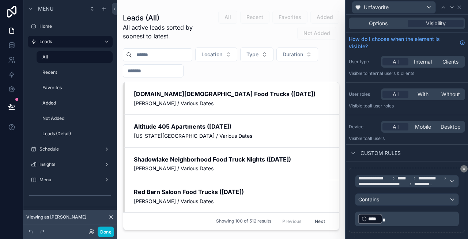
scroll to position [16, 0]
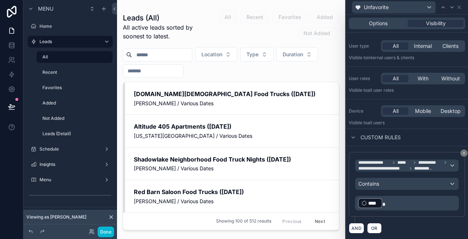
click at [405, 205] on p "﻿ **** ﻿" at bounding box center [407, 204] width 99 height 12
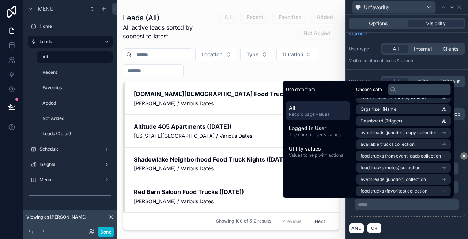
scroll to position [1122, 0]
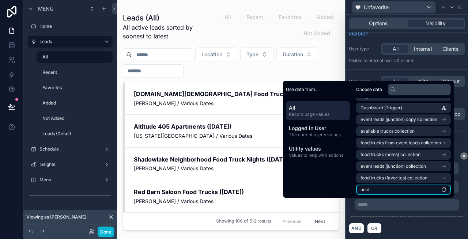
click at [368, 189] on li "uuid" at bounding box center [403, 190] width 95 height 10
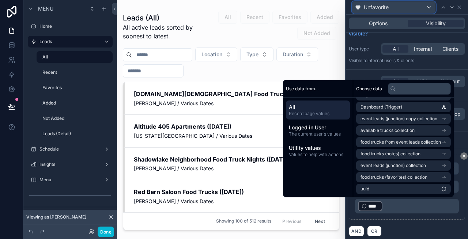
click at [410, 8] on div "Unfavorite" at bounding box center [393, 7] width 83 height 12
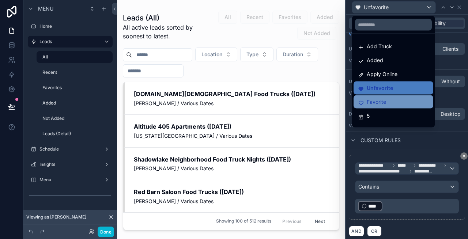
click at [388, 100] on div "Favorite" at bounding box center [393, 102] width 71 height 9
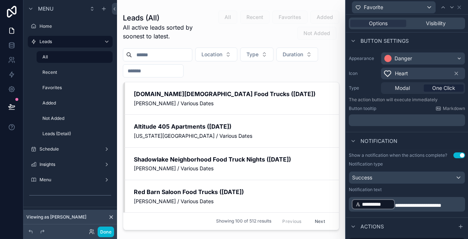
scroll to position [0, 0]
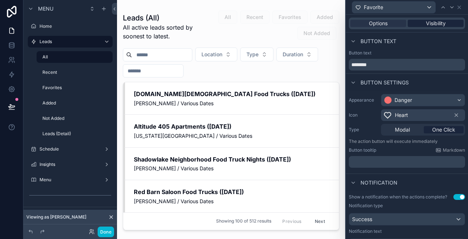
click at [432, 27] on span "Visibility" at bounding box center [436, 23] width 20 height 7
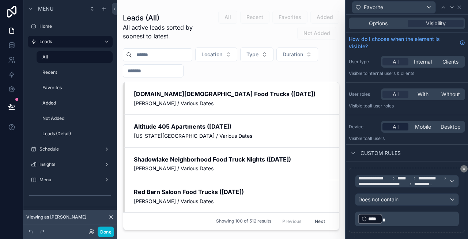
scroll to position [16, 0]
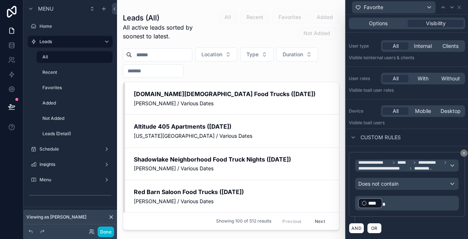
click at [384, 153] on div "**********" at bounding box center [407, 184] width 116 height 65
click at [397, 205] on p "﻿ **** ﻿" at bounding box center [407, 204] width 99 height 12
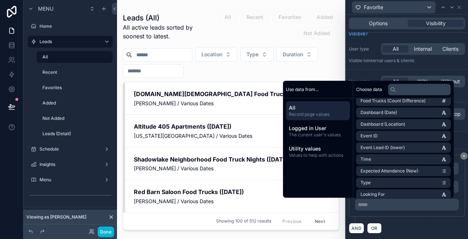
scroll to position [1122, 0]
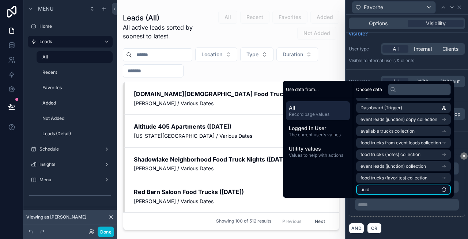
click at [370, 187] on li "uuid" at bounding box center [403, 190] width 95 height 10
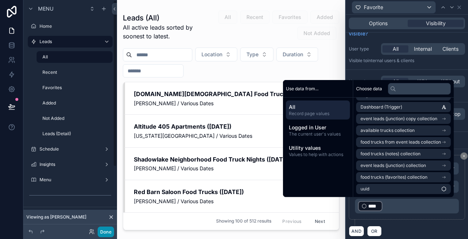
click at [104, 230] on button "Done" at bounding box center [106, 232] width 16 height 11
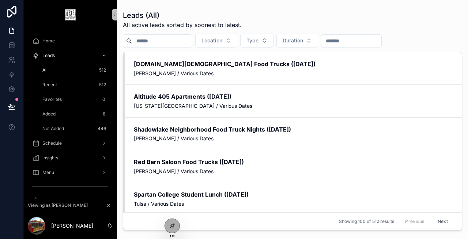
click at [0, 0] on icon "scrollable content" at bounding box center [0, 0] width 0 height 0
click at [398, 68] on span "Favorite" at bounding box center [405, 70] width 17 height 6
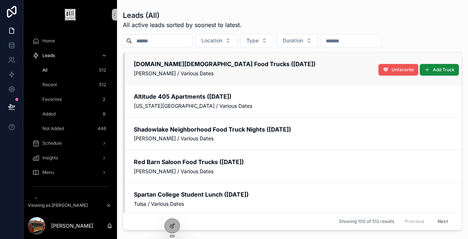
click at [391, 70] on button "Unfavorite" at bounding box center [399, 70] width 40 height 12
click at [173, 228] on icon at bounding box center [172, 226] width 6 height 6
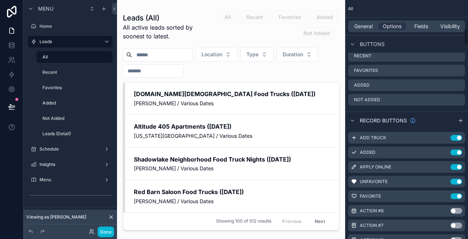
scroll to position [395, 0]
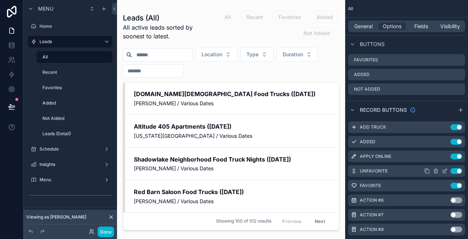
click at [0, 0] on icon "scrollable content" at bounding box center [0, 0] width 0 height 0
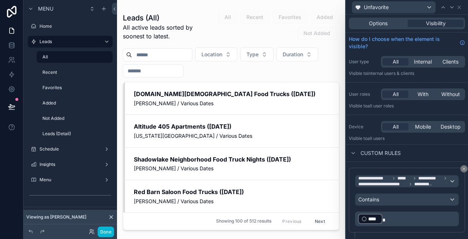
scroll to position [16, 0]
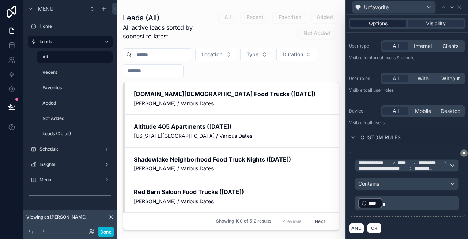
click at [387, 21] on span "Options" at bounding box center [378, 23] width 19 height 7
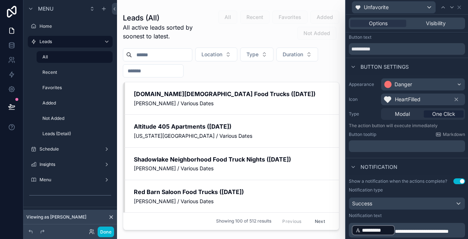
scroll to position [116, 0]
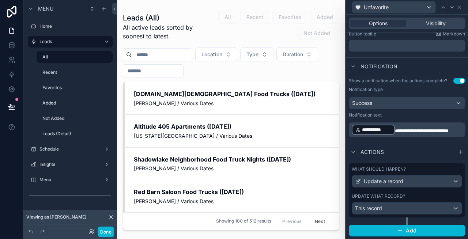
click at [384, 168] on label "What should happen?" at bounding box center [379, 169] width 54 height 6
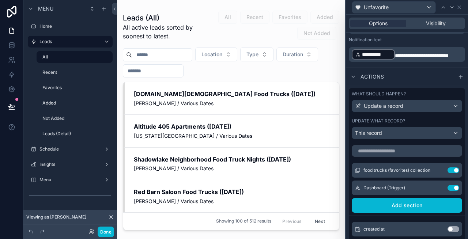
scroll to position [0, 0]
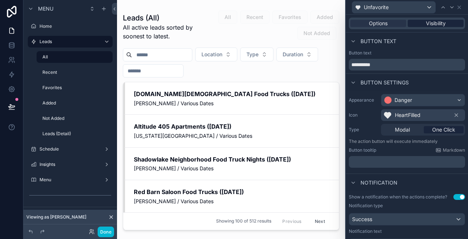
click at [435, 24] on span "Visibility" at bounding box center [436, 23] width 20 height 7
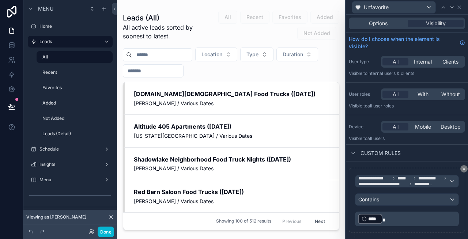
scroll to position [16, 0]
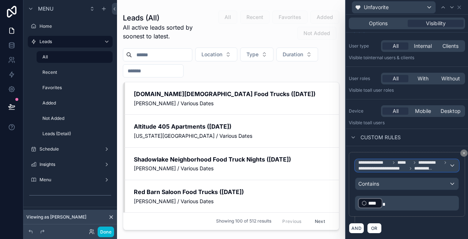
click at [451, 165] on div "**********" at bounding box center [407, 166] width 103 height 12
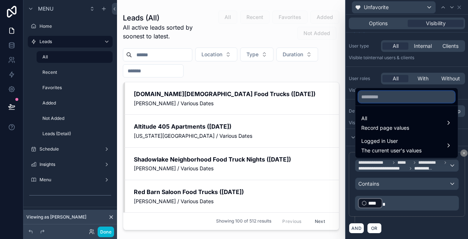
click at [396, 98] on input "text" at bounding box center [406, 97] width 97 height 12
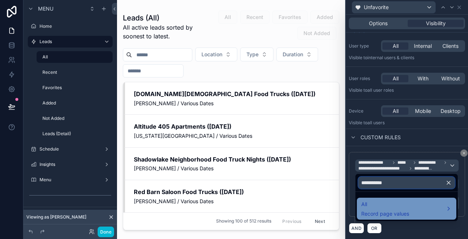
type input "**********"
click at [382, 209] on div "All Record page values" at bounding box center [385, 209] width 48 height 18
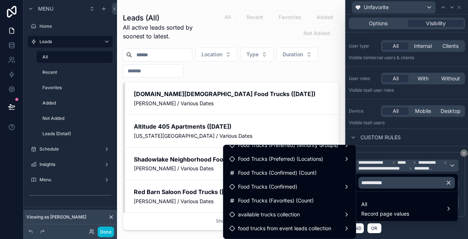
scroll to position [339, 0]
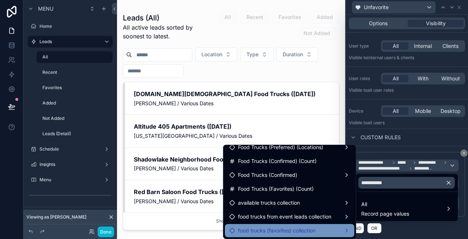
click at [277, 226] on span "food trucks (favorites) collection" at bounding box center [277, 230] width 78 height 9
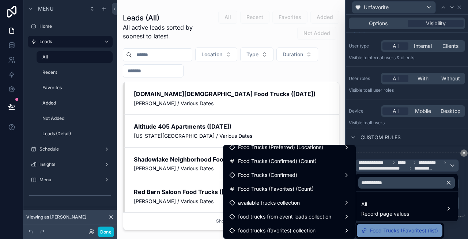
click at [372, 232] on span "Food Trucks (Favorites) (list)" at bounding box center [404, 230] width 68 height 9
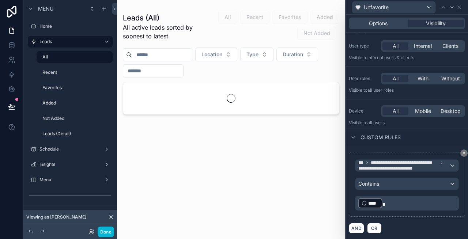
click at [392, 206] on p "﻿ **** ﻿" at bounding box center [407, 204] width 99 height 12
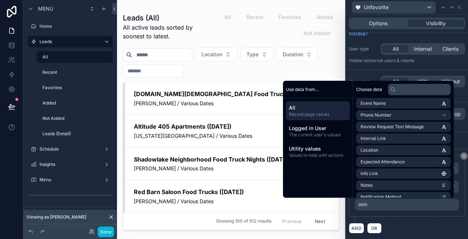
scroll to position [0, 0]
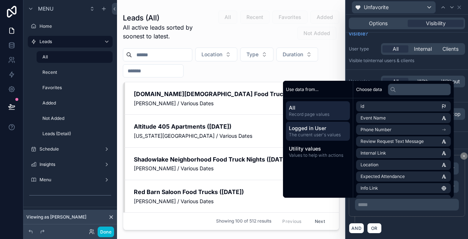
click at [316, 135] on span "The current user's values" at bounding box center [318, 135] width 58 height 6
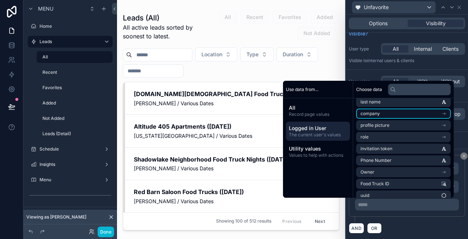
scroll to position [41, 0]
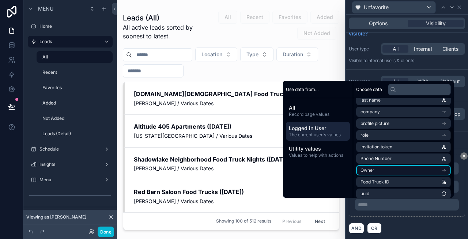
click at [381, 168] on li "Owner" at bounding box center [403, 170] width 95 height 10
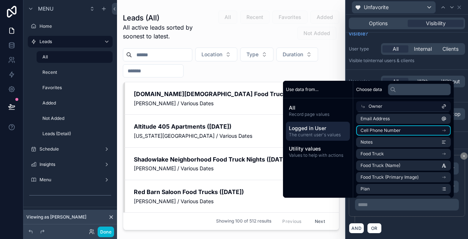
scroll to position [48, 0]
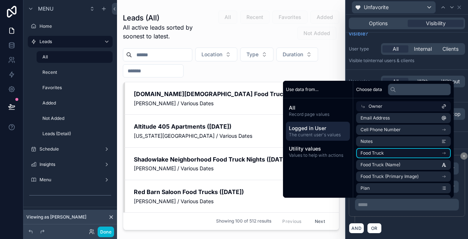
click at [382, 155] on li "Food Truck" at bounding box center [403, 153] width 95 height 10
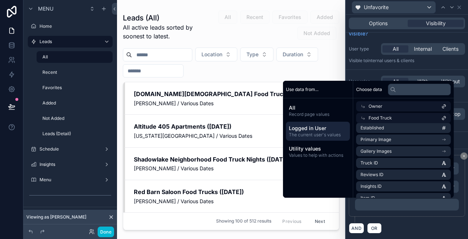
scroll to position [1124, 0]
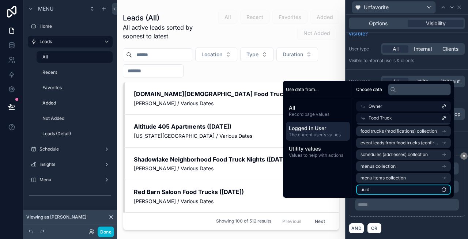
click at [373, 191] on li "uuid" at bounding box center [403, 190] width 95 height 10
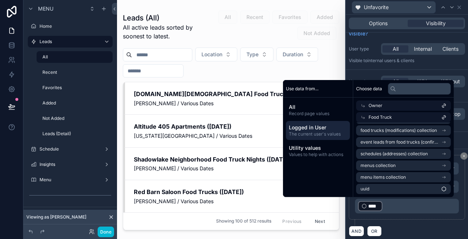
click at [452, 219] on div "**********" at bounding box center [407, 190] width 116 height 71
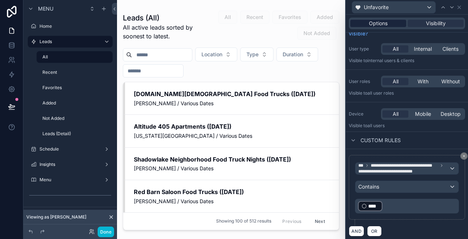
click at [376, 26] on span "Options" at bounding box center [378, 23] width 19 height 7
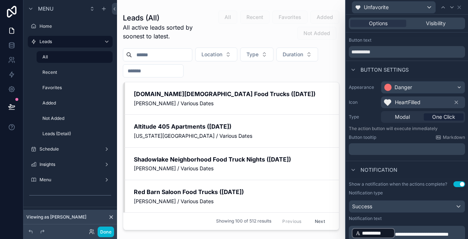
scroll to position [116, 0]
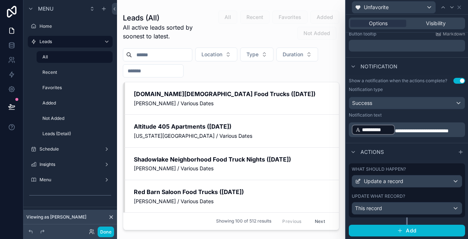
click at [400, 171] on label "What should happen?" at bounding box center [379, 169] width 54 height 6
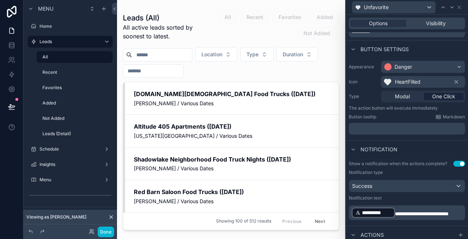
scroll to position [0, 0]
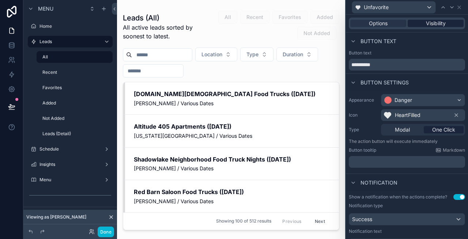
click at [427, 23] on span "Visibility" at bounding box center [436, 23] width 20 height 7
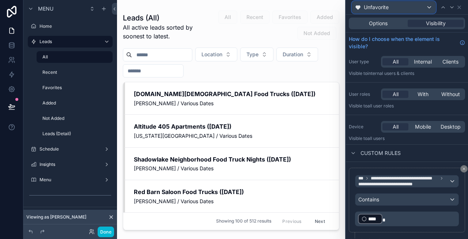
click at [393, 10] on div "Unfavorite" at bounding box center [393, 7] width 83 height 12
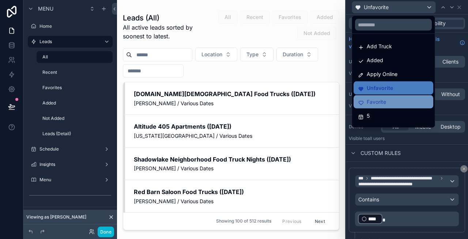
click at [390, 105] on div "Favorite" at bounding box center [393, 102] width 71 height 9
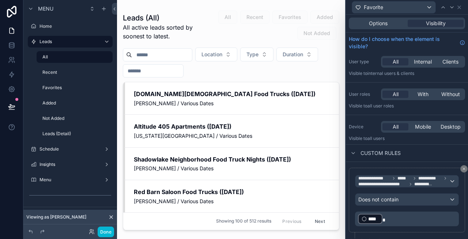
scroll to position [11, 0]
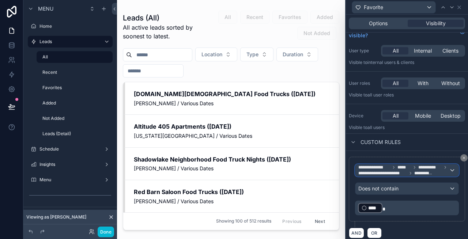
click at [404, 171] on span "**********" at bounding box center [382, 173] width 49 height 6
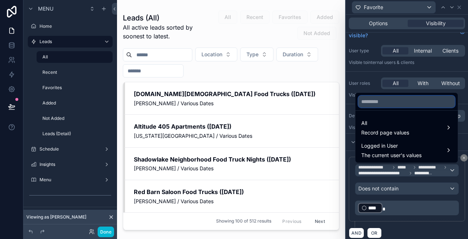
click at [391, 104] on input "text" at bounding box center [406, 102] width 97 height 12
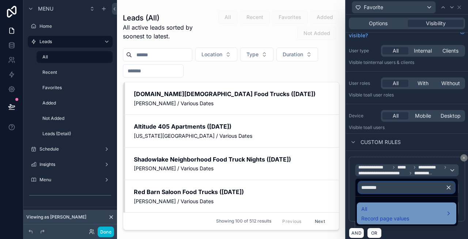
type input "********"
click at [382, 209] on span "All" at bounding box center [385, 209] width 48 height 9
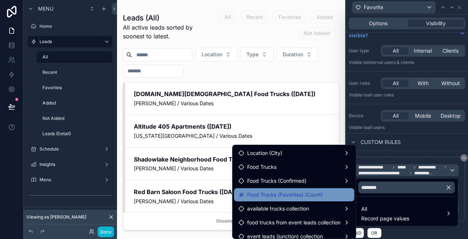
scroll to position [20, 0]
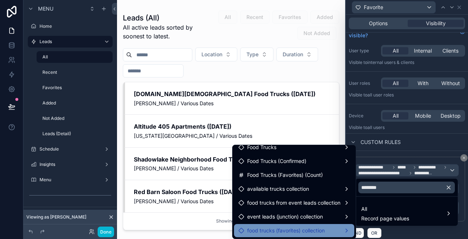
click at [298, 235] on div "food trucks (favorites) collection" at bounding box center [294, 230] width 120 height 13
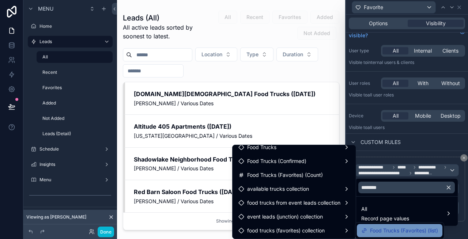
click at [383, 230] on span "Food Trucks (Favorites) (list)" at bounding box center [404, 230] width 68 height 9
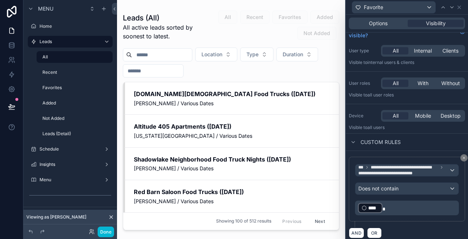
click at [397, 208] on p "﻿ **** ﻿" at bounding box center [407, 208] width 99 height 12
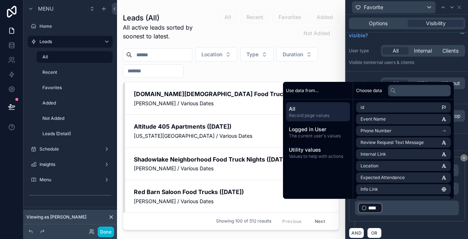
scroll to position [12, 0]
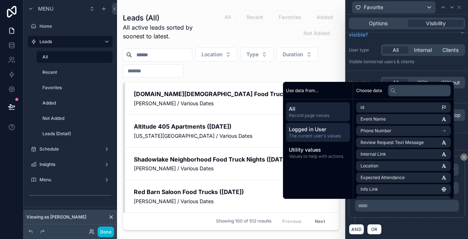
click at [324, 132] on span "Logged in User" at bounding box center [318, 129] width 58 height 7
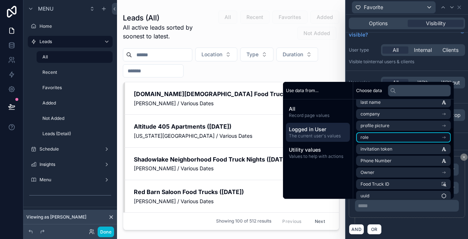
scroll to position [41, 0]
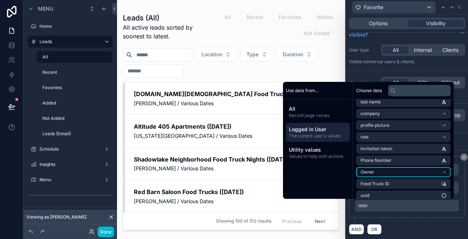
click at [375, 171] on li "Owner" at bounding box center [403, 172] width 95 height 10
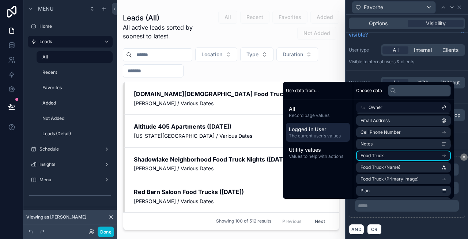
scroll to position [49, 0]
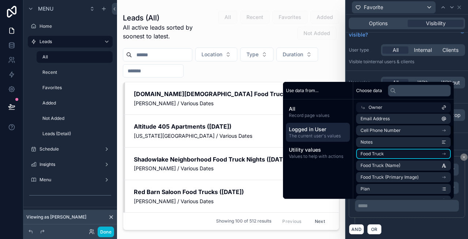
click at [371, 153] on span "Food Truck" at bounding box center [372, 154] width 23 height 6
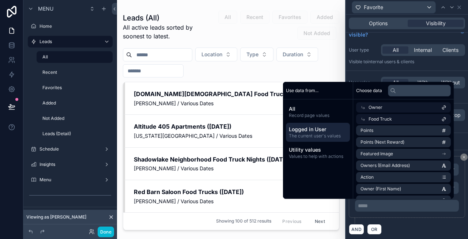
scroll to position [1124, 0]
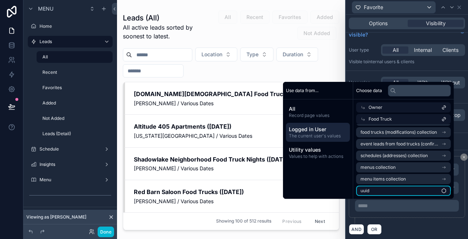
click at [374, 195] on li "uuid" at bounding box center [403, 191] width 95 height 10
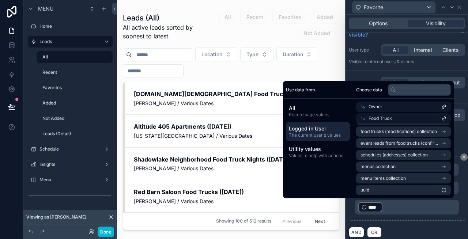
click at [412, 221] on div "**********" at bounding box center [407, 191] width 116 height 71
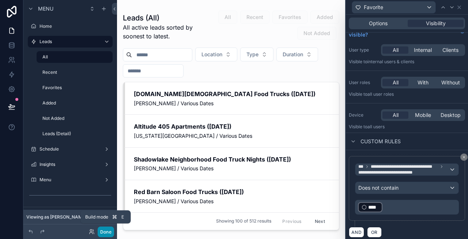
click at [105, 230] on button "Done" at bounding box center [106, 232] width 16 height 11
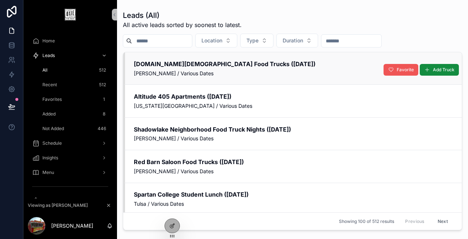
click at [395, 70] on button "Favorite" at bounding box center [401, 70] width 35 height 12
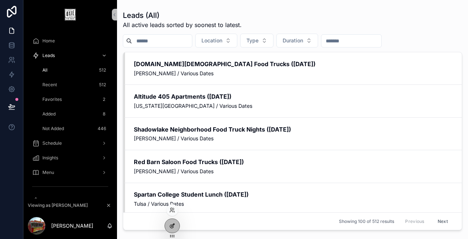
click at [168, 223] on div at bounding box center [172, 226] width 15 height 14
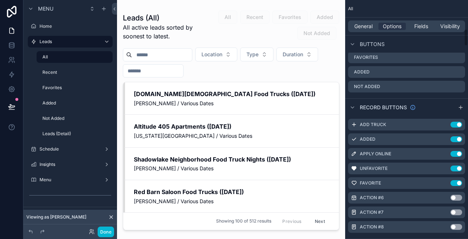
scroll to position [408, 0]
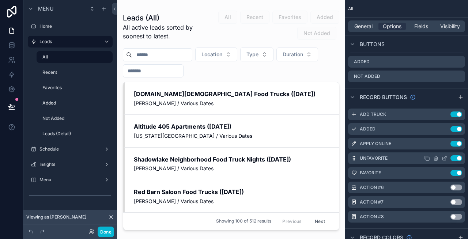
click at [0, 0] on icon "scrollable content" at bounding box center [0, 0] width 0 height 0
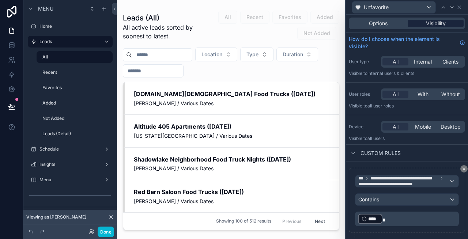
click at [436, 22] on span "Visibility" at bounding box center [436, 23] width 20 height 7
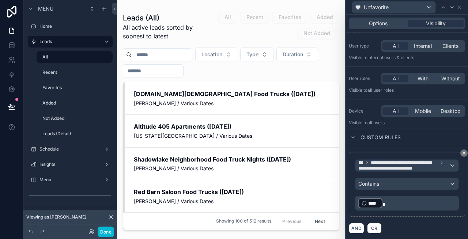
click at [401, 205] on p "﻿ **** ﻿" at bounding box center [407, 204] width 99 height 12
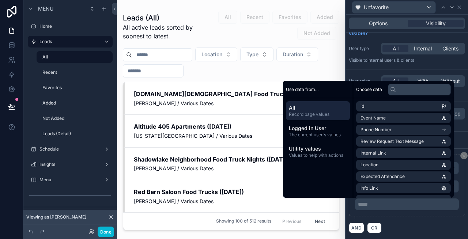
scroll to position [13, 0]
click at [320, 135] on span "The current user's values" at bounding box center [318, 135] width 58 height 6
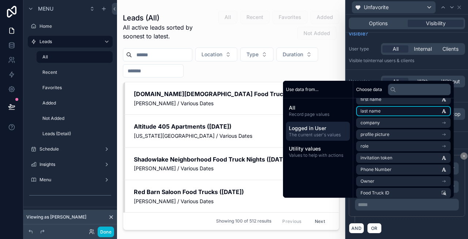
scroll to position [45, 0]
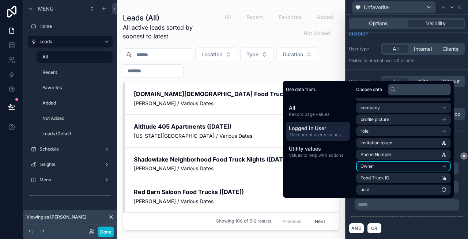
click at [380, 165] on li "Owner" at bounding box center [403, 166] width 95 height 10
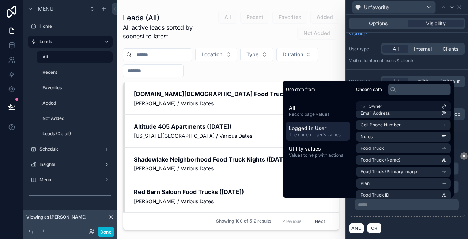
scroll to position [57, 0]
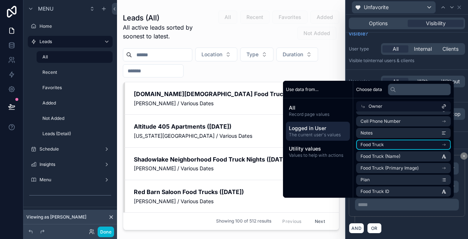
click at [376, 142] on span "Food Truck" at bounding box center [372, 145] width 23 height 6
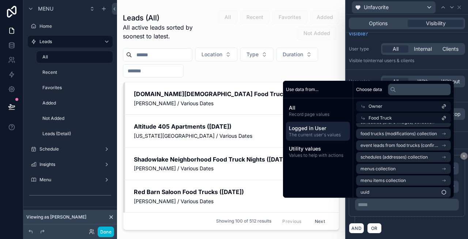
scroll to position [1124, 0]
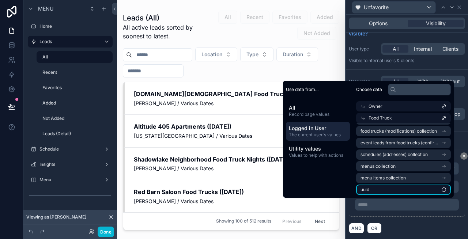
click at [379, 188] on li "uuid" at bounding box center [403, 190] width 95 height 10
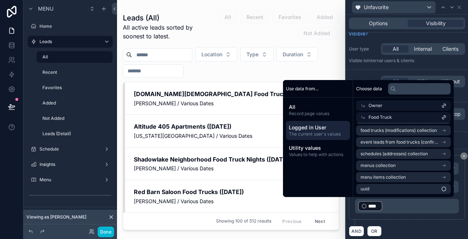
click at [418, 217] on div "**********" at bounding box center [407, 187] width 116 height 65
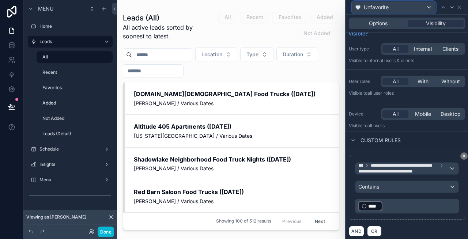
click at [395, 8] on div "Unfavorite" at bounding box center [393, 7] width 83 height 12
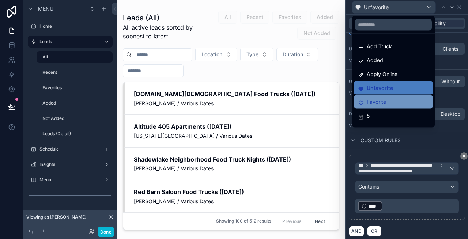
click at [388, 100] on div "Favorite" at bounding box center [393, 102] width 71 height 9
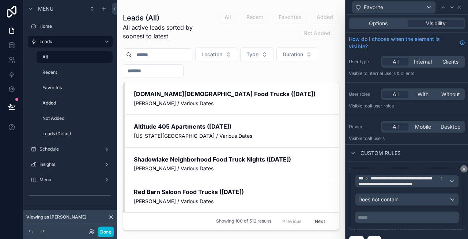
click at [387, 219] on p "***** ﻿" at bounding box center [407, 217] width 99 height 7
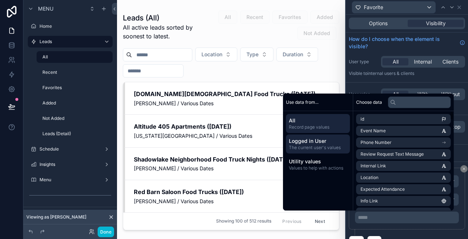
click at [322, 146] on span "The current user's values" at bounding box center [318, 148] width 58 height 6
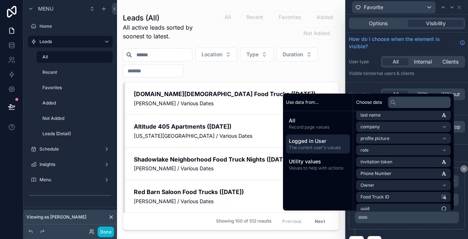
scroll to position [45, 0]
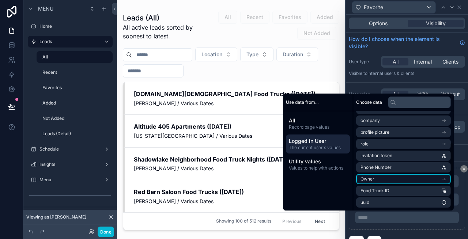
click at [371, 177] on li "Owner" at bounding box center [403, 179] width 95 height 10
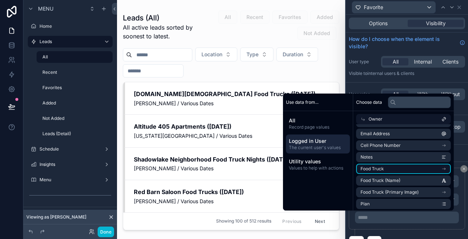
click at [374, 172] on li "Food Truck" at bounding box center [403, 169] width 95 height 10
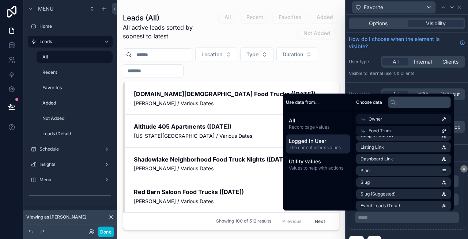
scroll to position [1124, 0]
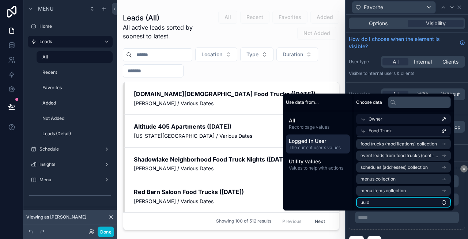
click at [367, 203] on li "uuid" at bounding box center [403, 203] width 95 height 10
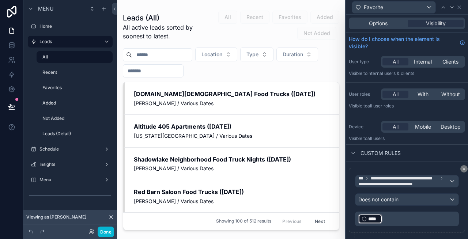
click at [410, 217] on p "﻿ **** ﻿ ﻿" at bounding box center [407, 219] width 99 height 12
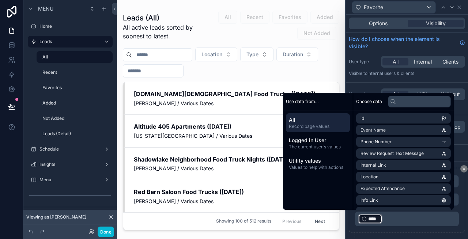
click at [459, 217] on div "**********" at bounding box center [407, 200] width 116 height 65
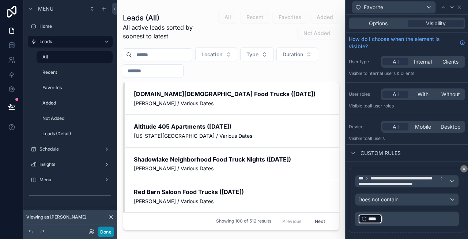
click at [107, 235] on button "Done" at bounding box center [106, 232] width 16 height 11
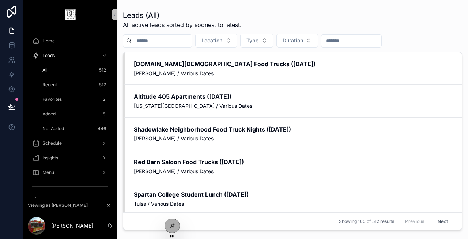
click at [88, 83] on div "Recent 512" at bounding box center [74, 85] width 67 height 12
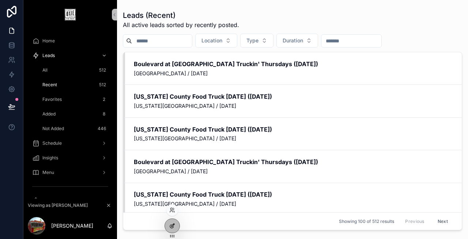
click at [176, 225] on div at bounding box center [172, 226] width 15 height 14
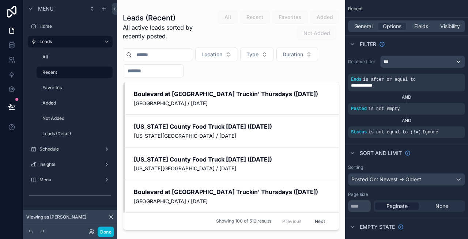
click at [284, 93] on div "scrollable content" at bounding box center [231, 115] width 228 height 230
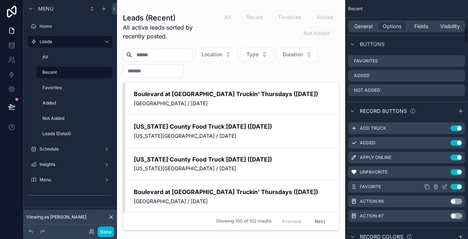
scroll to position [399, 0]
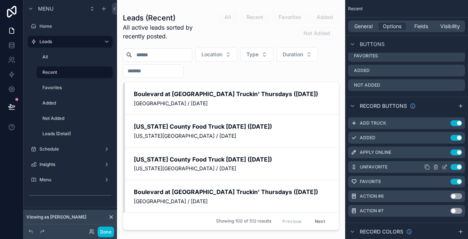
click at [0, 0] on icon "scrollable content" at bounding box center [0, 0] width 0 height 0
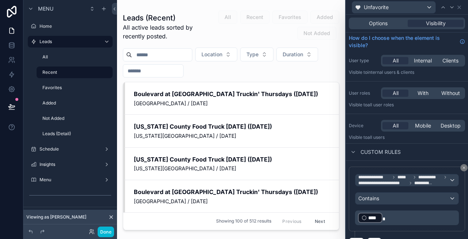
scroll to position [0, 0]
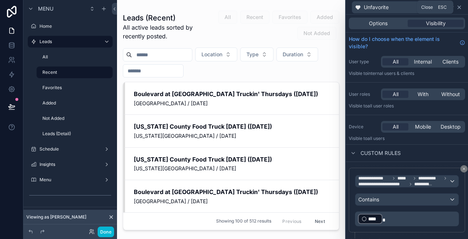
click at [461, 8] on icon at bounding box center [459, 7] width 6 height 6
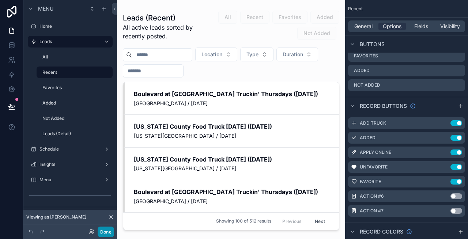
click at [104, 232] on button "Done" at bounding box center [106, 232] width 16 height 11
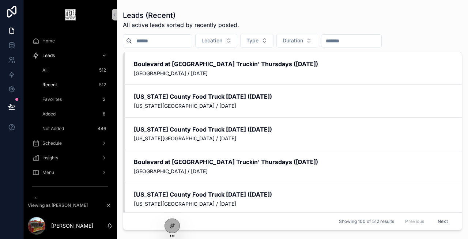
click at [68, 102] on div "Favorites 2" at bounding box center [74, 100] width 67 height 12
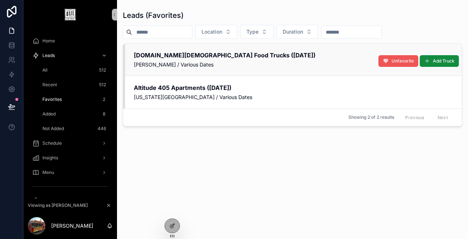
click at [384, 59] on icon "scrollable content" at bounding box center [386, 61] width 6 height 6
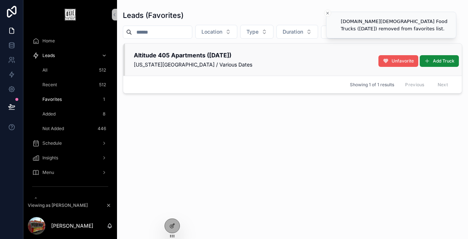
click at [384, 59] on icon "scrollable content" at bounding box center [386, 61] width 6 height 6
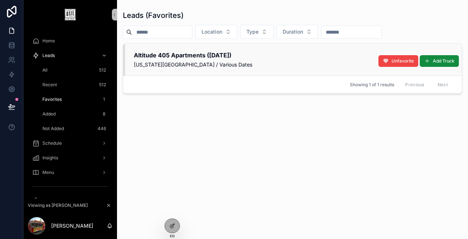
click at [316, 151] on div "Leads (Favorites) Location Type Duration Altitude 405 Apartments ([DATE]) [US_S…" at bounding box center [292, 118] width 339 height 225
click at [68, 85] on div "Recent 512" at bounding box center [74, 85] width 67 height 12
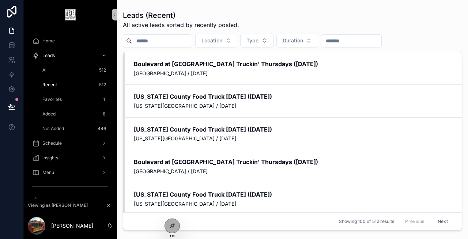
click at [66, 70] on div "All 512" at bounding box center [74, 70] width 67 height 12
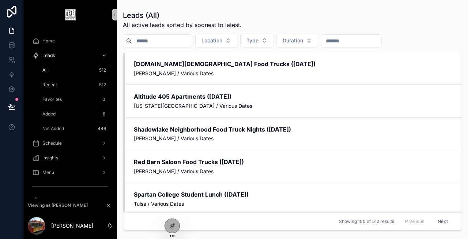
click at [75, 99] on div "Favorites 0" at bounding box center [74, 100] width 67 height 12
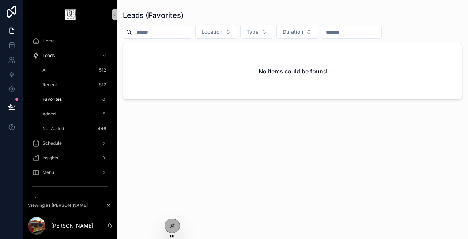
click at [64, 70] on div "All 512" at bounding box center [74, 70] width 67 height 12
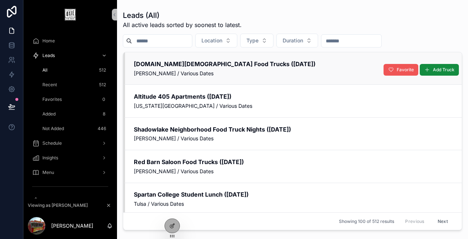
click at [394, 67] on button "Favorite" at bounding box center [401, 70] width 35 height 12
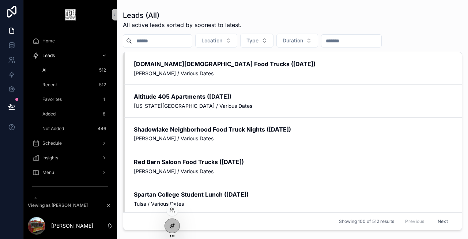
click at [168, 224] on div at bounding box center [172, 226] width 15 height 14
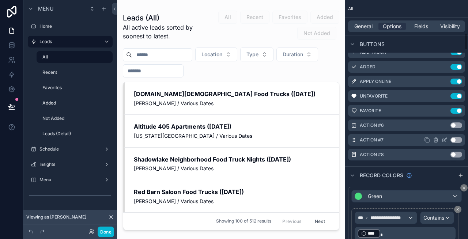
scroll to position [448, 0]
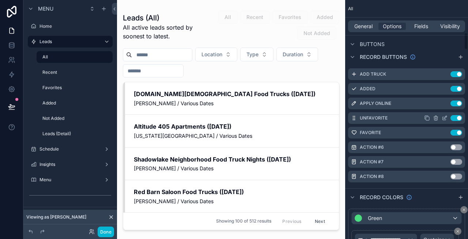
click at [0, 0] on icon "scrollable content" at bounding box center [0, 0] width 0 height 0
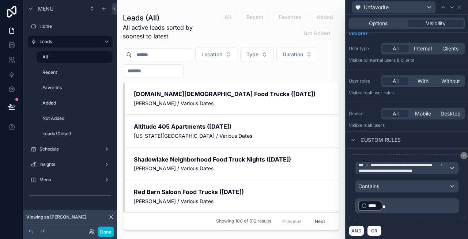
scroll to position [16, 0]
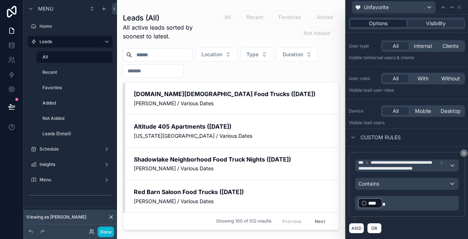
click at [376, 22] on span "Options" at bounding box center [378, 23] width 19 height 7
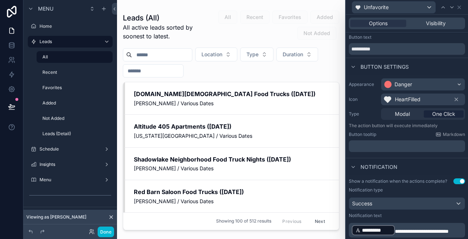
scroll to position [116, 0]
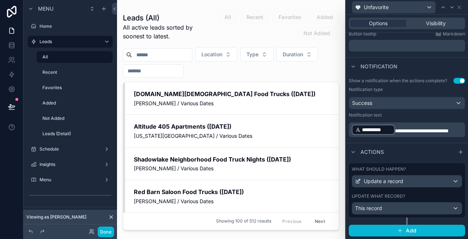
click at [390, 168] on label "What should happen?" at bounding box center [379, 169] width 54 height 6
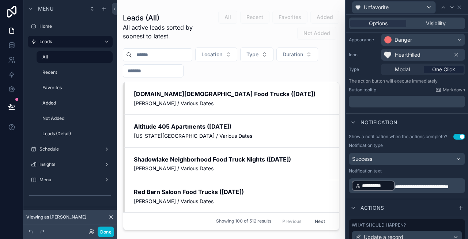
scroll to position [0, 0]
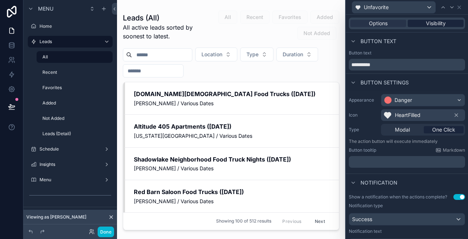
click at [433, 25] on span "Visibility" at bounding box center [436, 23] width 20 height 7
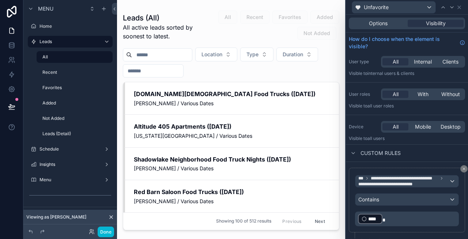
scroll to position [16, 0]
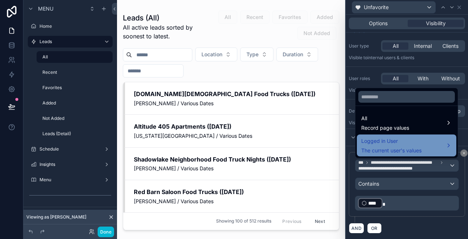
click at [380, 142] on span "Logged in User" at bounding box center [391, 141] width 60 height 9
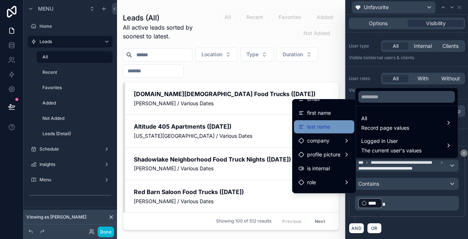
scroll to position [0, 0]
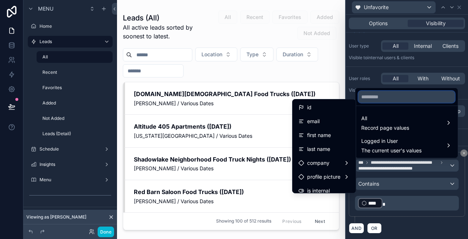
click at [385, 96] on input "text" at bounding box center [406, 97] width 97 height 12
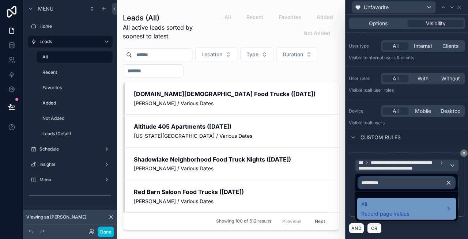
type input "*********"
click at [378, 202] on span "All" at bounding box center [385, 204] width 48 height 9
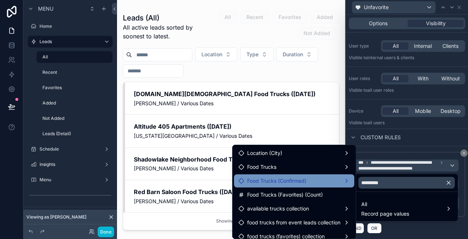
scroll to position [6, 0]
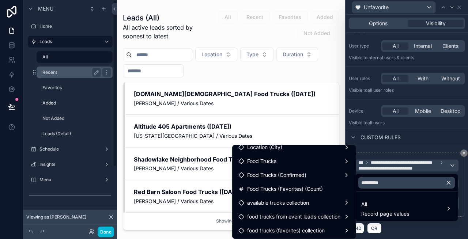
click at [77, 76] on div "Recent" at bounding box center [71, 72] width 59 height 9
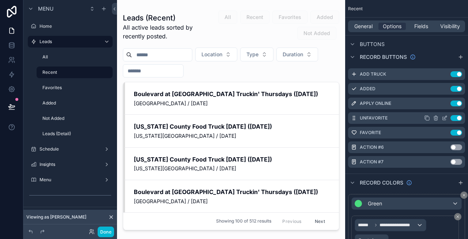
click at [0, 0] on icon "scrollable content" at bounding box center [0, 0] width 0 height 0
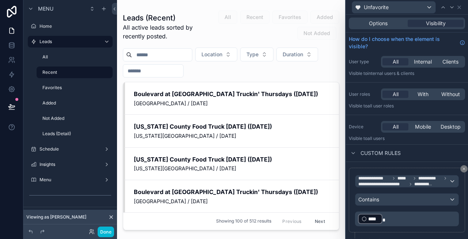
scroll to position [16, 0]
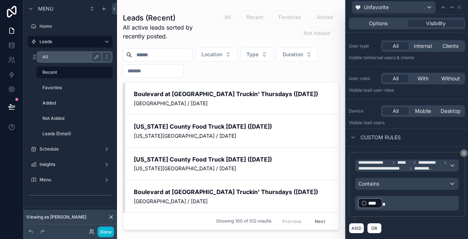
click at [71, 61] on div "All" at bounding box center [71, 57] width 59 height 9
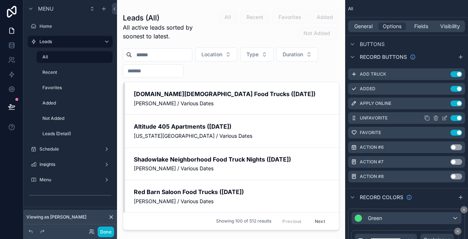
click at [0, 0] on icon "scrollable content" at bounding box center [0, 0] width 0 height 0
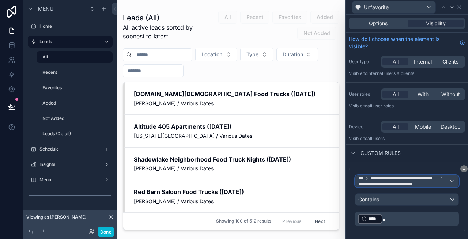
click at [393, 185] on span "**********" at bounding box center [387, 184] width 59 height 6
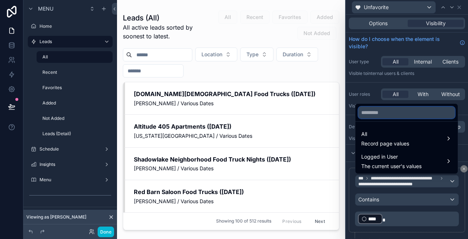
click at [375, 111] on input "text" at bounding box center [406, 113] width 97 height 12
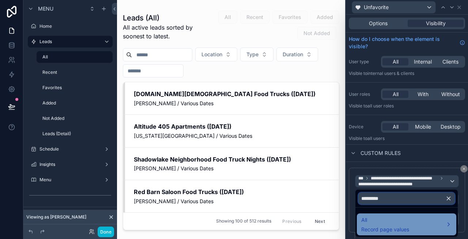
type input "*********"
click at [389, 220] on span "All" at bounding box center [385, 220] width 48 height 9
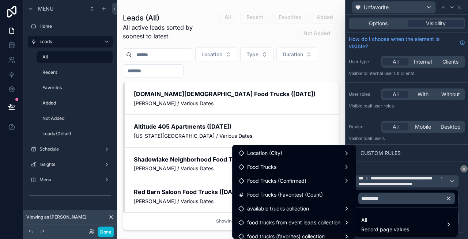
click at [449, 196] on icon "button" at bounding box center [449, 198] width 7 height 7
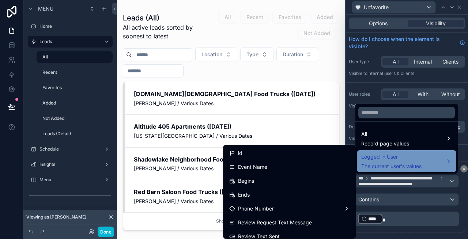
click at [400, 155] on span "Logged in User" at bounding box center [391, 157] width 60 height 9
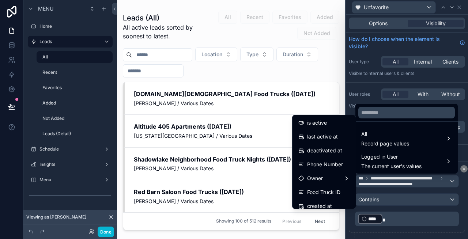
scroll to position [129, 0]
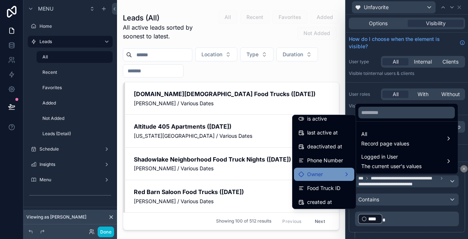
click at [323, 170] on div "Owner" at bounding box center [324, 174] width 60 height 13
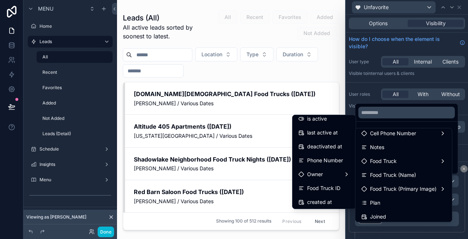
scroll to position [75, 0]
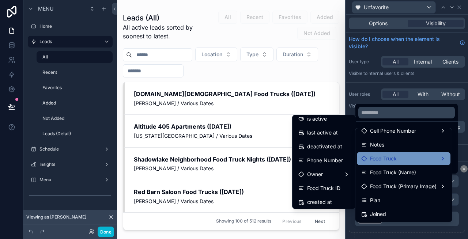
click at [383, 159] on span "Food Truck" at bounding box center [383, 158] width 27 height 9
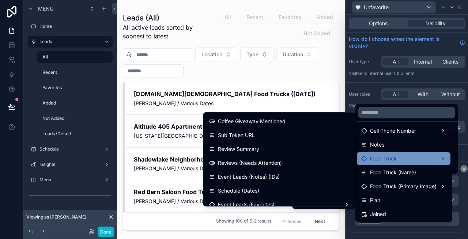
scroll to position [1260, 0]
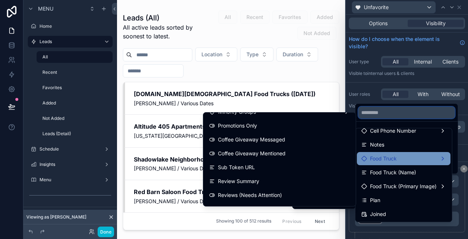
click at [373, 113] on input "text" at bounding box center [406, 113] width 97 height 12
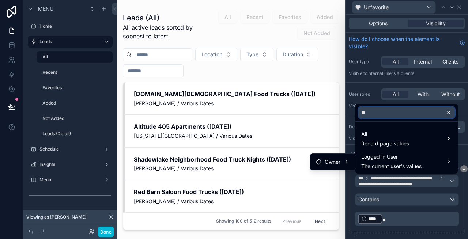
scroll to position [0, 0]
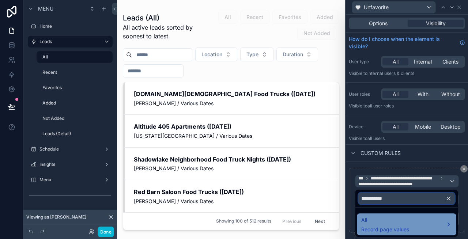
type input "**********"
click at [397, 221] on span "All" at bounding box center [385, 220] width 48 height 9
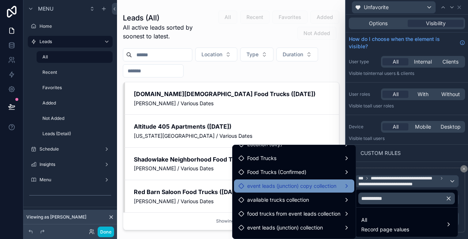
scroll to position [13, 0]
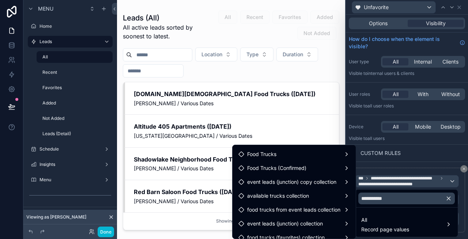
click at [445, 156] on div at bounding box center [407, 119] width 122 height 239
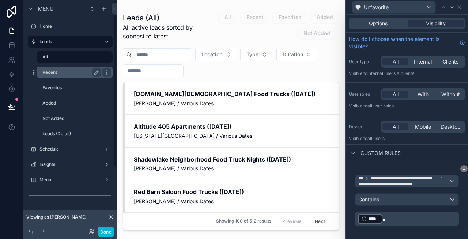
click at [75, 69] on label "Recent" at bounding box center [70, 72] width 56 height 6
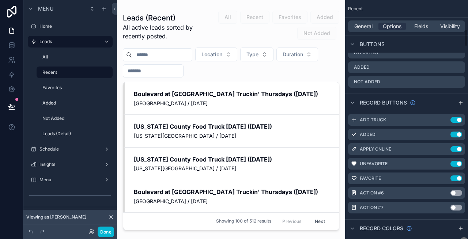
scroll to position [405, 0]
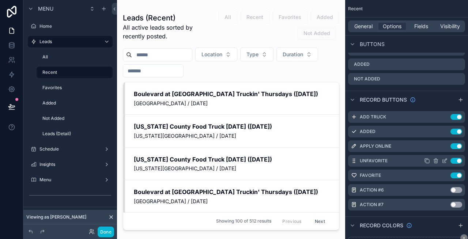
click at [0, 0] on icon "scrollable content" at bounding box center [0, 0] width 0 height 0
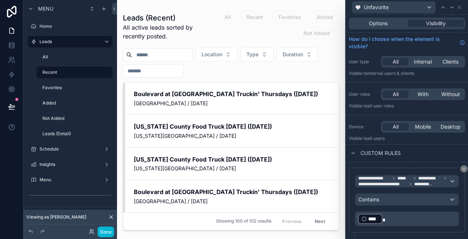
scroll to position [16, 0]
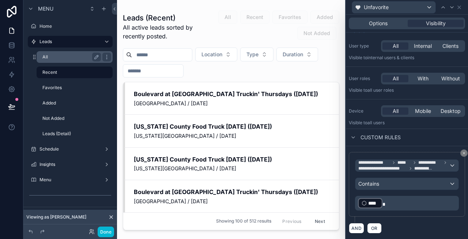
click at [79, 60] on label "All" at bounding box center [70, 57] width 56 height 6
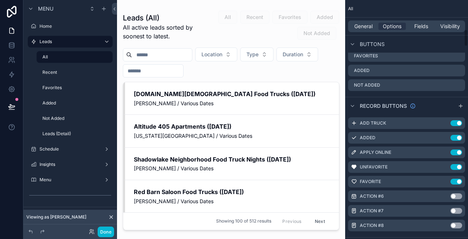
scroll to position [397, 0]
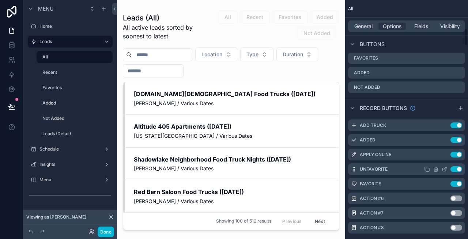
click at [0, 0] on icon "scrollable content" at bounding box center [0, 0] width 0 height 0
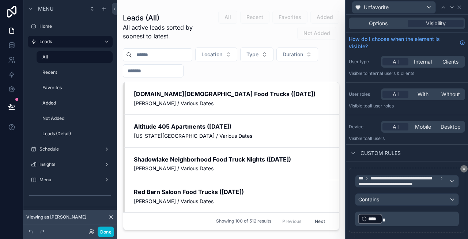
scroll to position [16, 0]
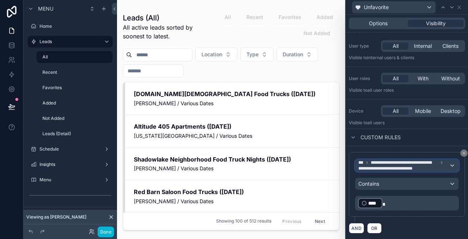
click at [431, 168] on span "**********" at bounding box center [403, 166] width 91 height 12
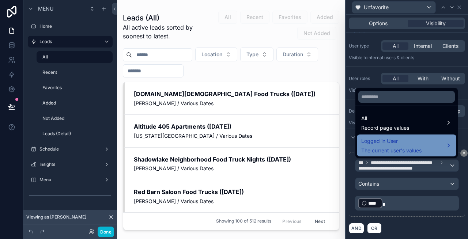
click at [394, 143] on span "Logged in User" at bounding box center [391, 141] width 60 height 9
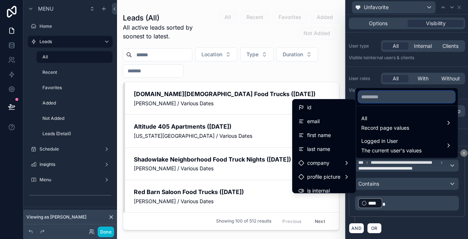
click at [397, 98] on input "text" at bounding box center [406, 97] width 97 height 12
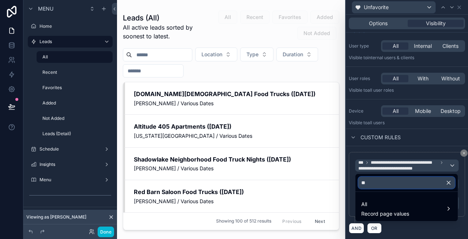
type input "*"
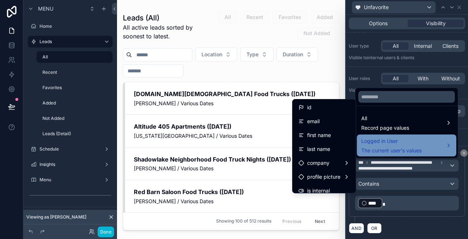
click at [410, 144] on span "Logged in User" at bounding box center [391, 141] width 60 height 9
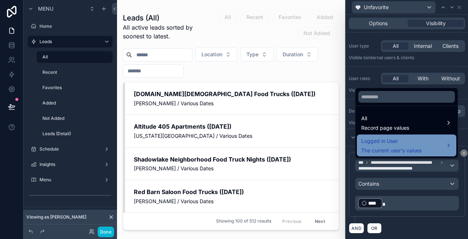
click at [410, 144] on span "Logged in User" at bounding box center [391, 141] width 60 height 9
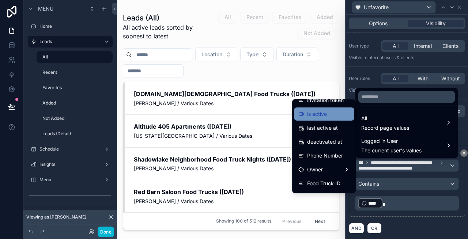
scroll to position [119, 0]
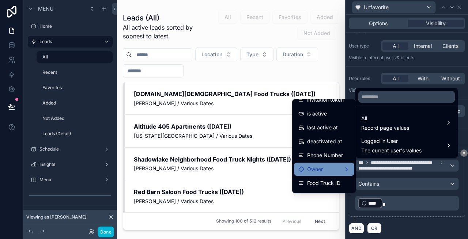
click at [314, 168] on span "Owner" at bounding box center [315, 169] width 16 height 9
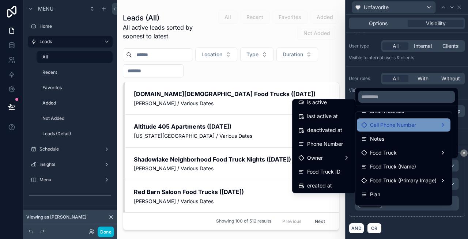
scroll to position [77, 0]
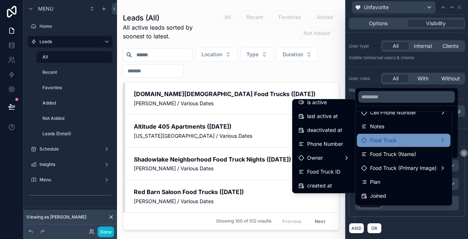
click at [392, 139] on span "Food Truck" at bounding box center [383, 140] width 27 height 9
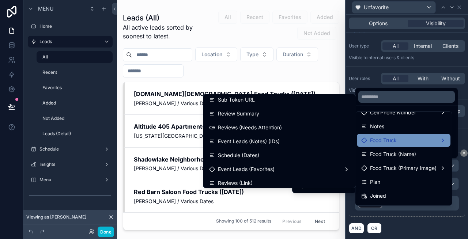
scroll to position [1311, 0]
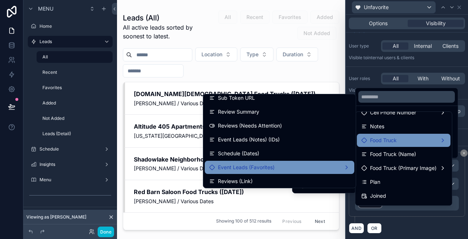
click at [292, 168] on div "Event Leads (Favorites)" at bounding box center [279, 167] width 141 height 9
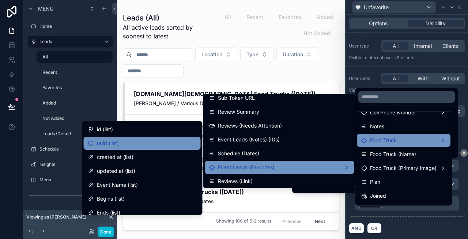
click at [133, 143] on div "uuid (list)" at bounding box center [142, 143] width 108 height 9
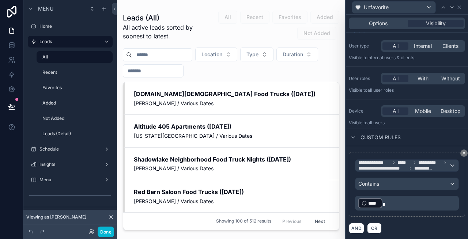
click at [405, 208] on p "﻿ **** ﻿" at bounding box center [407, 204] width 99 height 12
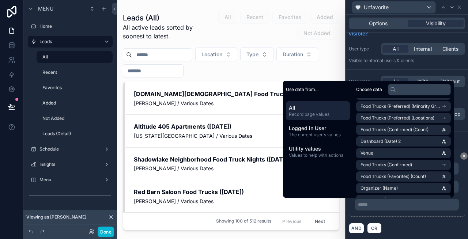
scroll to position [1122, 0]
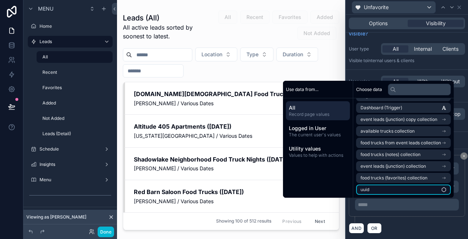
click at [379, 189] on li "uuid" at bounding box center [403, 190] width 95 height 10
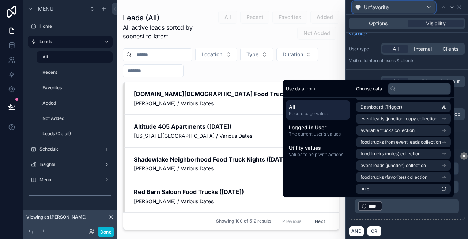
click at [394, 7] on div "Unfavorite" at bounding box center [393, 7] width 83 height 12
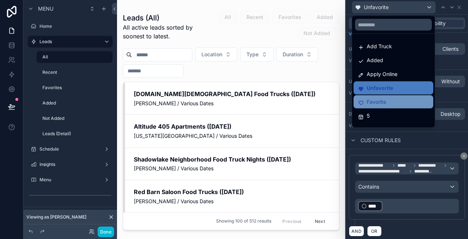
click at [388, 98] on div "Favorite" at bounding box center [393, 102] width 71 height 9
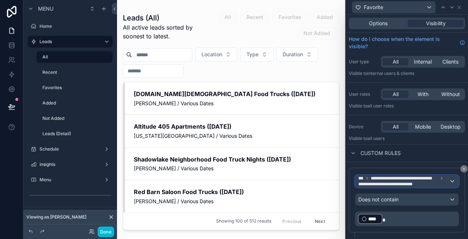
click at [417, 185] on span "**********" at bounding box center [387, 184] width 59 height 6
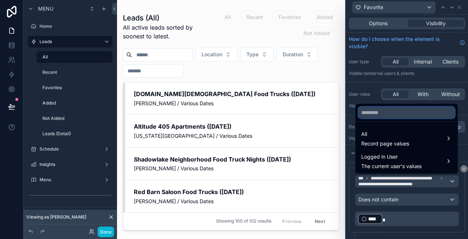
click at [394, 114] on input "text" at bounding box center [406, 113] width 97 height 12
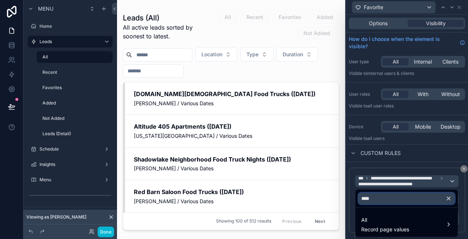
type input "*****"
click at [410, 199] on input "*****" at bounding box center [406, 199] width 97 height 12
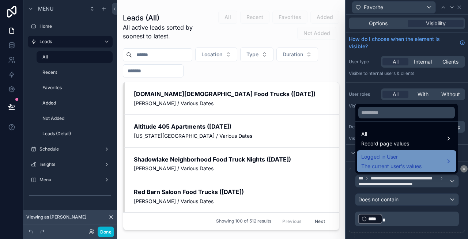
click at [388, 160] on span "Logged in User" at bounding box center [391, 157] width 60 height 9
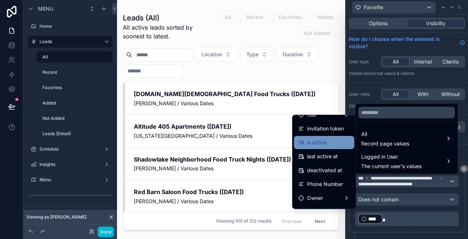
scroll to position [106, 0]
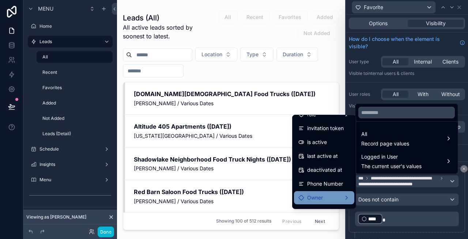
click at [319, 191] on div "Owner" at bounding box center [324, 197] width 60 height 13
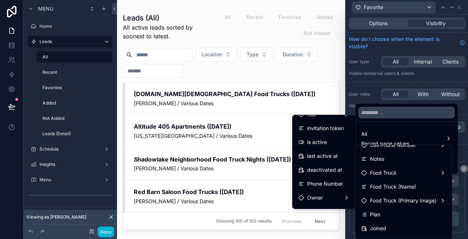
scroll to position [78, 0]
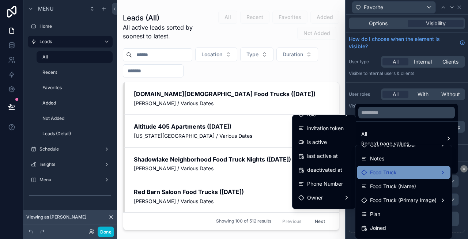
click at [388, 173] on span "Food Truck" at bounding box center [383, 172] width 27 height 9
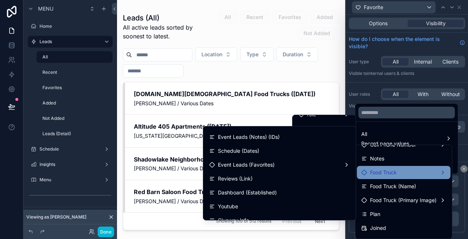
scroll to position [1349, 0]
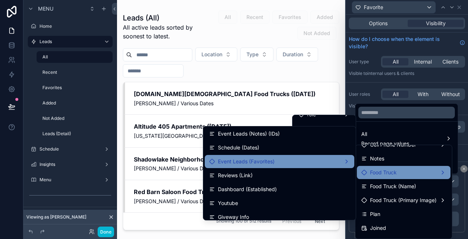
click at [259, 162] on span "Event Leads (Favorites)" at bounding box center [246, 161] width 57 height 9
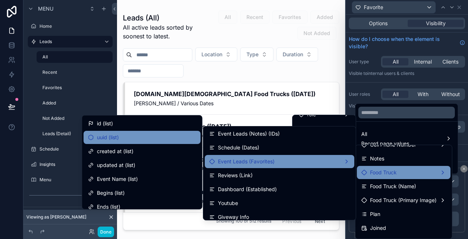
click at [149, 136] on div "uuid (list)" at bounding box center [142, 137] width 108 height 9
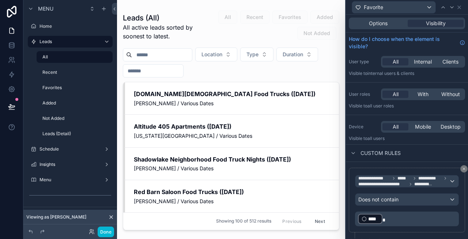
scroll to position [16, 0]
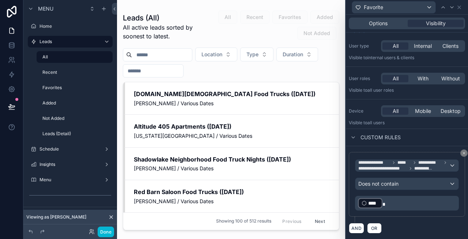
click at [402, 200] on p "﻿ **** ﻿" at bounding box center [407, 204] width 99 height 12
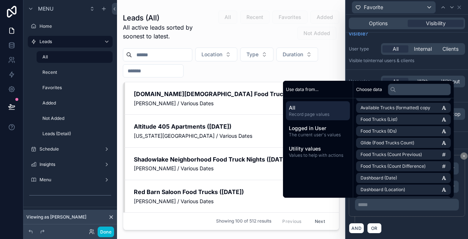
scroll to position [1122, 0]
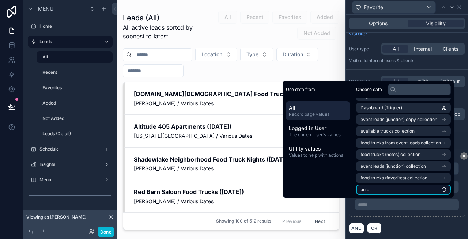
click at [374, 187] on li "uuid" at bounding box center [403, 190] width 95 height 10
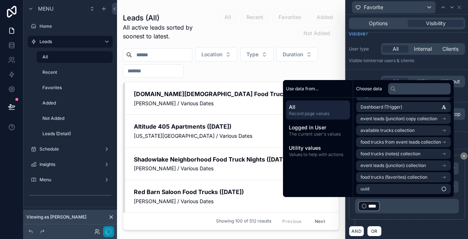
click at [103, 232] on button "button" at bounding box center [108, 231] width 11 height 11
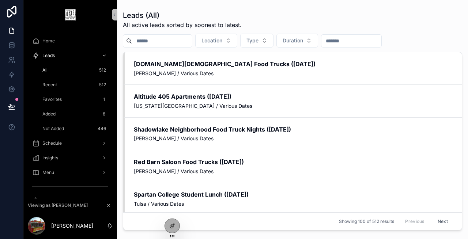
click at [61, 99] on span "Favorites" at bounding box center [51, 100] width 19 height 6
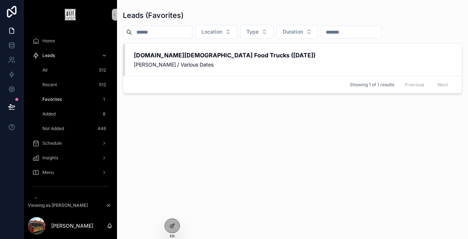
click at [60, 84] on div "Recent 512" at bounding box center [74, 85] width 67 height 12
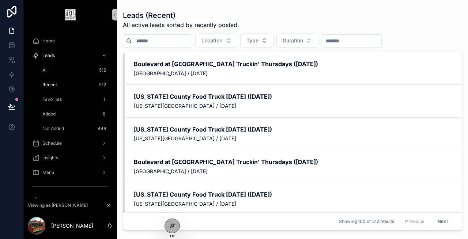
click at [60, 71] on div "All 512" at bounding box center [74, 70] width 67 height 12
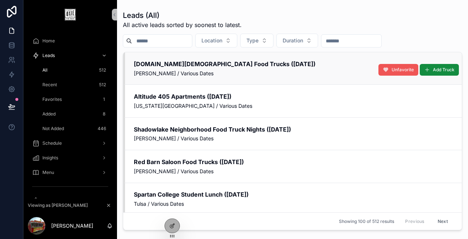
click at [399, 70] on span "Unfavorite" at bounding box center [403, 70] width 22 height 6
click at [398, 69] on span "Favorite" at bounding box center [405, 70] width 17 height 6
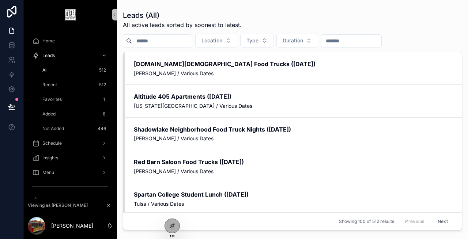
click at [81, 82] on div "Recent 512" at bounding box center [74, 85] width 67 height 12
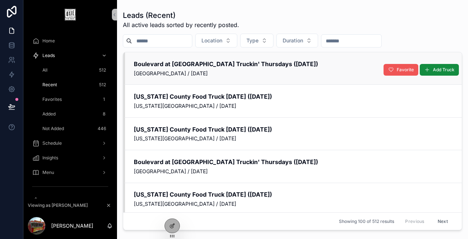
click at [394, 71] on button "Favorite" at bounding box center [401, 70] width 35 height 12
click at [169, 226] on icon at bounding box center [172, 226] width 6 height 6
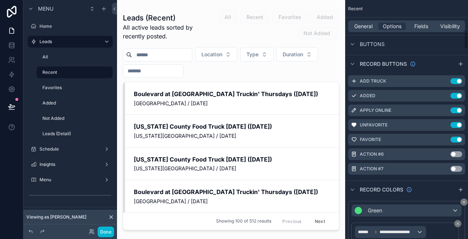
scroll to position [439, 0]
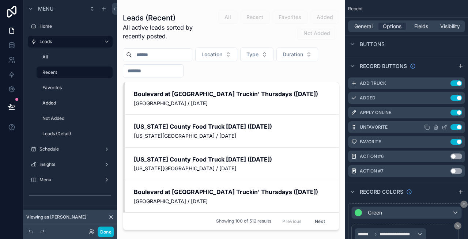
click at [0, 0] on icon "scrollable content" at bounding box center [0, 0] width 0 height 0
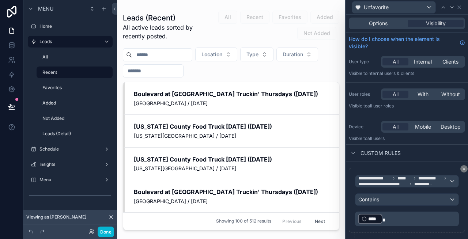
scroll to position [16, 0]
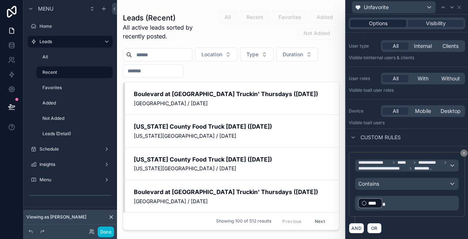
click at [394, 22] on div "Options" at bounding box center [378, 23] width 56 height 7
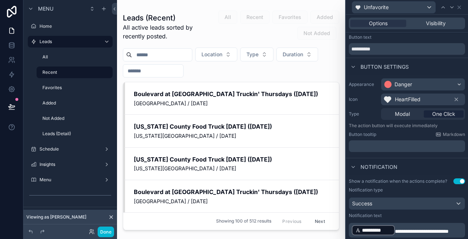
scroll to position [116, 0]
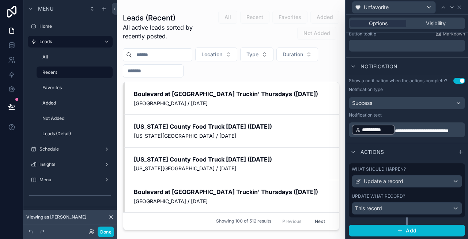
click at [388, 170] on label "What should happen?" at bounding box center [379, 169] width 54 height 6
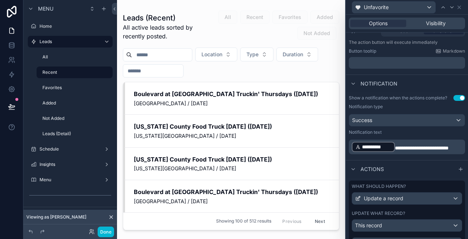
scroll to position [0, 0]
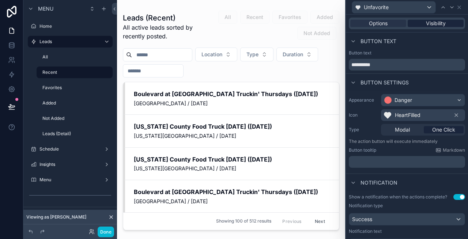
click at [430, 26] on span "Visibility" at bounding box center [436, 23] width 20 height 7
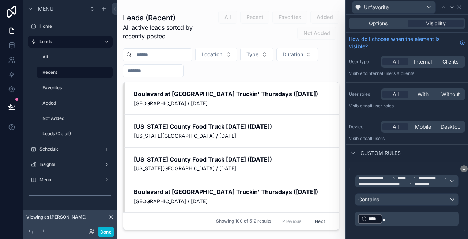
click at [397, 221] on p "﻿ **** ﻿" at bounding box center [407, 219] width 99 height 12
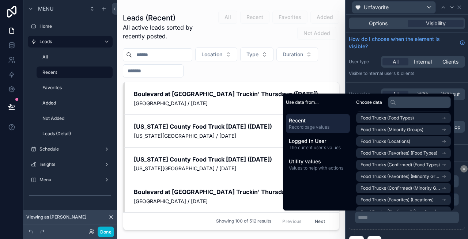
scroll to position [1122, 0]
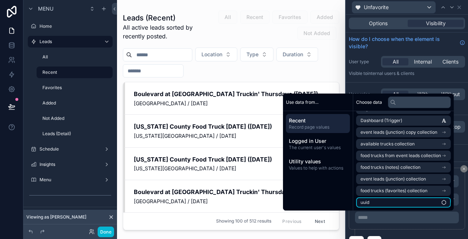
click at [369, 200] on li "uuid" at bounding box center [403, 203] width 95 height 10
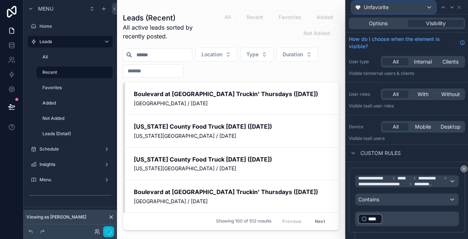
click at [393, 10] on div "Unfavorite" at bounding box center [393, 7] width 83 height 12
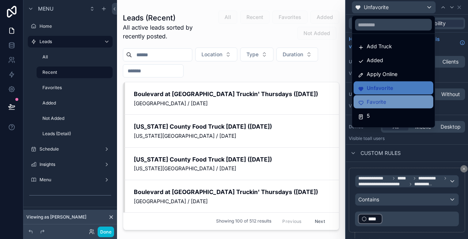
click at [384, 102] on span "Favorite" at bounding box center [376, 102] width 19 height 9
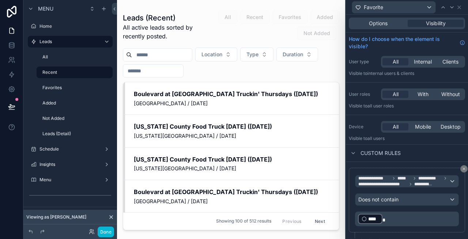
click at [403, 220] on p "﻿ **** ﻿" at bounding box center [407, 219] width 99 height 12
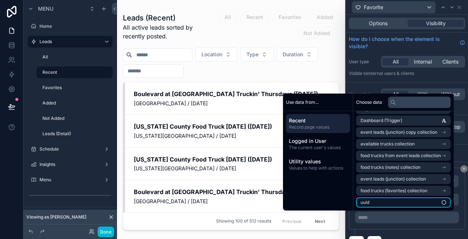
click at [373, 201] on li "uuid" at bounding box center [403, 203] width 95 height 10
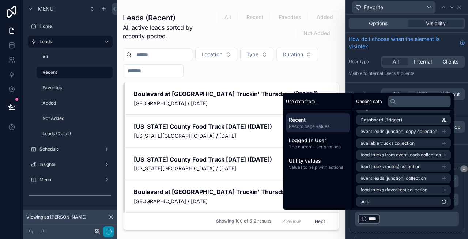
click at [103, 232] on button "button" at bounding box center [108, 231] width 11 height 11
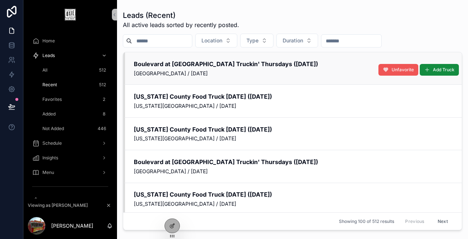
click at [390, 71] on button "Unfavorite" at bounding box center [399, 70] width 40 height 12
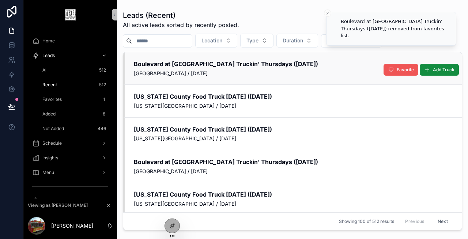
click at [401, 69] on span "Favorite" at bounding box center [405, 70] width 17 height 6
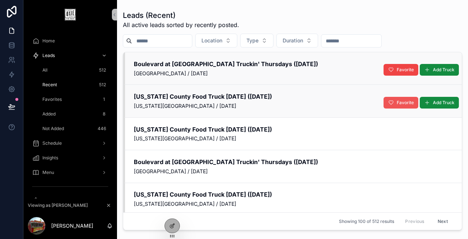
click at [400, 100] on span "Favorite" at bounding box center [405, 103] width 17 height 6
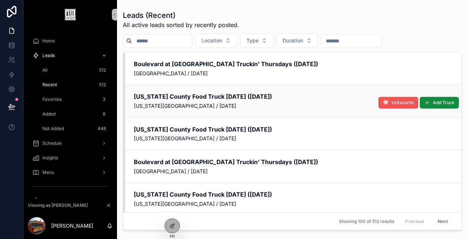
click at [394, 101] on span "Unfavorite" at bounding box center [403, 103] width 22 height 6
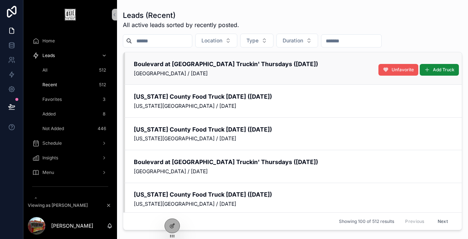
click at [403, 67] on span "Unfavorite" at bounding box center [403, 70] width 22 height 6
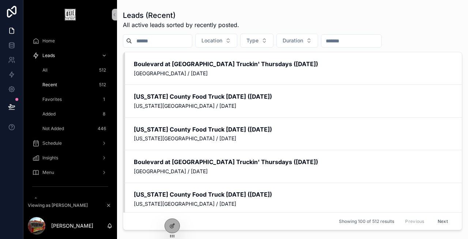
click at [56, 100] on span "Favorites" at bounding box center [51, 100] width 19 height 6
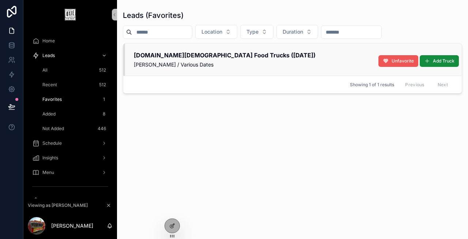
click at [402, 61] on span "Unfavorite" at bounding box center [403, 61] width 22 height 6
click at [172, 225] on icon at bounding box center [172, 226] width 6 height 6
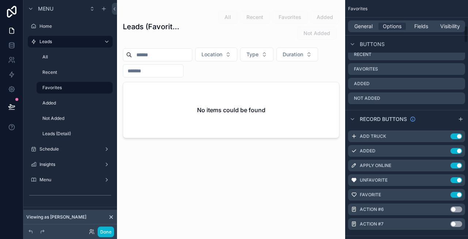
scroll to position [423, 0]
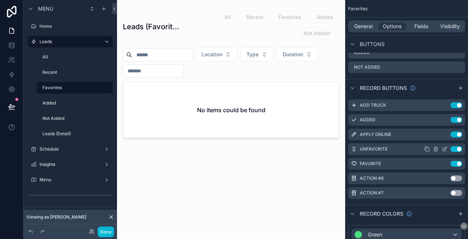
click at [0, 0] on icon "scrollable content" at bounding box center [0, 0] width 0 height 0
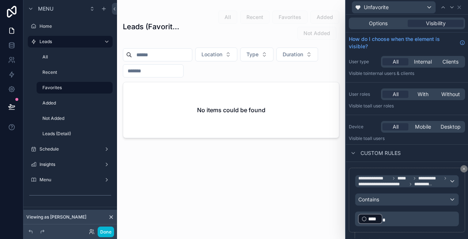
click at [394, 219] on p "﻿ **** ﻿" at bounding box center [407, 219] width 99 height 12
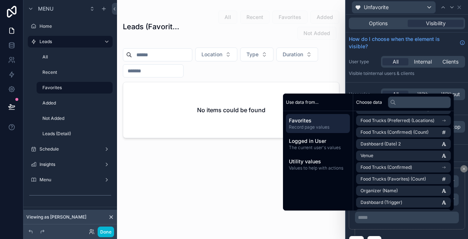
scroll to position [1122, 0]
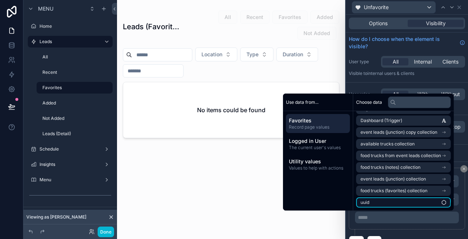
click at [371, 203] on li "uuid" at bounding box center [403, 203] width 95 height 10
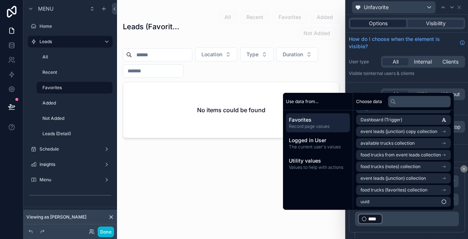
click at [383, 22] on span "Options" at bounding box center [378, 23] width 19 height 7
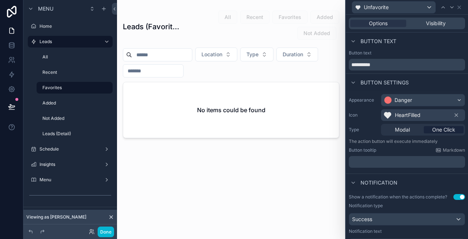
scroll to position [116, 0]
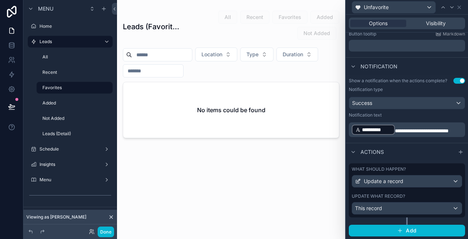
click at [386, 166] on div "What should happen? Update a record Update what record? This record" at bounding box center [407, 191] width 116 height 54
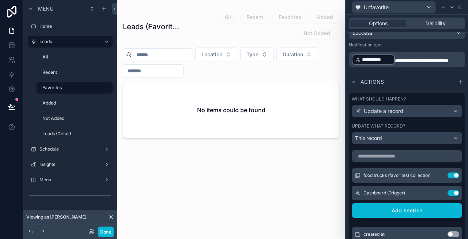
scroll to position [194, 0]
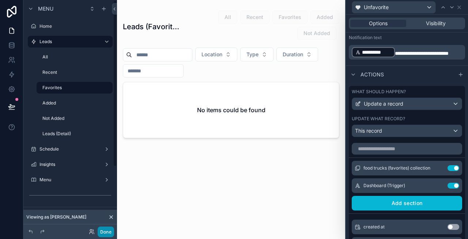
click at [106, 234] on button "Done" at bounding box center [106, 232] width 16 height 11
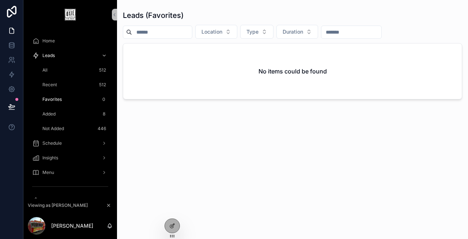
click at [191, 147] on div "Leads (Favorites) Location Type Duration No items could be found" at bounding box center [292, 118] width 339 height 225
click at [74, 84] on div "Recent 512" at bounding box center [74, 85] width 67 height 12
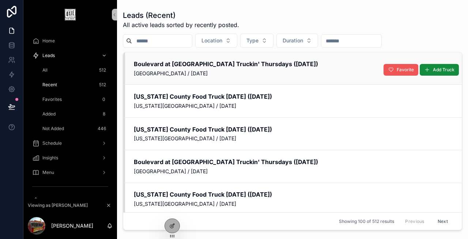
click at [398, 71] on span "Favorite" at bounding box center [405, 70] width 17 height 6
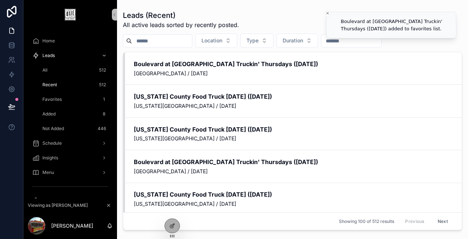
click at [88, 103] on div "Favorites 1" at bounding box center [74, 100] width 67 height 12
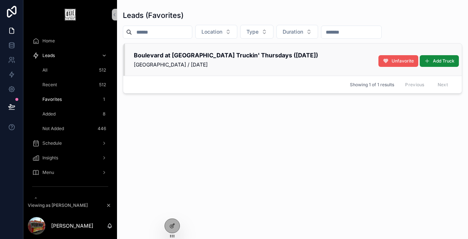
click at [400, 59] on span "Unfavorite" at bounding box center [403, 61] width 22 height 6
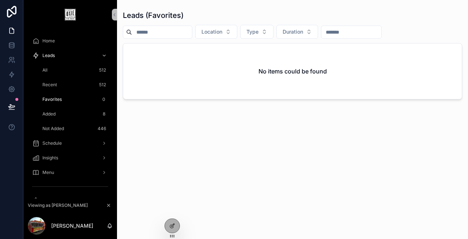
click at [59, 113] on div "Added 8" at bounding box center [74, 114] width 67 height 12
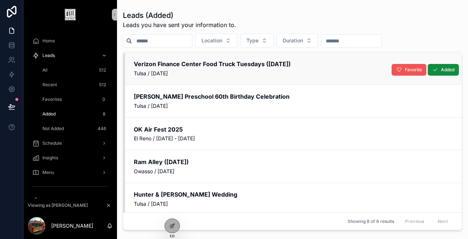
click at [401, 68] on icon "scrollable content" at bounding box center [399, 70] width 6 height 6
click at [395, 68] on icon "scrollable content" at bounding box center [394, 70] width 6 height 6
click at [79, 125] on div "Not Added 446" at bounding box center [74, 129] width 67 height 12
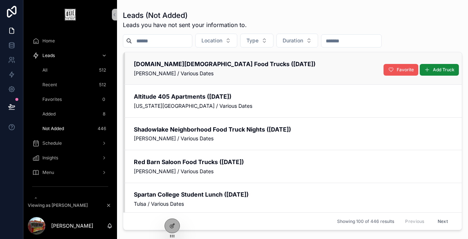
click at [399, 71] on span "Favorite" at bounding box center [405, 70] width 17 height 6
click at [59, 114] on div "Added 8" at bounding box center [74, 114] width 67 height 12
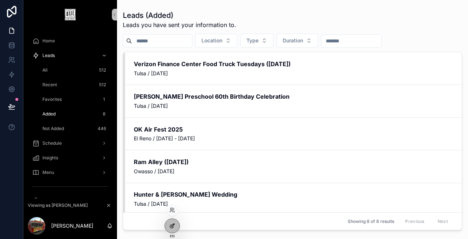
click at [172, 224] on icon at bounding box center [172, 226] width 6 height 6
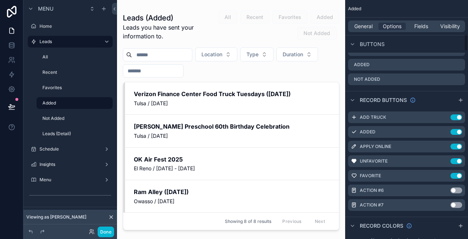
scroll to position [482, 0]
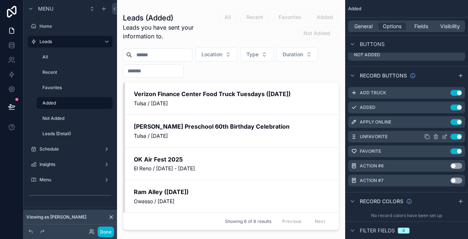
click at [0, 0] on icon "scrollable content" at bounding box center [0, 0] width 0 height 0
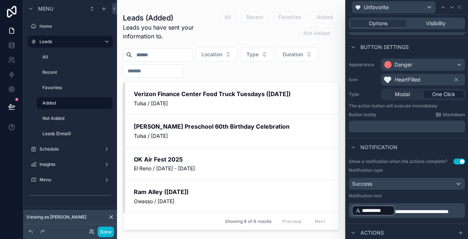
scroll to position [0, 0]
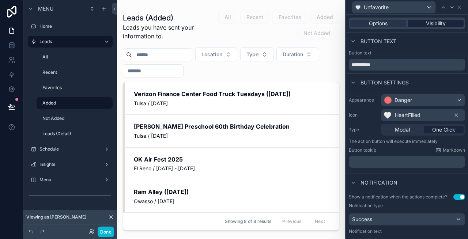
click at [433, 25] on span "Visibility" at bounding box center [436, 23] width 20 height 7
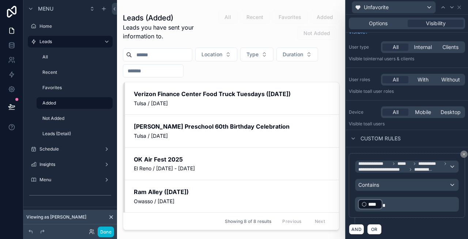
scroll to position [16, 0]
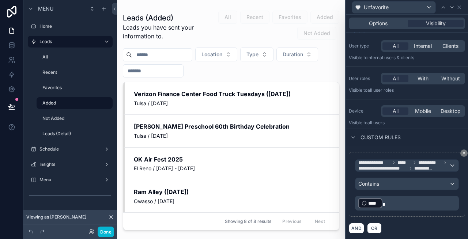
click at [392, 202] on p "﻿ **** ﻿" at bounding box center [407, 204] width 99 height 12
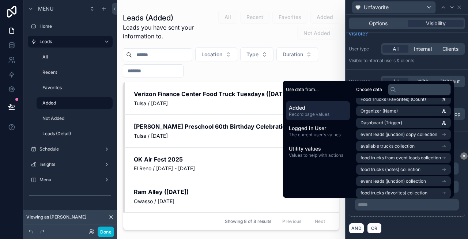
scroll to position [1122, 0]
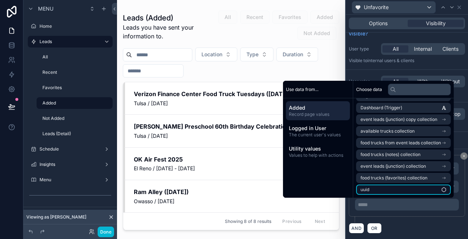
click at [364, 187] on span "uuid" at bounding box center [365, 190] width 9 height 6
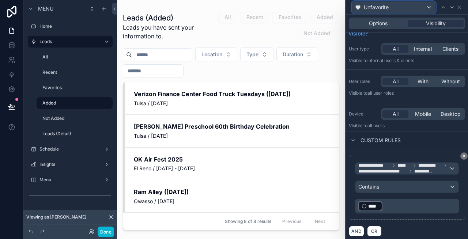
click at [380, 10] on span "Unfavorite" at bounding box center [376, 7] width 25 height 7
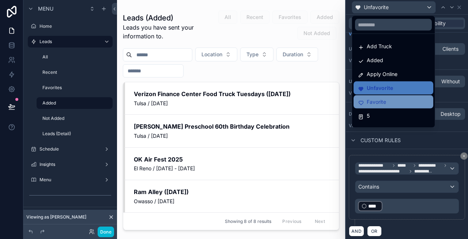
click at [374, 99] on span "Favorite" at bounding box center [376, 102] width 19 height 9
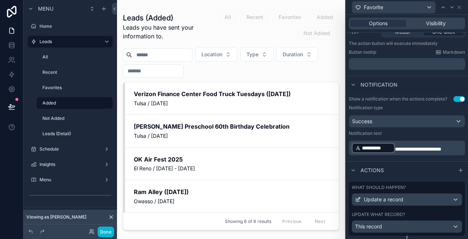
scroll to position [116, 0]
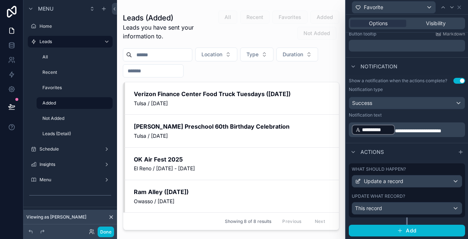
click at [406, 170] on div "What should happen?" at bounding box center [407, 169] width 110 height 6
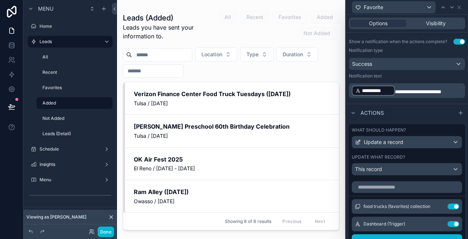
scroll to position [0, 0]
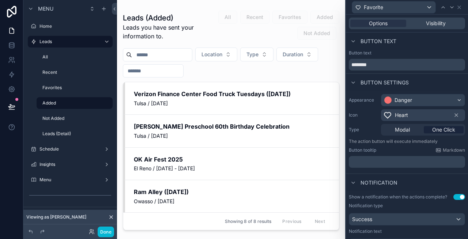
click at [429, 29] on div "Options Visibility" at bounding box center [407, 24] width 116 height 12
click at [426, 26] on span "Visibility" at bounding box center [436, 23] width 20 height 7
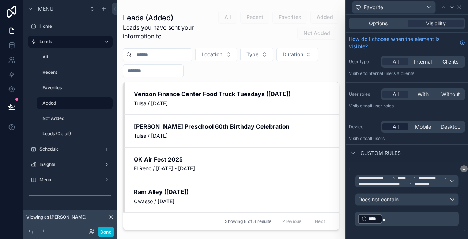
scroll to position [16, 0]
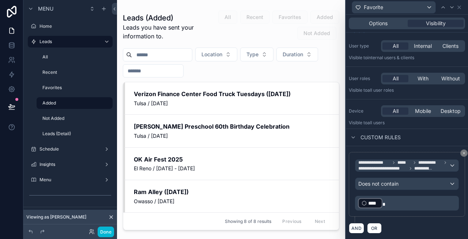
click at [402, 207] on p "﻿ **** ﻿" at bounding box center [407, 204] width 99 height 12
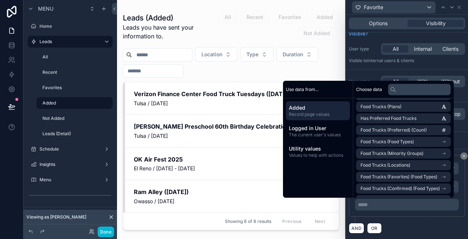
scroll to position [1122, 0]
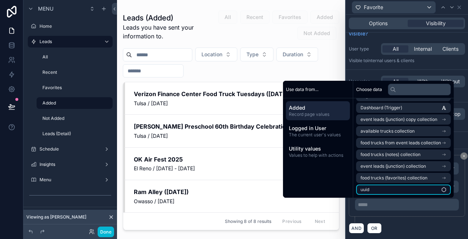
click at [375, 187] on li "uuid" at bounding box center [403, 190] width 95 height 10
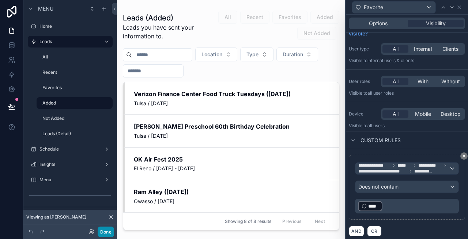
click at [106, 234] on button "Done" at bounding box center [106, 232] width 16 height 11
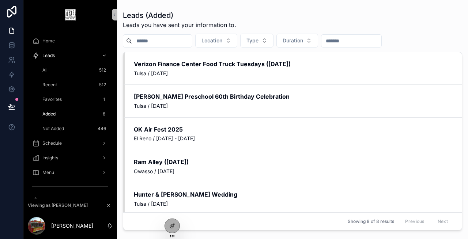
click at [81, 101] on div "Favorites 1" at bounding box center [74, 100] width 67 height 12
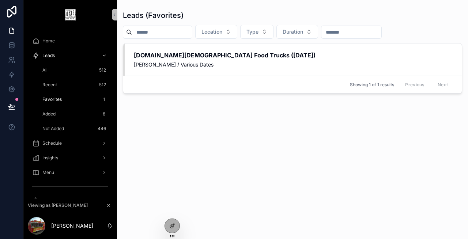
click at [74, 114] on div "Added 8" at bounding box center [74, 114] width 67 height 12
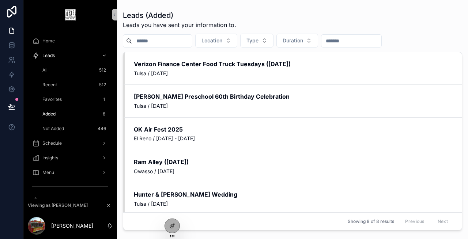
click at [68, 86] on div "Recent 512" at bounding box center [74, 85] width 67 height 12
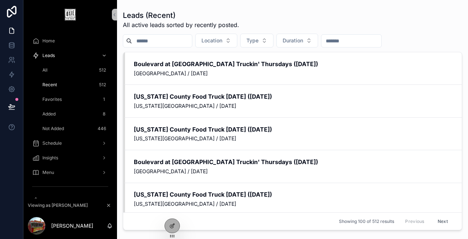
click at [64, 69] on div "All 512" at bounding box center [74, 70] width 67 height 12
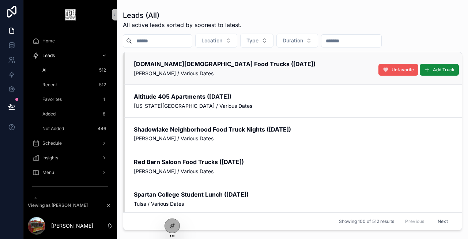
click at [387, 69] on icon "scrollable content" at bounding box center [386, 70] width 6 height 6
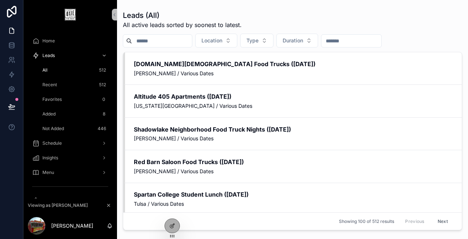
click at [68, 128] on div "Not Added 446" at bounding box center [74, 129] width 67 height 12
click at [64, 116] on div "Added 8" at bounding box center [74, 114] width 67 height 12
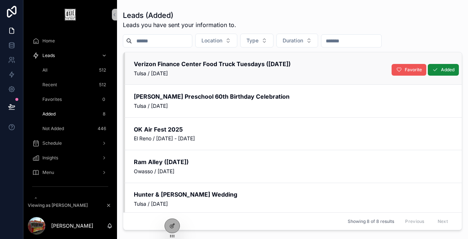
click at [403, 67] on button "Favorite" at bounding box center [409, 70] width 35 height 12
click at [173, 222] on div at bounding box center [172, 226] width 15 height 14
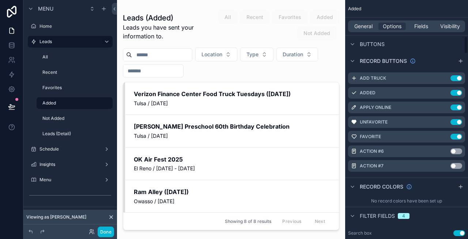
scroll to position [500, 0]
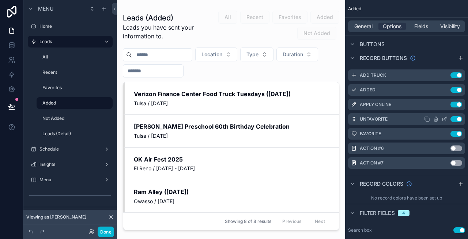
click at [0, 0] on icon "scrollable content" at bounding box center [0, 0] width 0 height 0
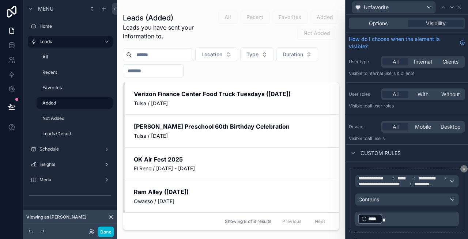
scroll to position [16, 0]
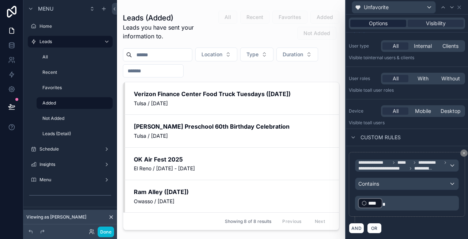
click at [383, 26] on span "Options" at bounding box center [378, 23] width 19 height 7
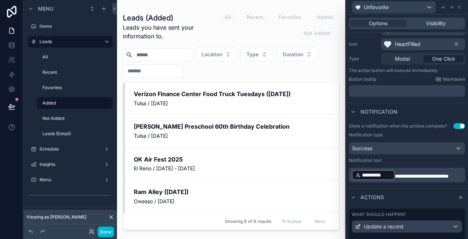
scroll to position [116, 0]
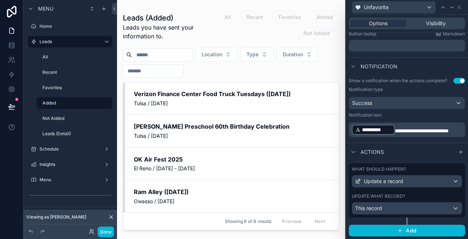
click at [402, 170] on label "What should happen?" at bounding box center [379, 169] width 54 height 6
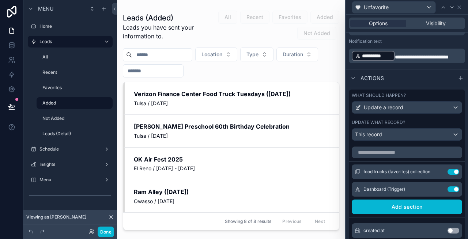
scroll to position [191, 0]
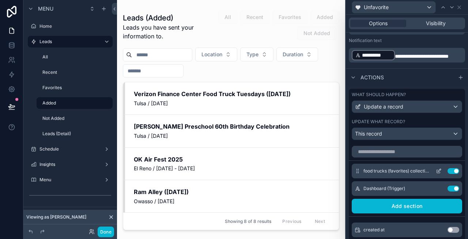
click at [440, 172] on icon at bounding box center [439, 171] width 6 height 6
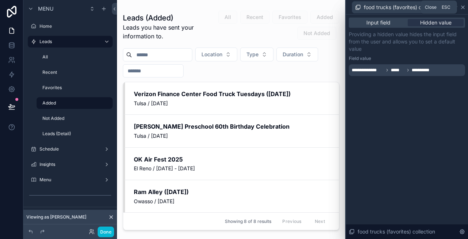
click at [463, 8] on icon at bounding box center [463, 7] width 6 height 6
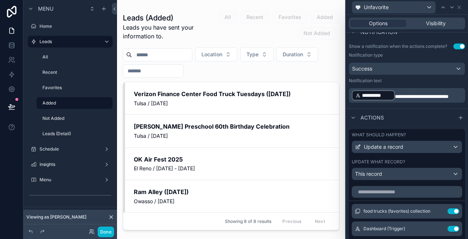
scroll to position [0, 0]
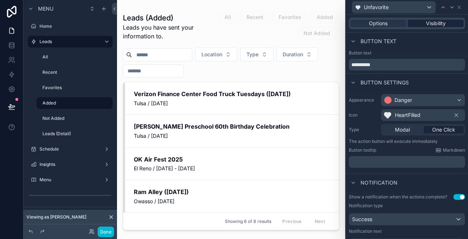
click at [431, 22] on span "Visibility" at bounding box center [436, 23] width 20 height 7
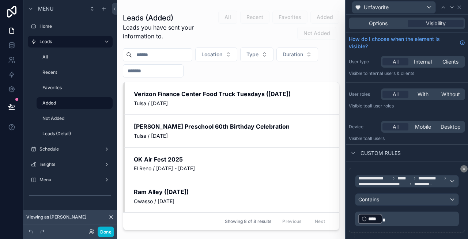
scroll to position [16, 0]
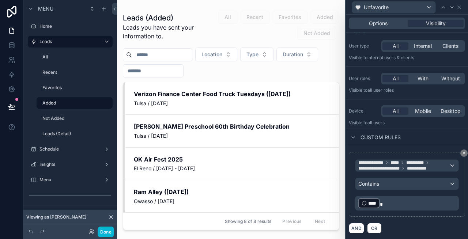
click at [391, 200] on p "﻿ **** ﻿" at bounding box center [407, 204] width 99 height 12
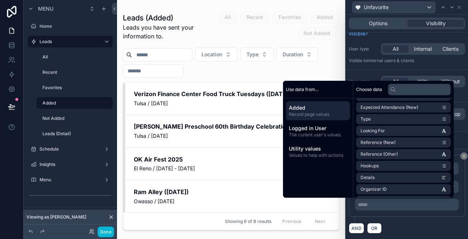
scroll to position [1122, 0]
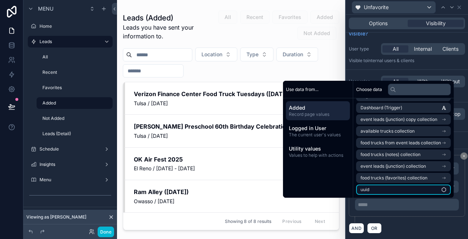
click at [370, 188] on li "uuid" at bounding box center [403, 190] width 95 height 10
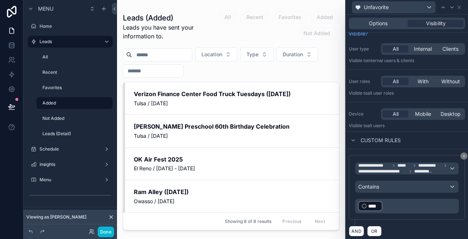
click at [462, 203] on div "**********" at bounding box center [407, 187] width 116 height 65
click at [395, 8] on div "Unfavorite" at bounding box center [393, 7] width 83 height 12
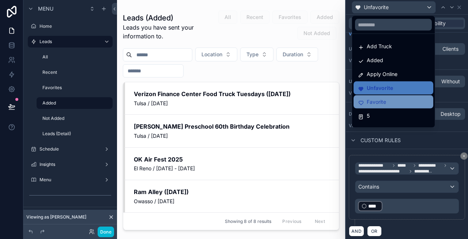
drag, startPoint x: 382, startPoint y: 95, endPoint x: 382, endPoint y: 101, distance: 6.6
click at [382, 101] on ul "Add Truck Added Apply Online Unfavorite Favorite 5 6" at bounding box center [393, 81] width 83 height 94
click at [382, 101] on span "Favorite" at bounding box center [376, 102] width 19 height 9
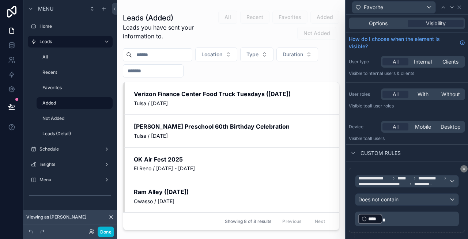
scroll to position [16, 0]
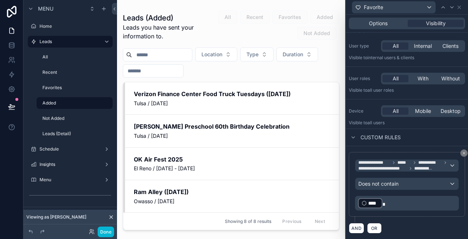
click at [397, 202] on p "﻿ **** ﻿" at bounding box center [407, 204] width 99 height 12
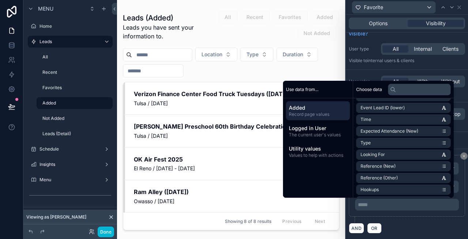
scroll to position [1122, 0]
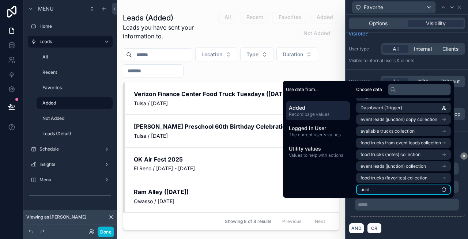
click at [379, 187] on li "uuid" at bounding box center [403, 190] width 95 height 10
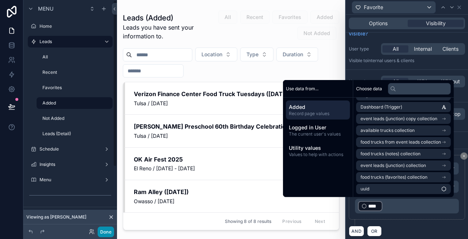
click at [103, 236] on button "Done" at bounding box center [106, 232] width 16 height 11
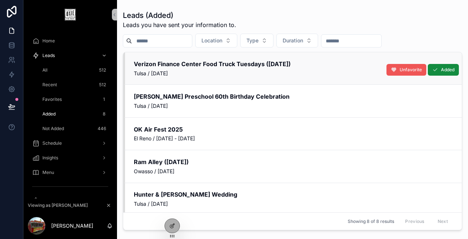
click at [388, 68] on button "Unfavorite" at bounding box center [407, 70] width 40 height 12
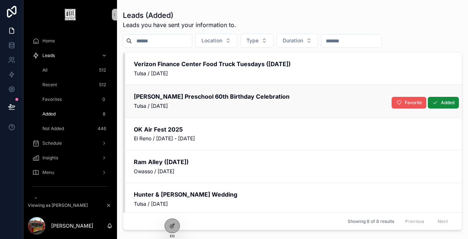
click at [403, 98] on button "Favorite" at bounding box center [409, 103] width 35 height 12
click at [90, 98] on div "Favorites 1" at bounding box center [74, 100] width 67 height 12
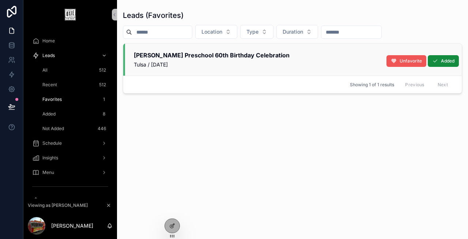
click at [414, 61] on span "Unfavorite" at bounding box center [411, 61] width 22 height 6
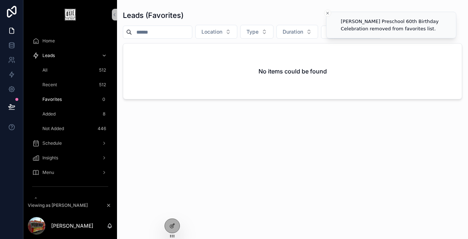
click at [58, 113] on div "Added 8" at bounding box center [74, 114] width 67 height 12
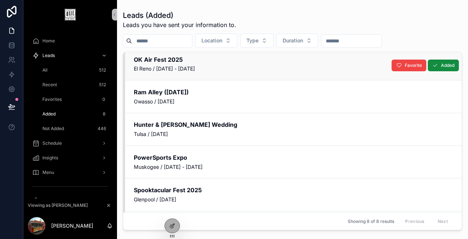
scroll to position [101, 0]
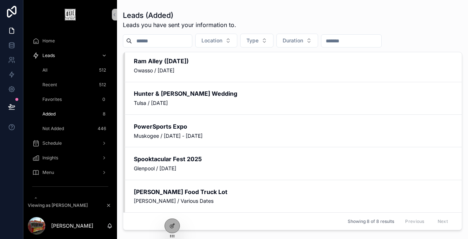
click at [72, 128] on div "Not Added 446" at bounding box center [74, 129] width 67 height 12
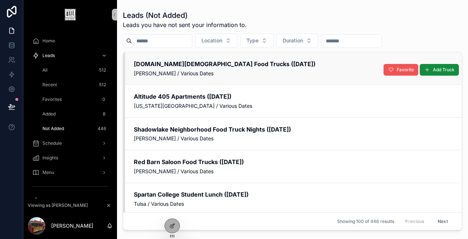
click at [393, 70] on icon "scrollable content" at bounding box center [391, 70] width 6 height 6
click at [175, 226] on icon at bounding box center [172, 226] width 6 height 6
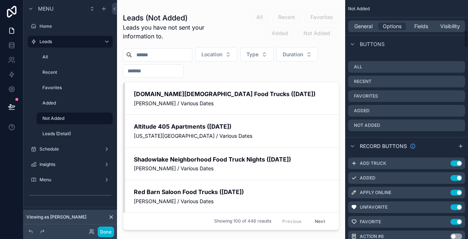
scroll to position [418, 0]
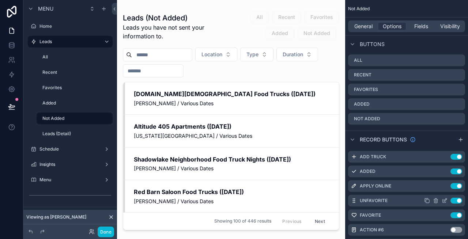
click at [0, 0] on icon "scrollable content" at bounding box center [0, 0] width 0 height 0
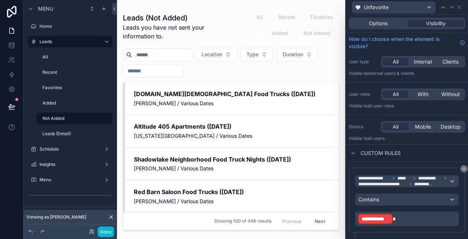
scroll to position [16, 0]
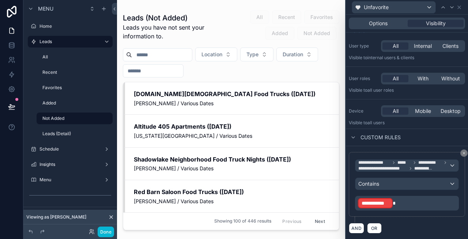
click at [406, 201] on p "**********" at bounding box center [407, 204] width 99 height 12
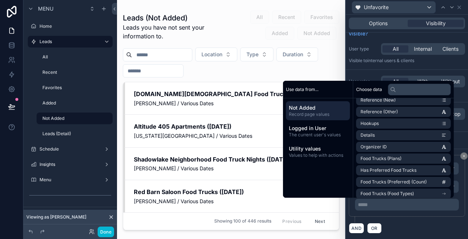
scroll to position [1122, 0]
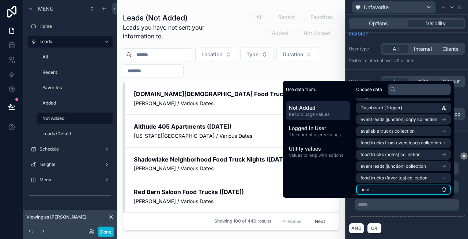
click at [373, 185] on li "uuid" at bounding box center [403, 190] width 95 height 10
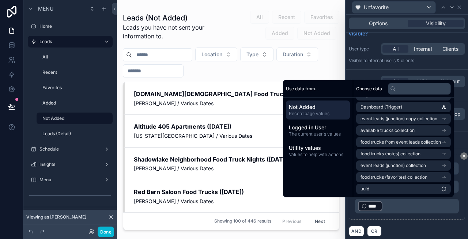
click at [400, 4] on div "Unfavorite" at bounding box center [393, 7] width 83 height 12
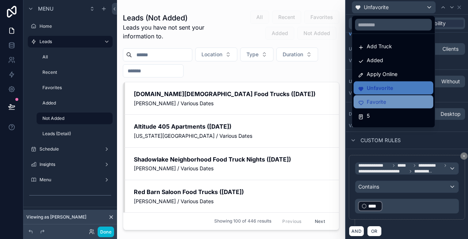
click at [374, 101] on span "Favorite" at bounding box center [376, 102] width 19 height 9
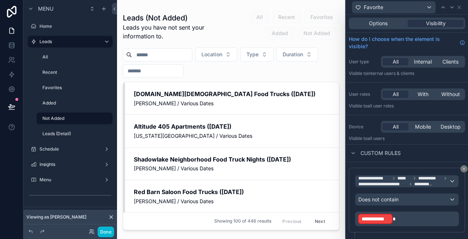
click at [398, 221] on p "**********" at bounding box center [407, 219] width 99 height 12
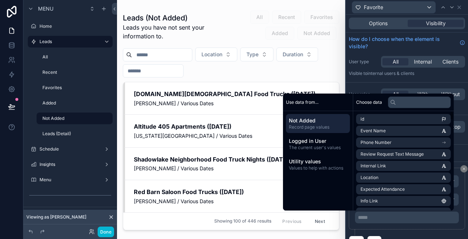
click at [464, 203] on div "**********" at bounding box center [407, 199] width 116 height 62
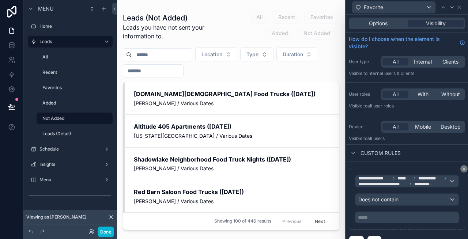
click at [382, 218] on p "***** ﻿" at bounding box center [407, 217] width 99 height 7
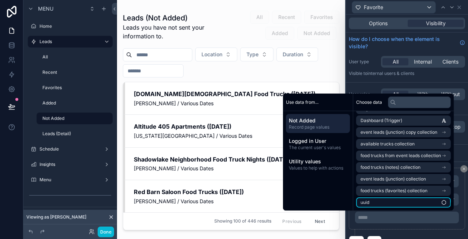
click at [362, 201] on span "uuid" at bounding box center [365, 203] width 9 height 6
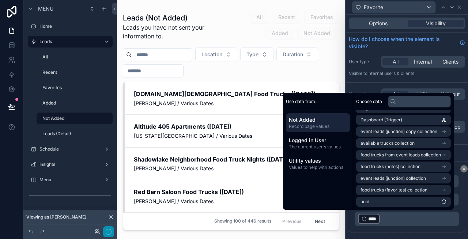
click at [111, 233] on button "button" at bounding box center [108, 231] width 11 height 11
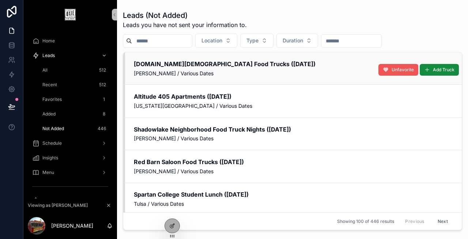
click at [387, 69] on icon "scrollable content" at bounding box center [386, 70] width 6 height 6
click at [192, 75] on span "[PERSON_NAME] / Various Dates" at bounding box center [293, 73] width 319 height 7
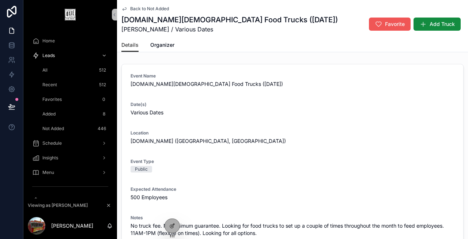
click at [384, 22] on button "Favorite" at bounding box center [390, 24] width 42 height 13
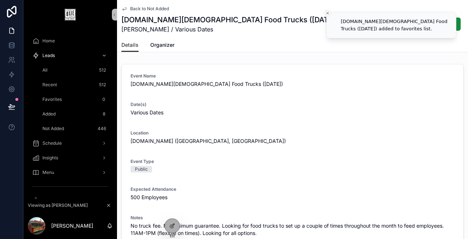
click at [328, 12] on icon "Close toast" at bounding box center [328, 13] width 4 height 4
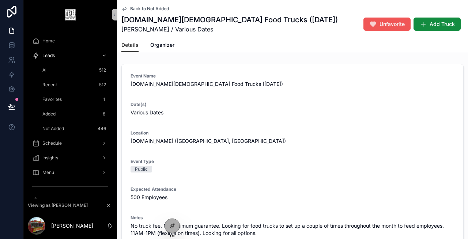
click at [380, 27] on span "Unfavorite" at bounding box center [392, 23] width 25 height 7
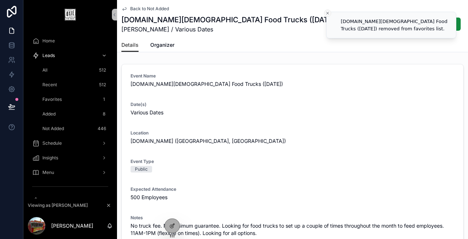
click at [327, 13] on icon "Close toast" at bounding box center [328, 13] width 4 height 4
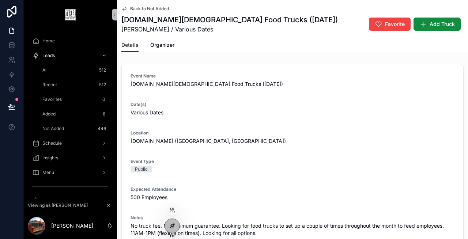
click at [170, 227] on icon at bounding box center [171, 226] width 3 height 3
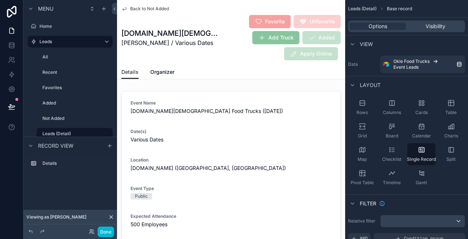
click at [237, 51] on div "Favorite Unfavorite Add Truck Added Apply Online" at bounding box center [281, 38] width 119 height 46
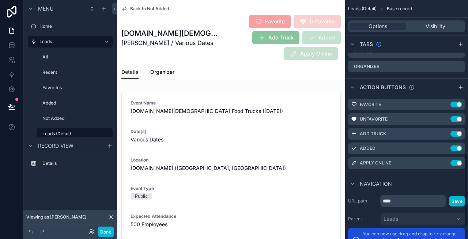
scroll to position [501, 0]
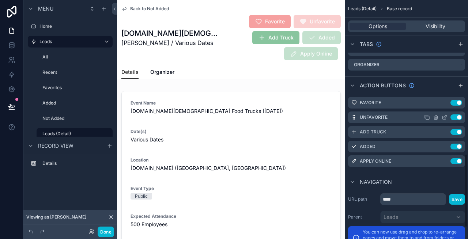
click at [443, 117] on icon "scrollable content" at bounding box center [445, 117] width 6 height 6
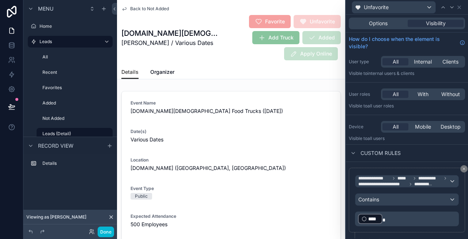
scroll to position [16, 0]
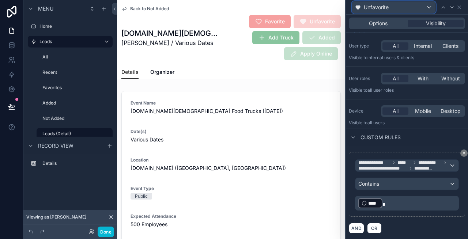
click at [416, 11] on div "Unfavorite" at bounding box center [393, 7] width 83 height 12
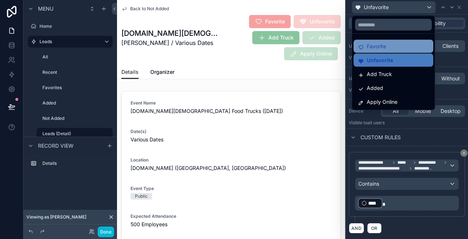
click at [377, 49] on span "Favorite" at bounding box center [376, 46] width 19 height 9
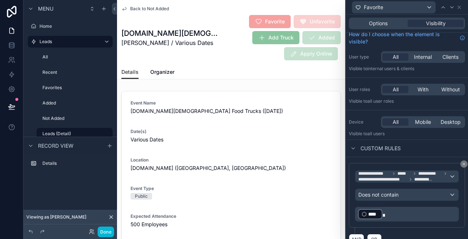
scroll to position [0, 0]
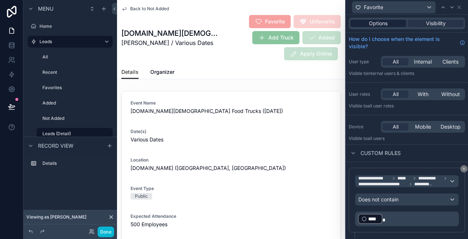
click at [383, 25] on span "Options" at bounding box center [378, 23] width 19 height 7
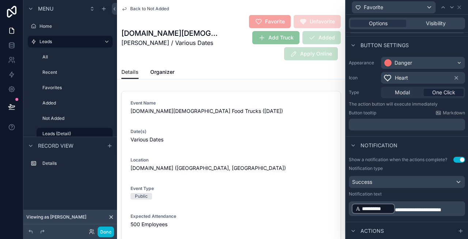
scroll to position [116, 0]
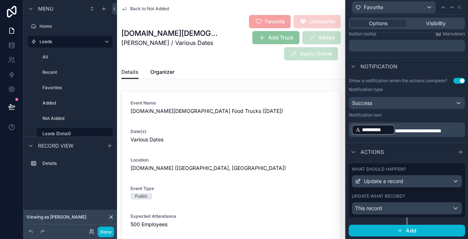
click at [398, 167] on label "What should happen?" at bounding box center [379, 169] width 54 height 6
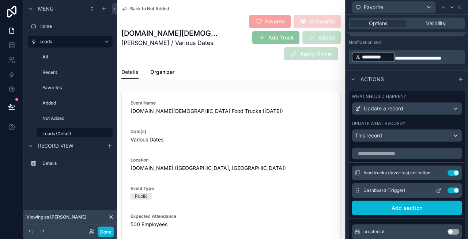
scroll to position [196, 0]
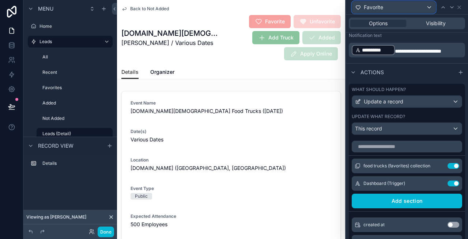
click at [415, 6] on div "Favorite" at bounding box center [393, 7] width 83 height 12
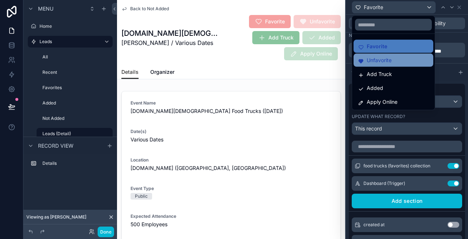
click at [386, 61] on span "Unfavorite" at bounding box center [379, 60] width 25 height 9
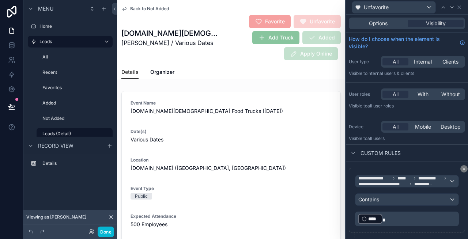
scroll to position [16, 0]
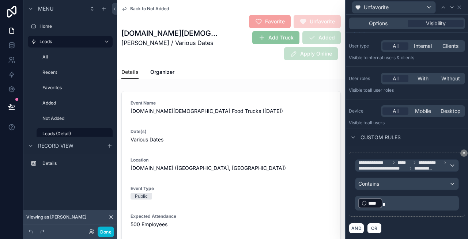
click at [377, 156] on div "**********" at bounding box center [407, 184] width 116 height 65
click at [370, 20] on span "Options" at bounding box center [378, 23] width 19 height 7
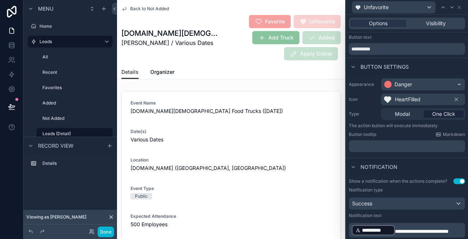
scroll to position [116, 0]
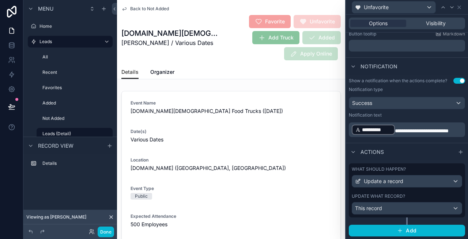
click at [378, 170] on label "What should happen?" at bounding box center [379, 169] width 54 height 6
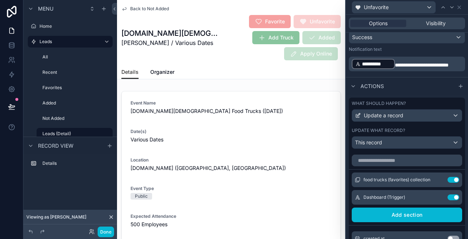
scroll to position [188, 0]
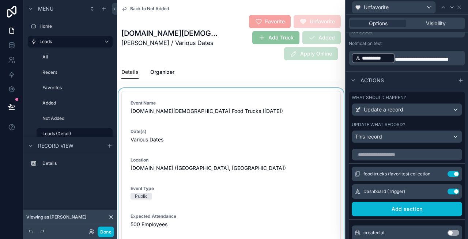
click at [236, 139] on div "scrollable content" at bounding box center [231, 215] width 228 height 255
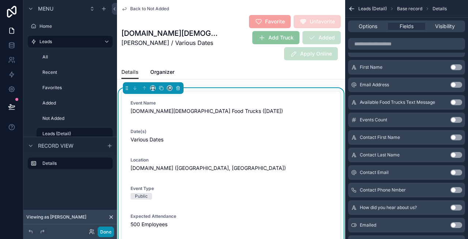
click at [104, 231] on button "Done" at bounding box center [106, 232] width 16 height 11
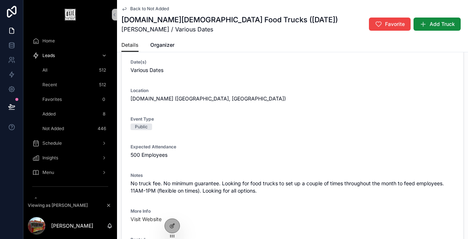
scroll to position [0, 0]
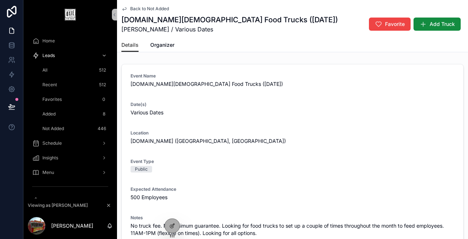
click at [68, 42] on div "Home" at bounding box center [70, 41] width 76 height 12
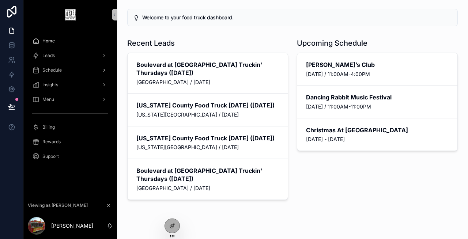
click at [64, 67] on div "Schedule" at bounding box center [70, 70] width 76 height 12
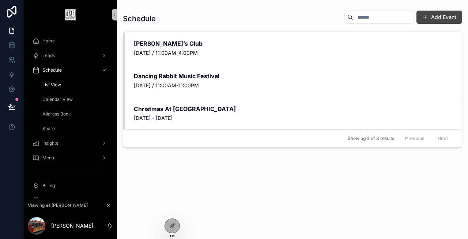
click at [450, 17] on button "Add Event" at bounding box center [440, 17] width 46 height 13
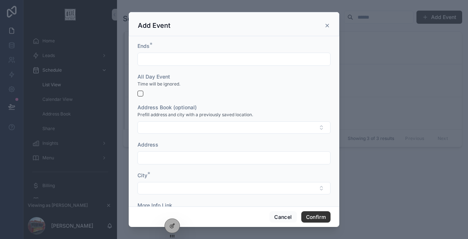
scroll to position [65, 0]
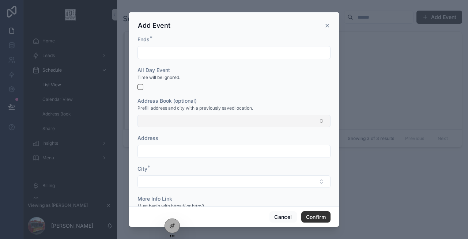
click at [165, 124] on button "Select Button" at bounding box center [234, 121] width 193 height 12
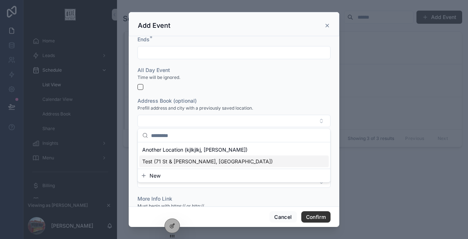
click at [168, 160] on span "Test (71 St & Mingo, Tulsa)" at bounding box center [207, 161] width 131 height 7
type input "**********"
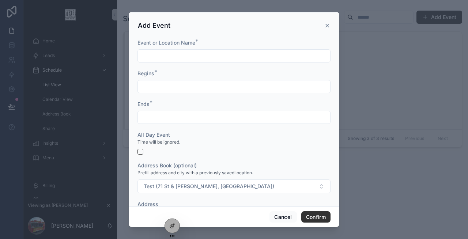
scroll to position [185, 0]
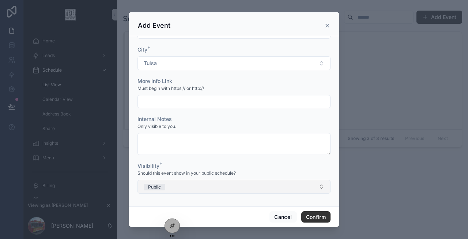
click at [218, 183] on button "Public" at bounding box center [234, 187] width 193 height 14
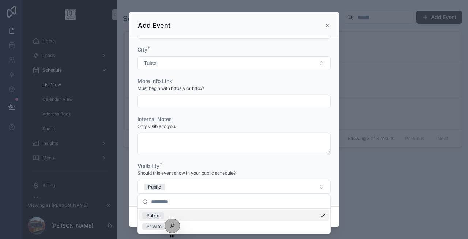
click at [272, 168] on div "Visibility *" at bounding box center [234, 165] width 193 height 7
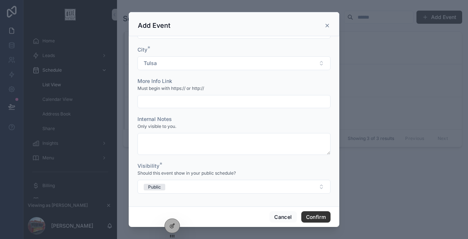
click at [328, 27] on icon "scrollable content" at bounding box center [327, 25] width 3 height 3
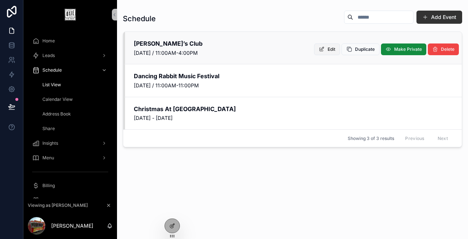
click at [330, 51] on span "Edit" at bounding box center [332, 49] width 8 height 6
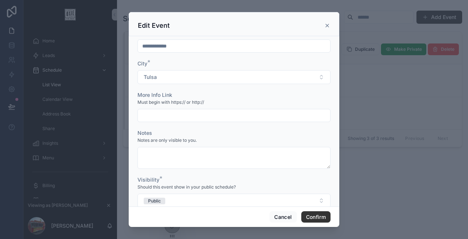
scroll to position [126, 0]
click at [326, 25] on icon at bounding box center [327, 26] width 6 height 6
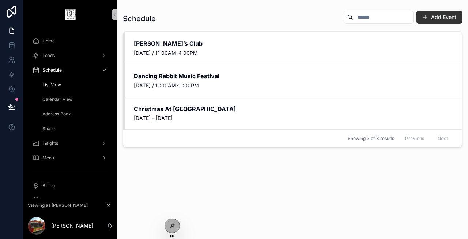
click at [54, 114] on span "Address Book" at bounding box center [56, 114] width 29 height 6
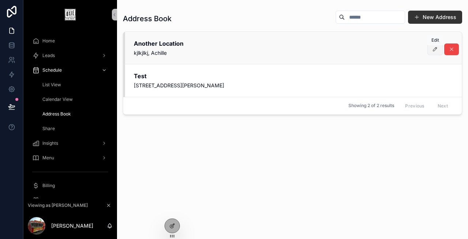
click at [433, 50] on icon "scrollable content" at bounding box center [435, 49] width 6 height 6
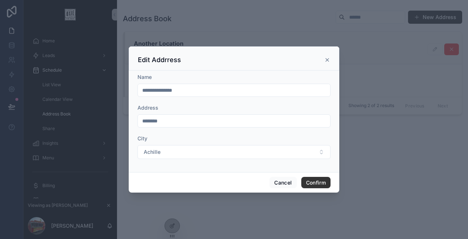
click at [329, 60] on icon at bounding box center [327, 60] width 6 height 6
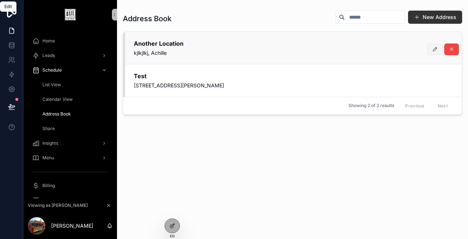
click at [435, 49] on icon "scrollable content" at bounding box center [435, 49] width 6 height 6
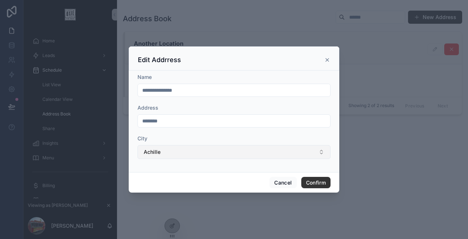
click at [184, 154] on button "Achille" at bounding box center [234, 152] width 193 height 14
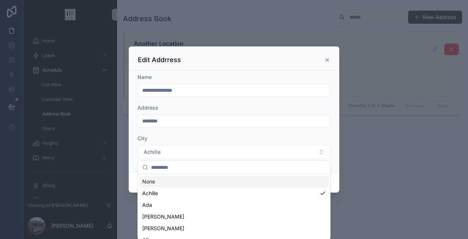
click at [320, 137] on div "City" at bounding box center [234, 138] width 193 height 7
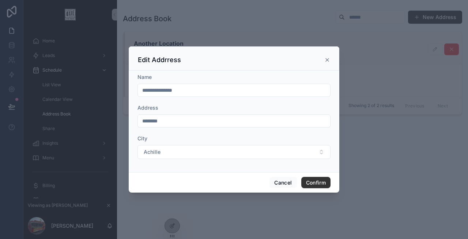
click at [326, 59] on icon at bounding box center [327, 60] width 3 height 3
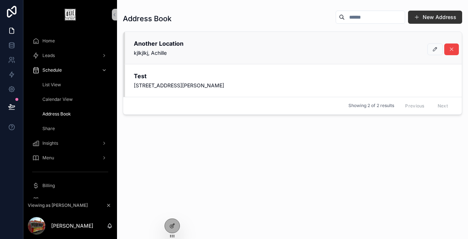
click at [292, 170] on div "Address Book New Address Another Location kjlkjlkj, Achille Test 71 St & Mingo,…" at bounding box center [292, 118] width 339 height 225
click at [453, 49] on icon "scrollable content" at bounding box center [452, 49] width 6 height 6
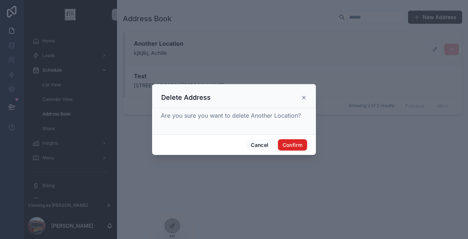
click at [290, 145] on button "Confirm" at bounding box center [292, 145] width 29 height 12
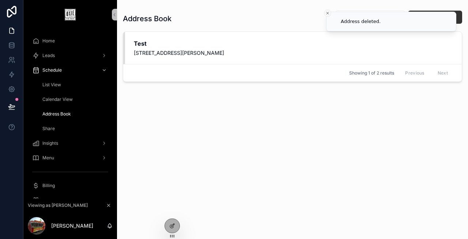
click at [329, 13] on icon "Close toast" at bounding box center [328, 13] width 4 height 4
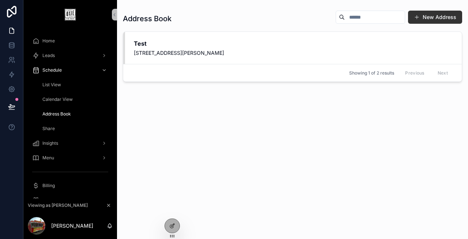
click at [294, 126] on div "Address Book New Address Test 71 St & Mingo, Tulsa Showing 1 of 2 results Previ…" at bounding box center [292, 118] width 339 height 225
click at [368, 16] on input "scrollable content" at bounding box center [375, 17] width 60 height 10
type input "****"
click at [401, 17] on icon "Clear" at bounding box center [399, 17] width 6 height 6
click at [337, 125] on div "Address Book New Address Test 71 St & Mingo, Tulsa Showing 1 of 1 results Previ…" at bounding box center [292, 118] width 339 height 225
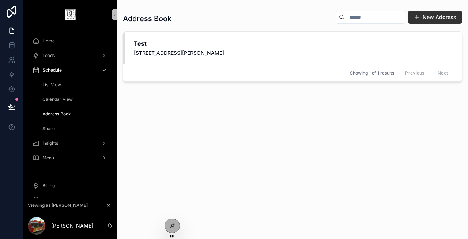
click at [419, 24] on div "New Address" at bounding box center [396, 17] width 132 height 14
click at [51, 56] on span "Leads" at bounding box center [48, 56] width 12 height 6
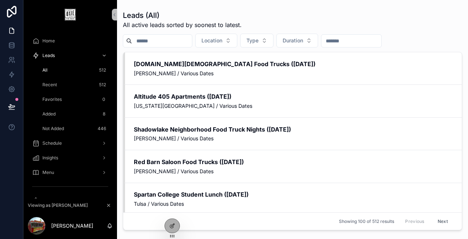
click at [68, 86] on div "Recent 512" at bounding box center [74, 85] width 67 height 12
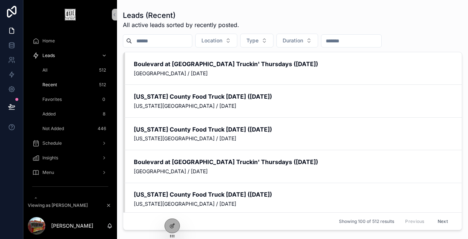
click at [67, 101] on div "Favorites 0" at bounding box center [74, 100] width 67 height 12
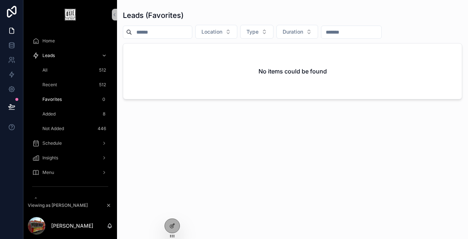
click at [62, 112] on div "Added 8" at bounding box center [74, 114] width 67 height 12
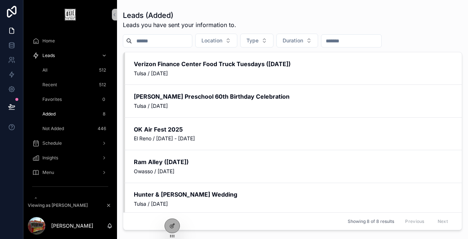
click at [67, 130] on div "Not Added 446" at bounding box center [74, 129] width 67 height 12
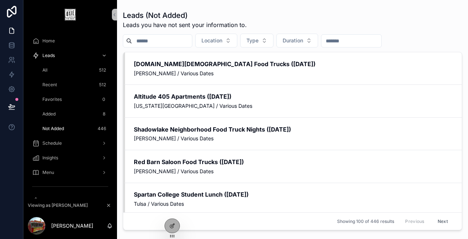
click at [64, 114] on div "Added 8" at bounding box center [74, 114] width 67 height 12
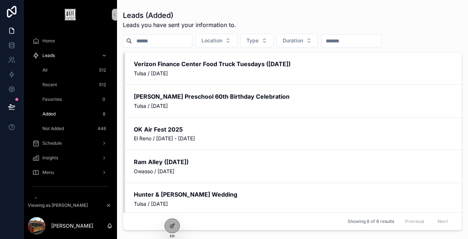
click at [63, 98] on div "Favorites 0" at bounding box center [74, 100] width 67 height 12
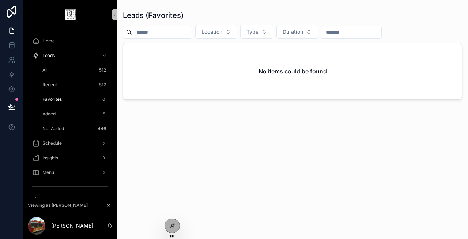
click at [59, 83] on div "Recent 512" at bounding box center [74, 85] width 67 height 12
